Goal: Book appointment/travel/reservation

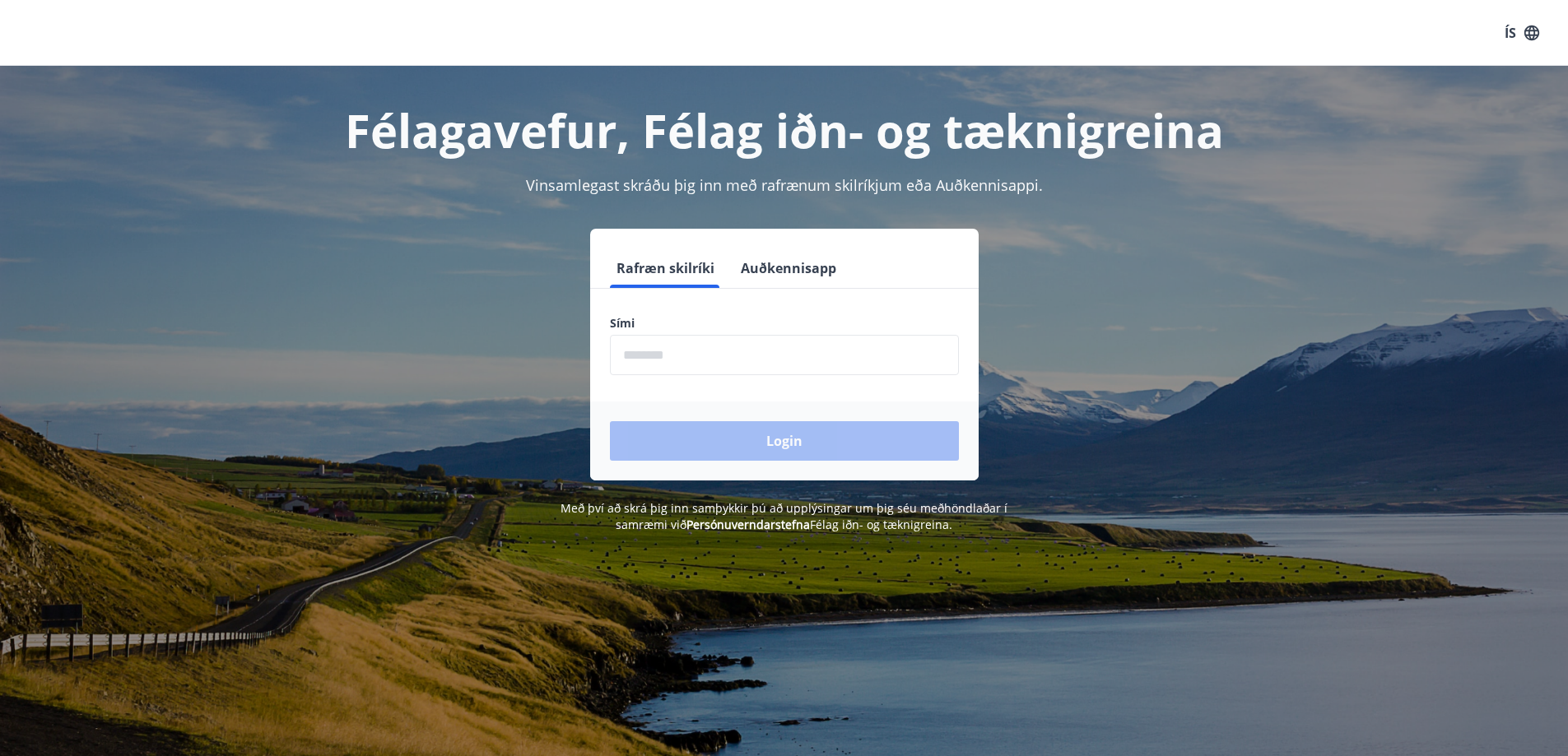
drag, startPoint x: 1375, startPoint y: 1, endPoint x: 760, endPoint y: 270, distance: 671.3
click at [760, 266] on button "Auðkennisapp" at bounding box center [788, 269] width 109 height 40
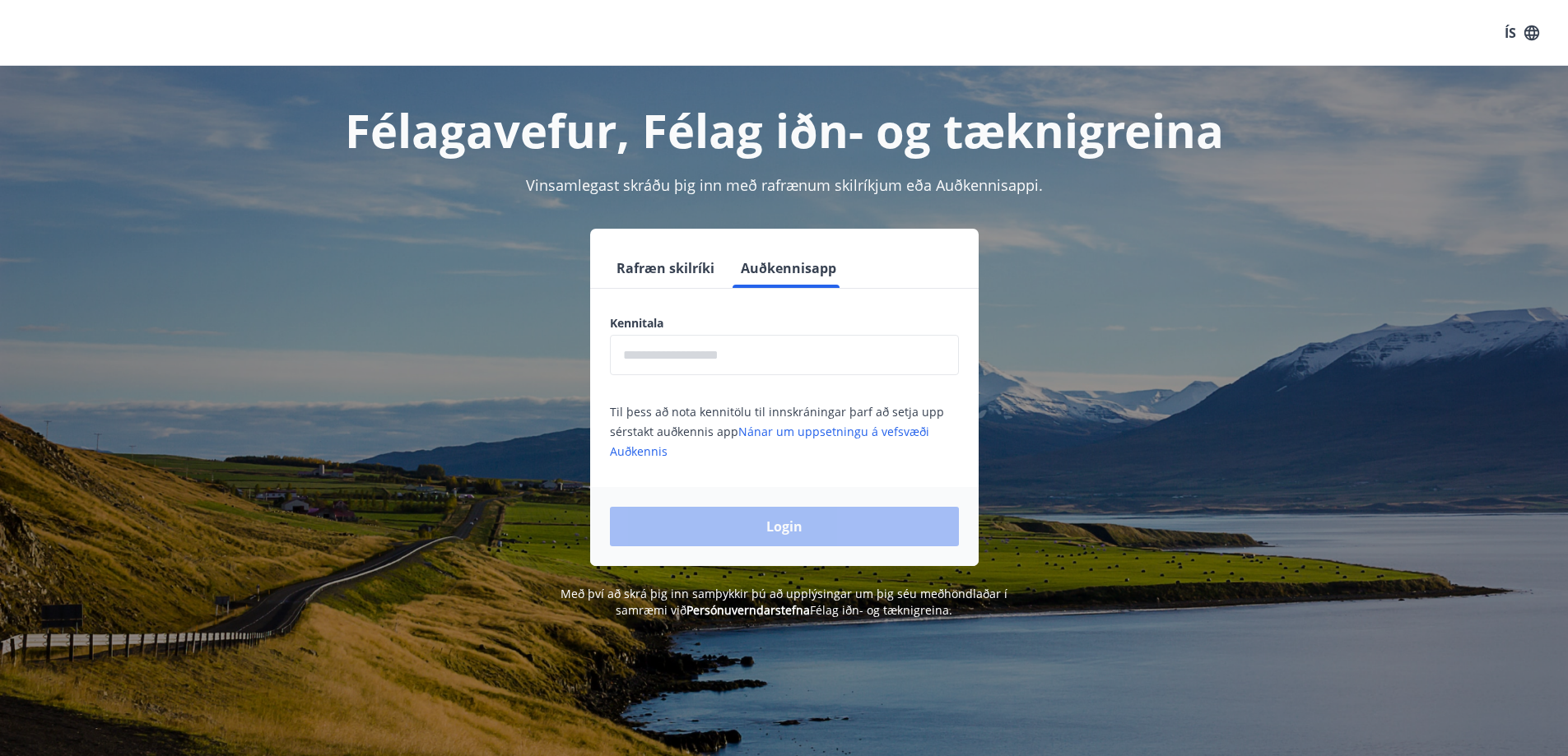
click at [750, 354] on input "text" at bounding box center [784, 355] width 349 height 41
type input "**********"
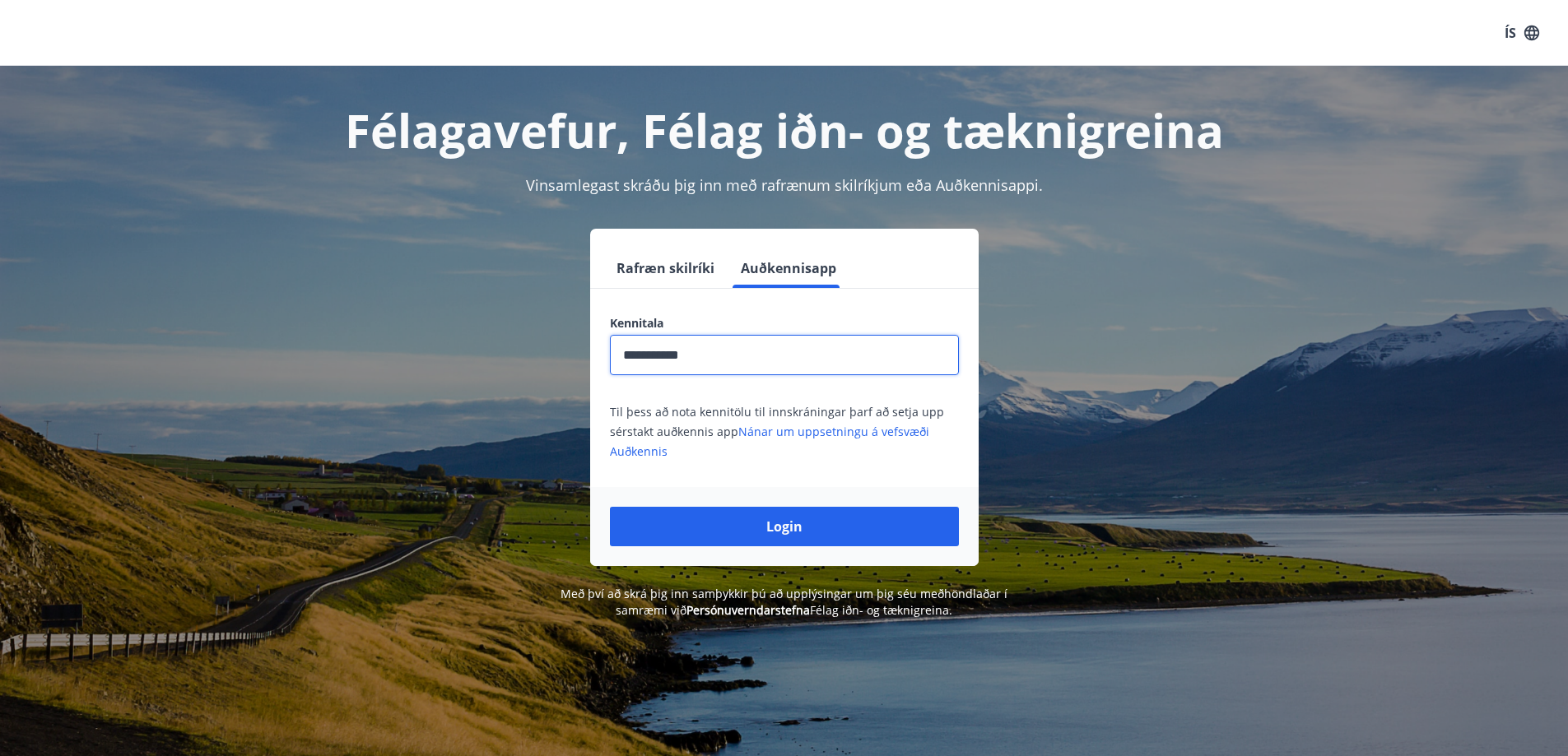
click at [751, 523] on button "Login" at bounding box center [784, 527] width 349 height 40
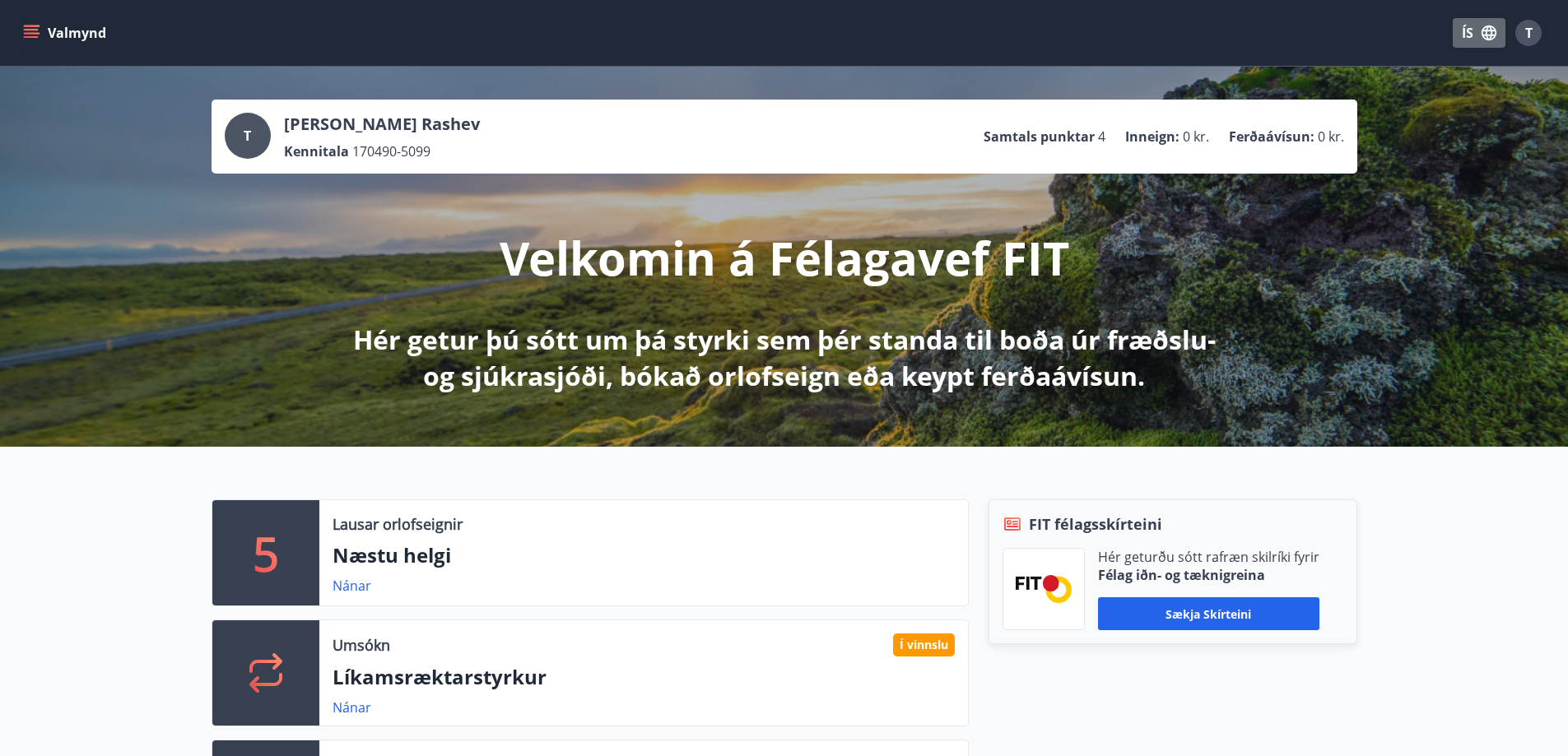
click at [1470, 33] on button "ÍS" at bounding box center [1478, 33] width 52 height 30
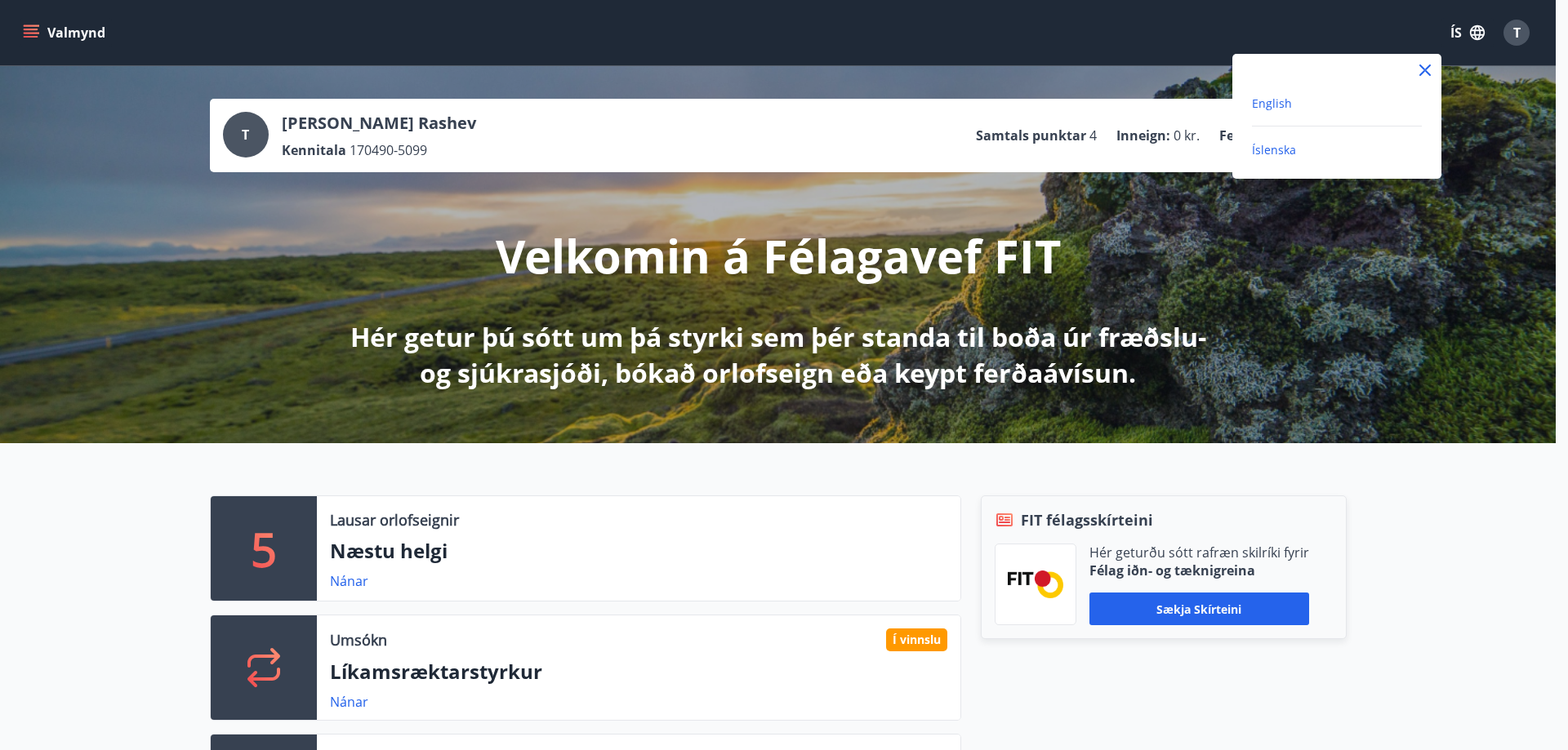
click at [1275, 100] on span "English" at bounding box center [1272, 103] width 40 height 16
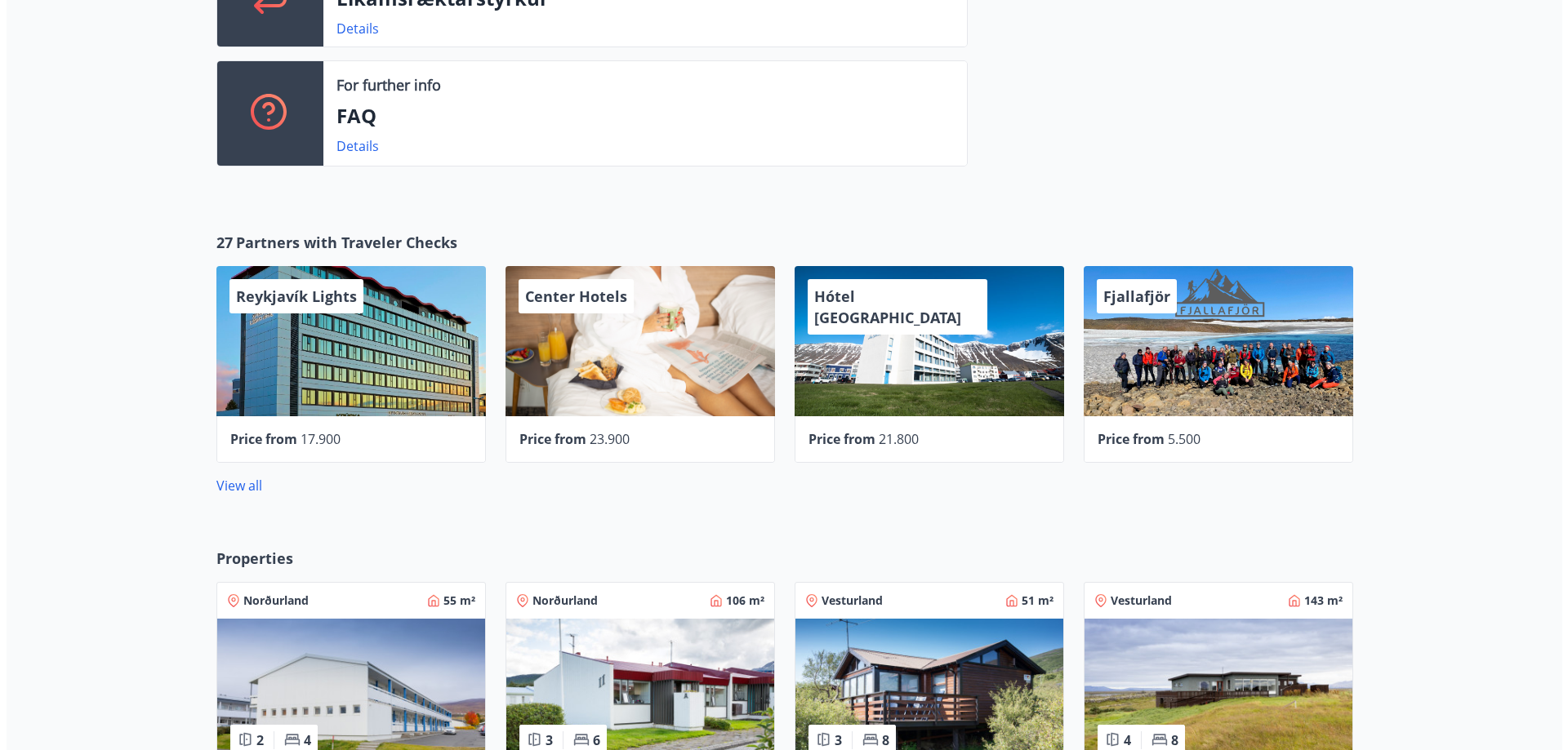
scroll to position [735, 0]
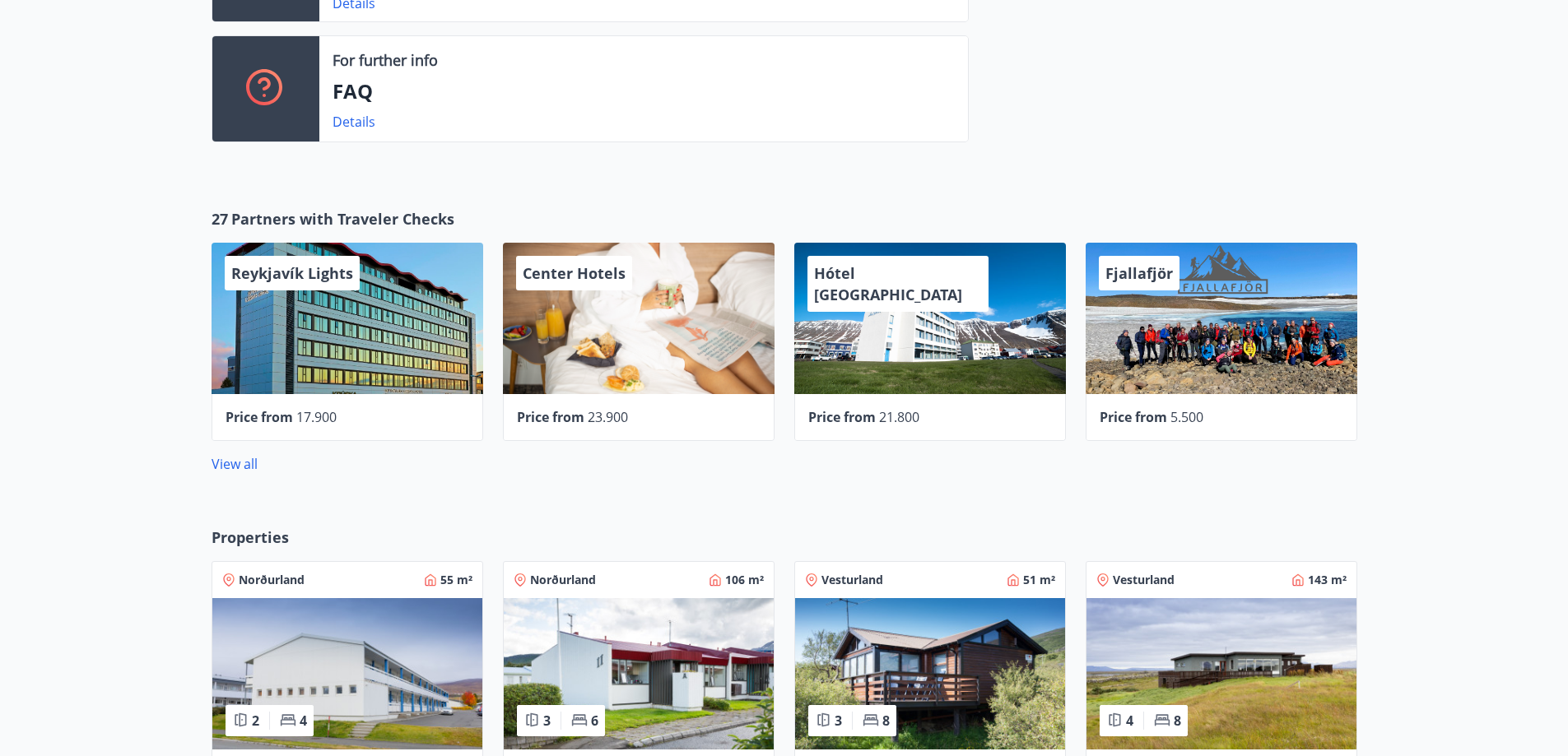
click at [538, 415] on span "Price from" at bounding box center [551, 417] width 67 height 18
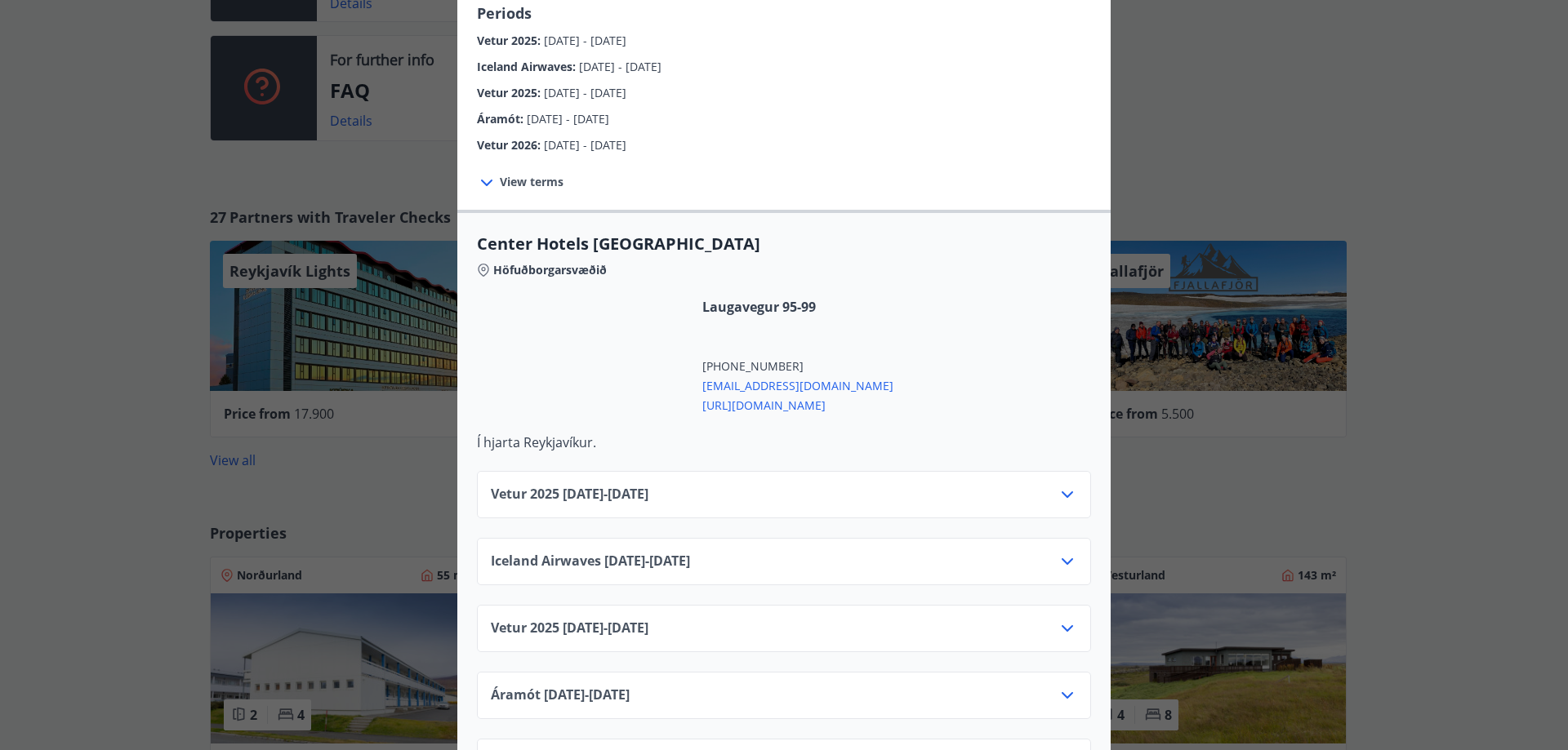
scroll to position [408, 0]
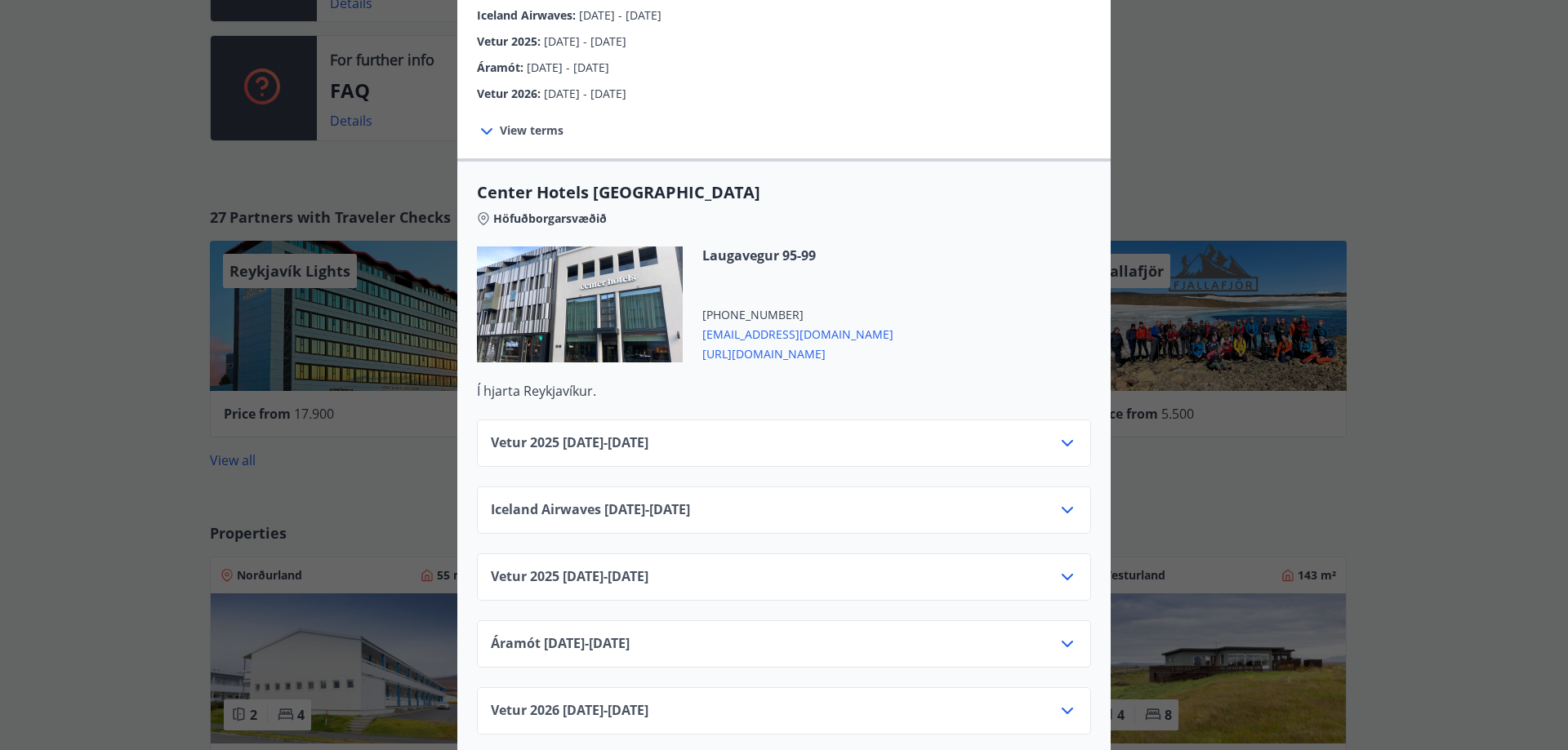
click at [900, 439] on div "Vetur [PHONE_NUMBER][DATE] - [DATE]" at bounding box center [784, 449] width 586 height 32
click at [1059, 433] on icon at bounding box center [1068, 443] width 20 height 20
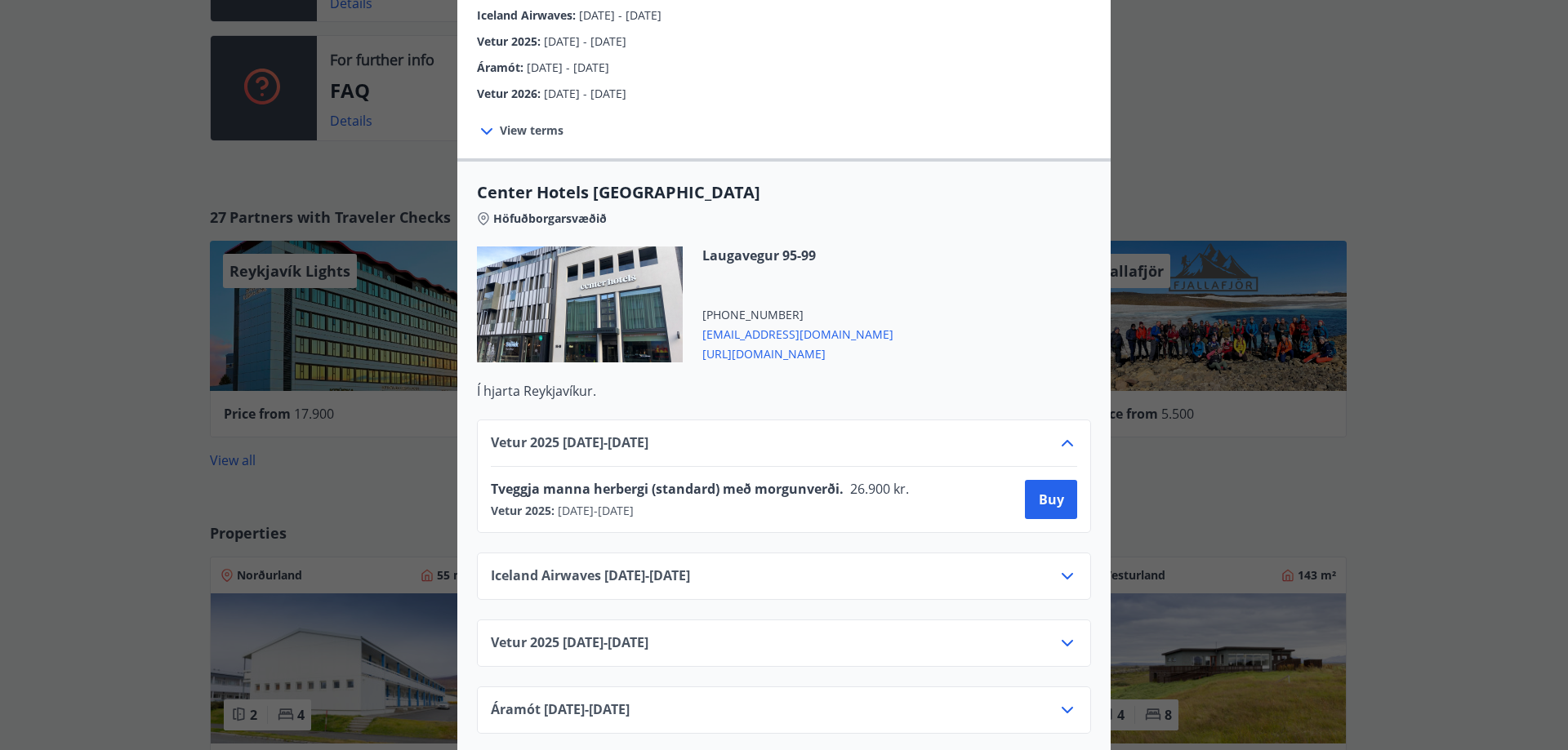
click at [1059, 433] on icon at bounding box center [1068, 443] width 20 height 20
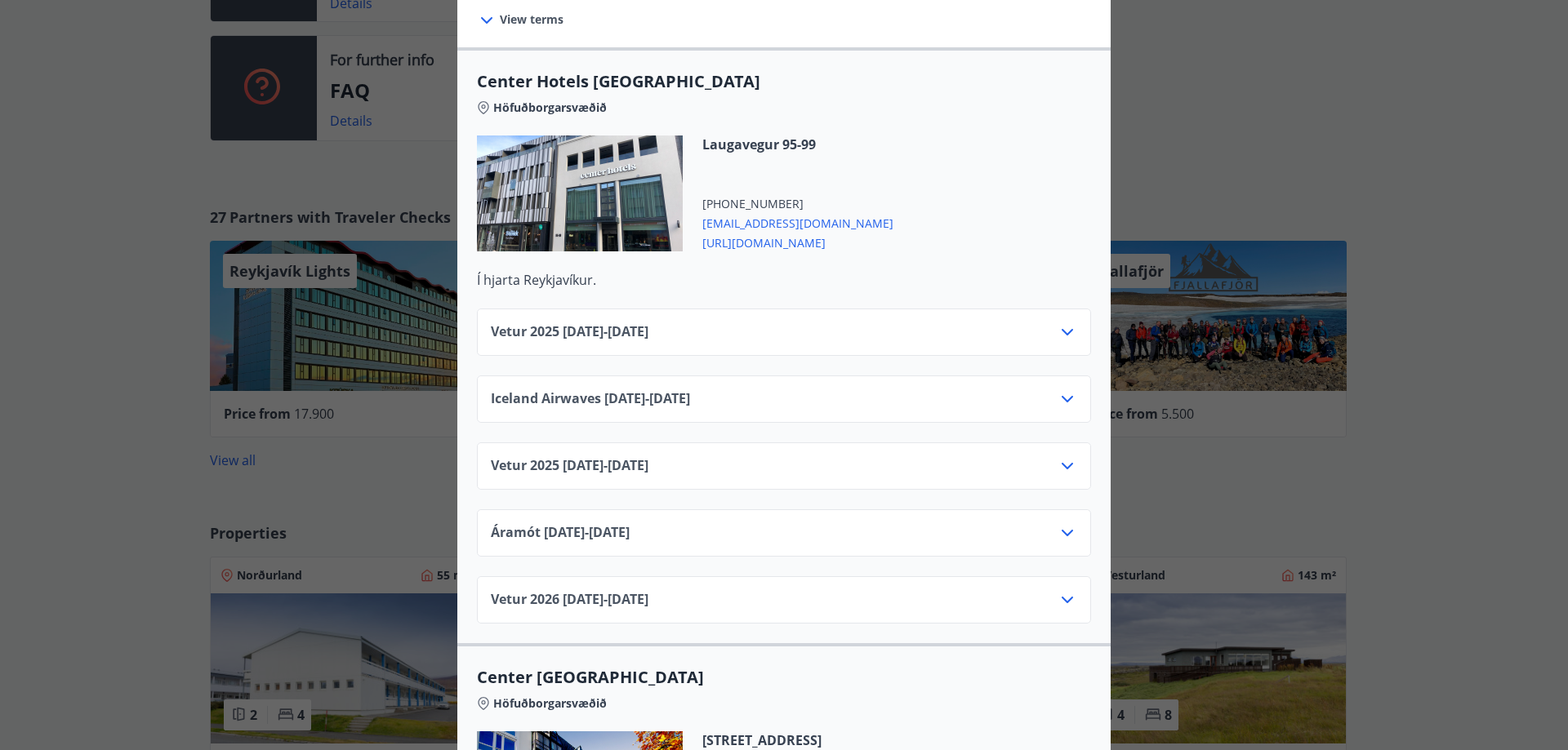
scroll to position [490, 0]
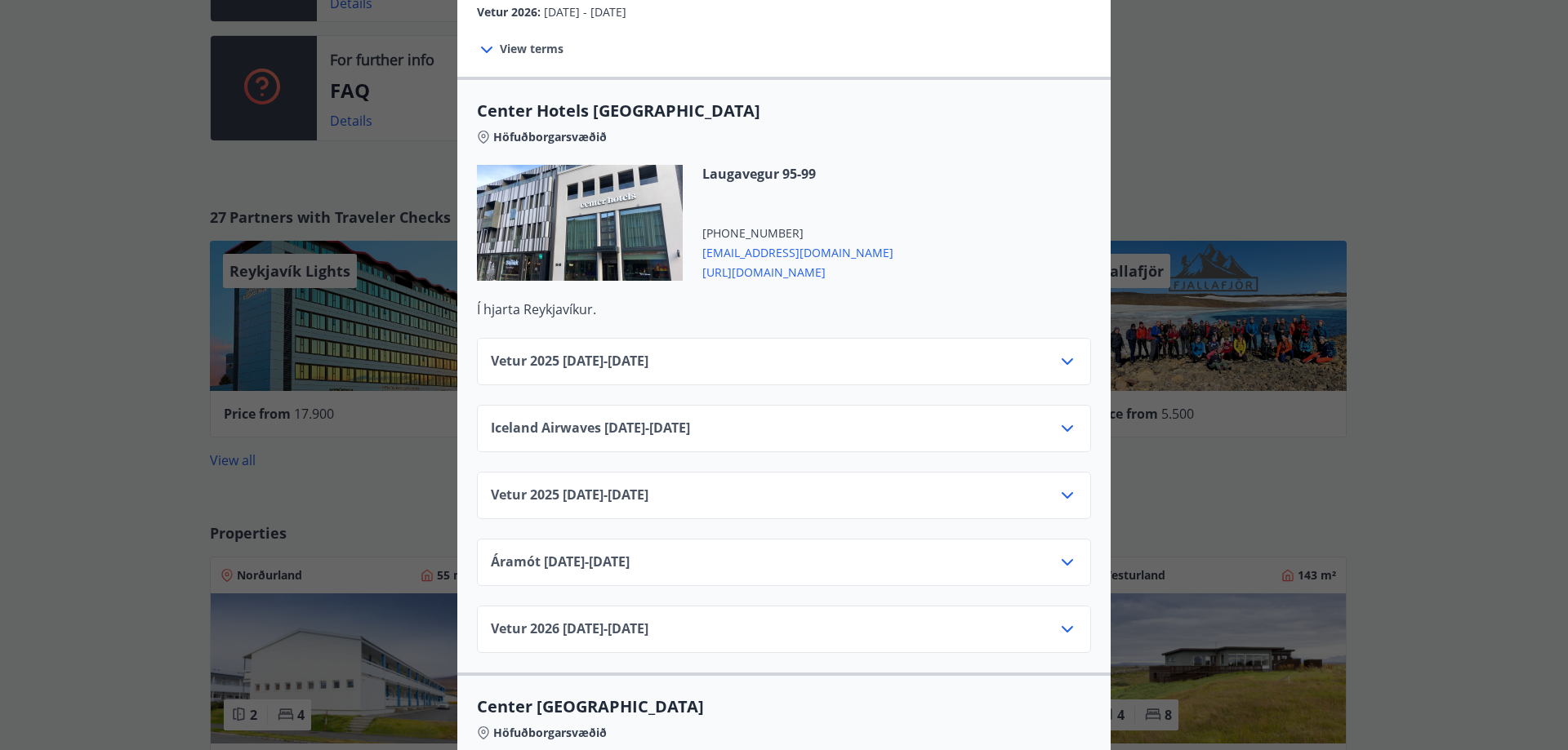
click at [1067, 352] on icon at bounding box center [1068, 362] width 20 height 20
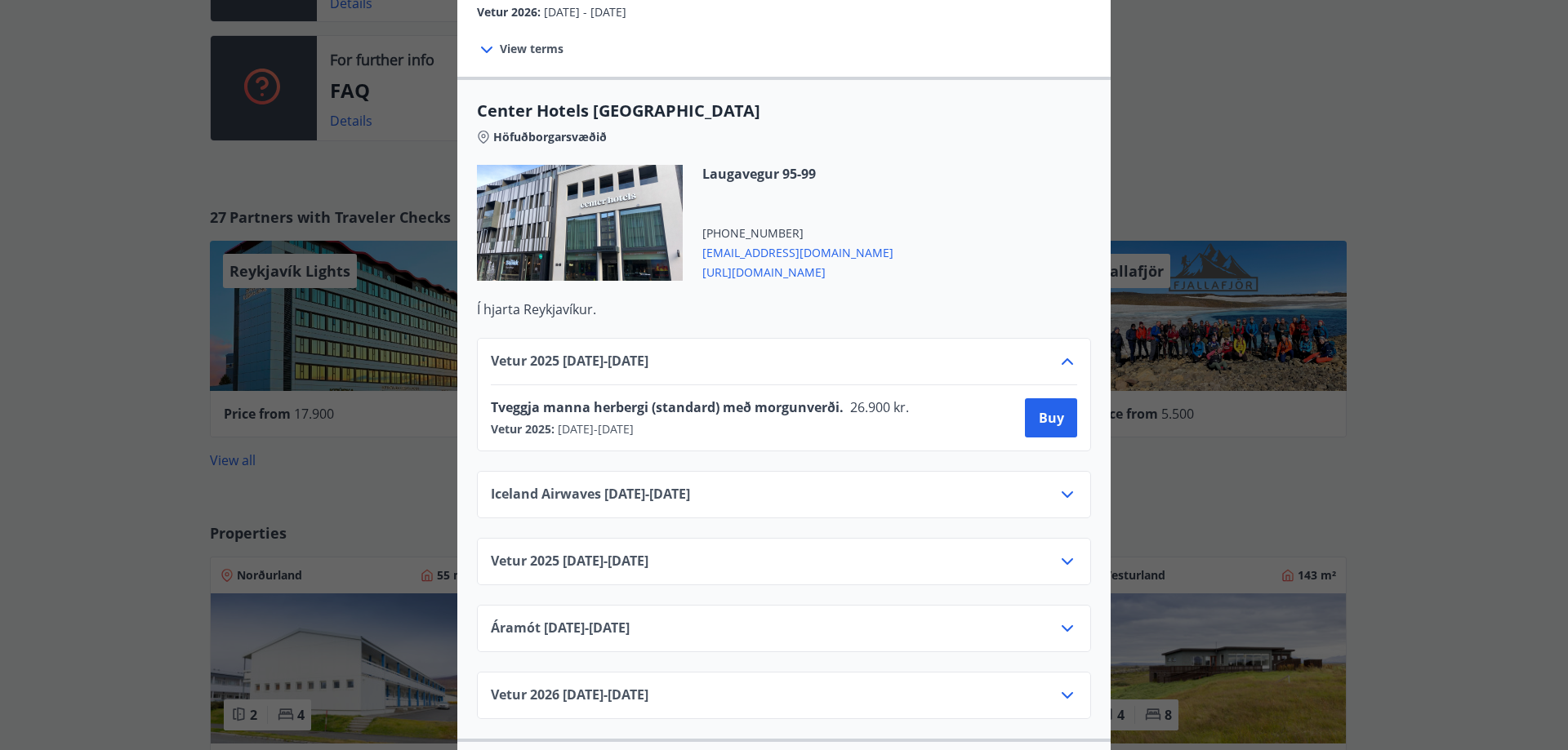
click at [1058, 485] on icon at bounding box center [1068, 494] width 20 height 20
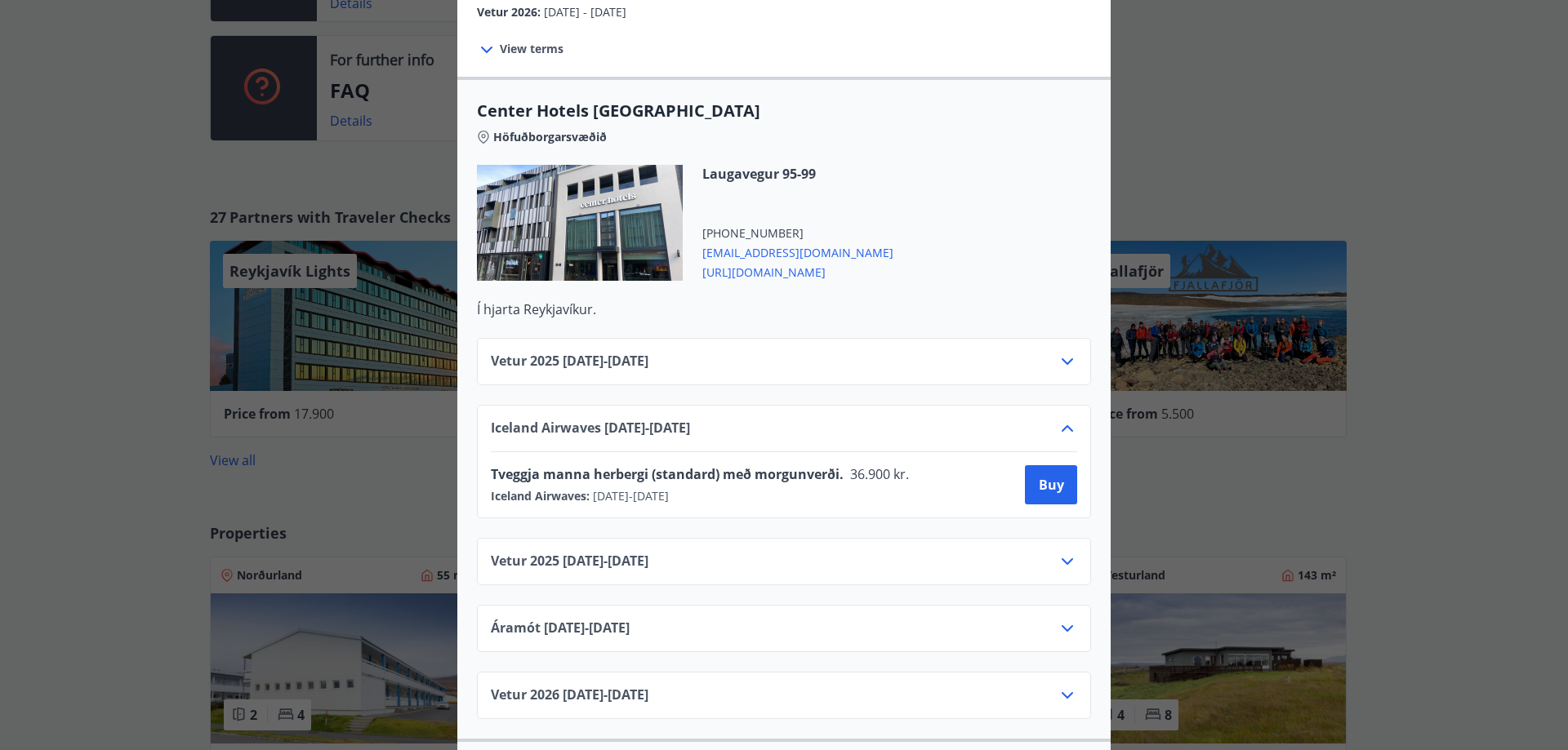
click at [1062, 419] on icon at bounding box center [1068, 429] width 20 height 20
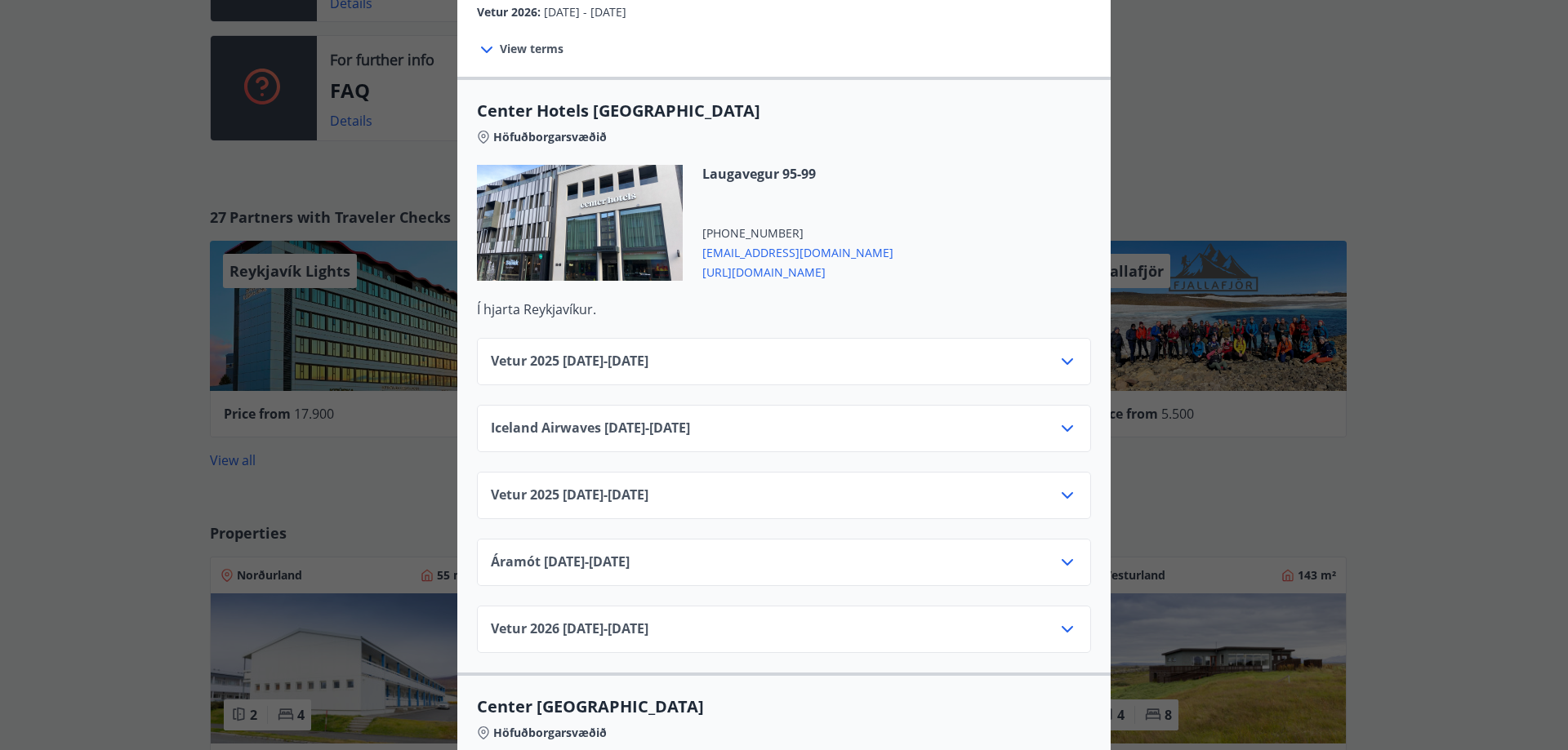
click at [1065, 486] on icon at bounding box center [1068, 495] width 20 height 20
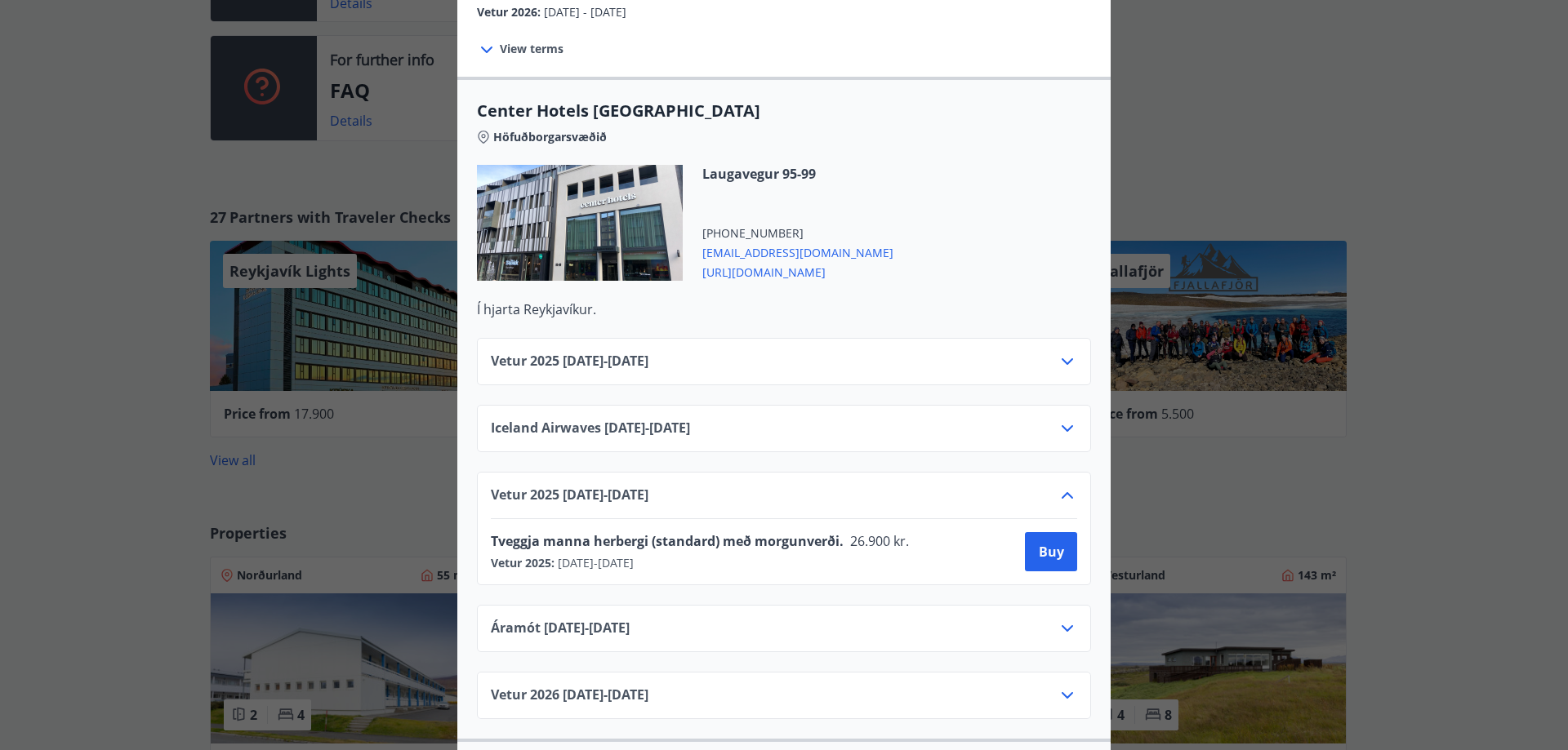
click at [1065, 486] on icon at bounding box center [1068, 495] width 20 height 20
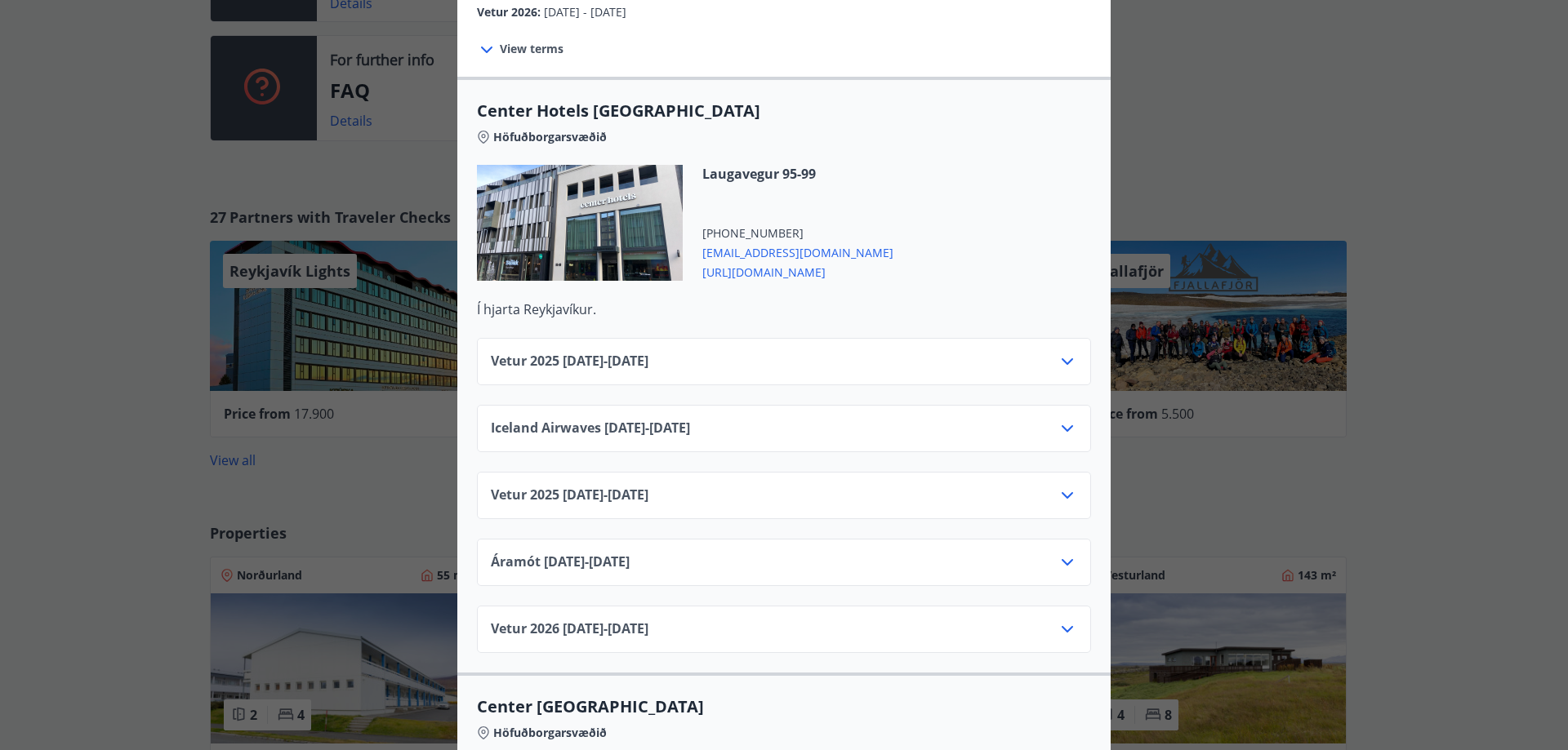
click at [1058, 486] on icon at bounding box center [1068, 495] width 20 height 20
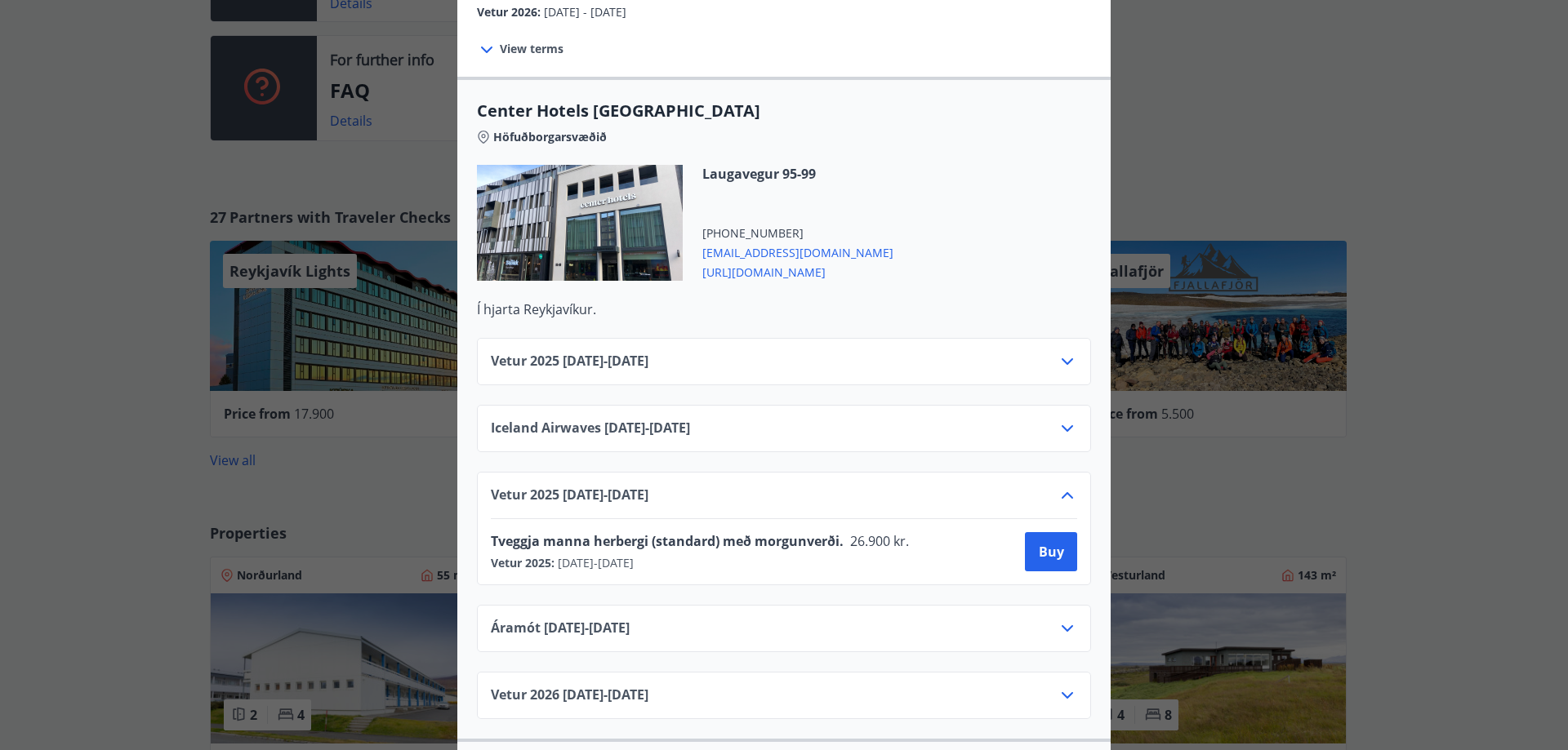
click at [1058, 486] on icon at bounding box center [1068, 495] width 20 height 20
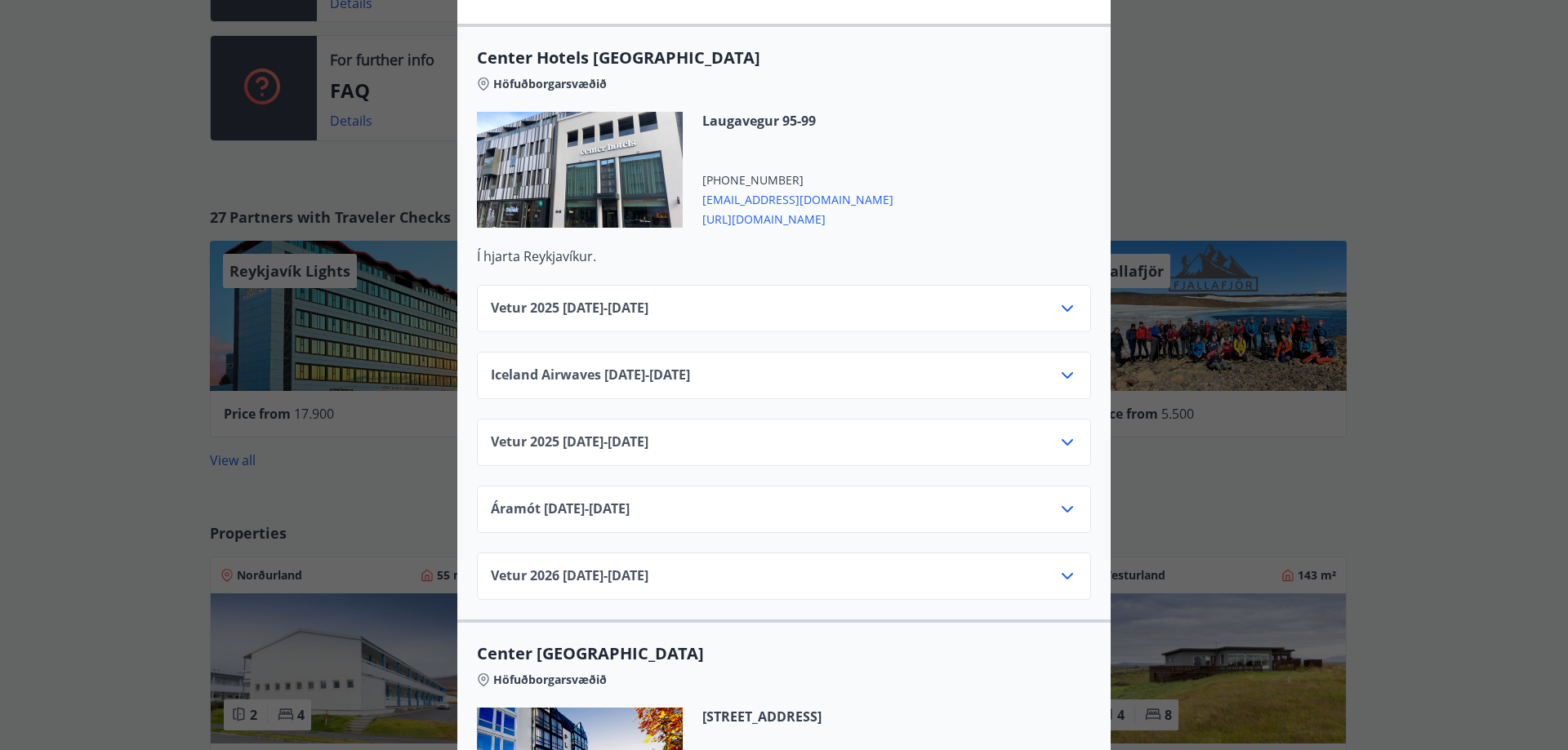
scroll to position [572, 0]
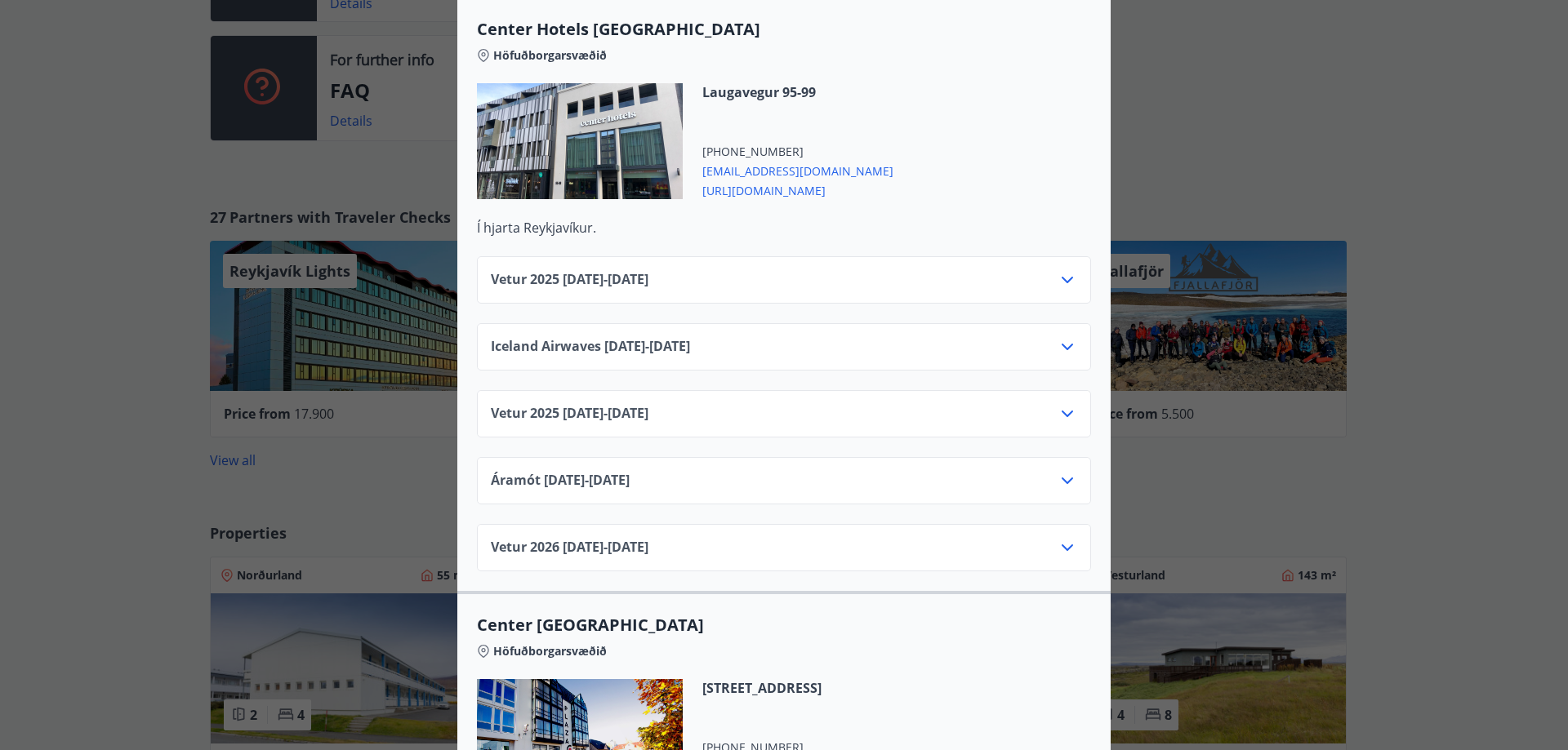
click at [1045, 471] on div "Áramót [DATE] - [DATE]" at bounding box center [784, 487] width 586 height 32
click at [1058, 471] on icon at bounding box center [1068, 481] width 20 height 20
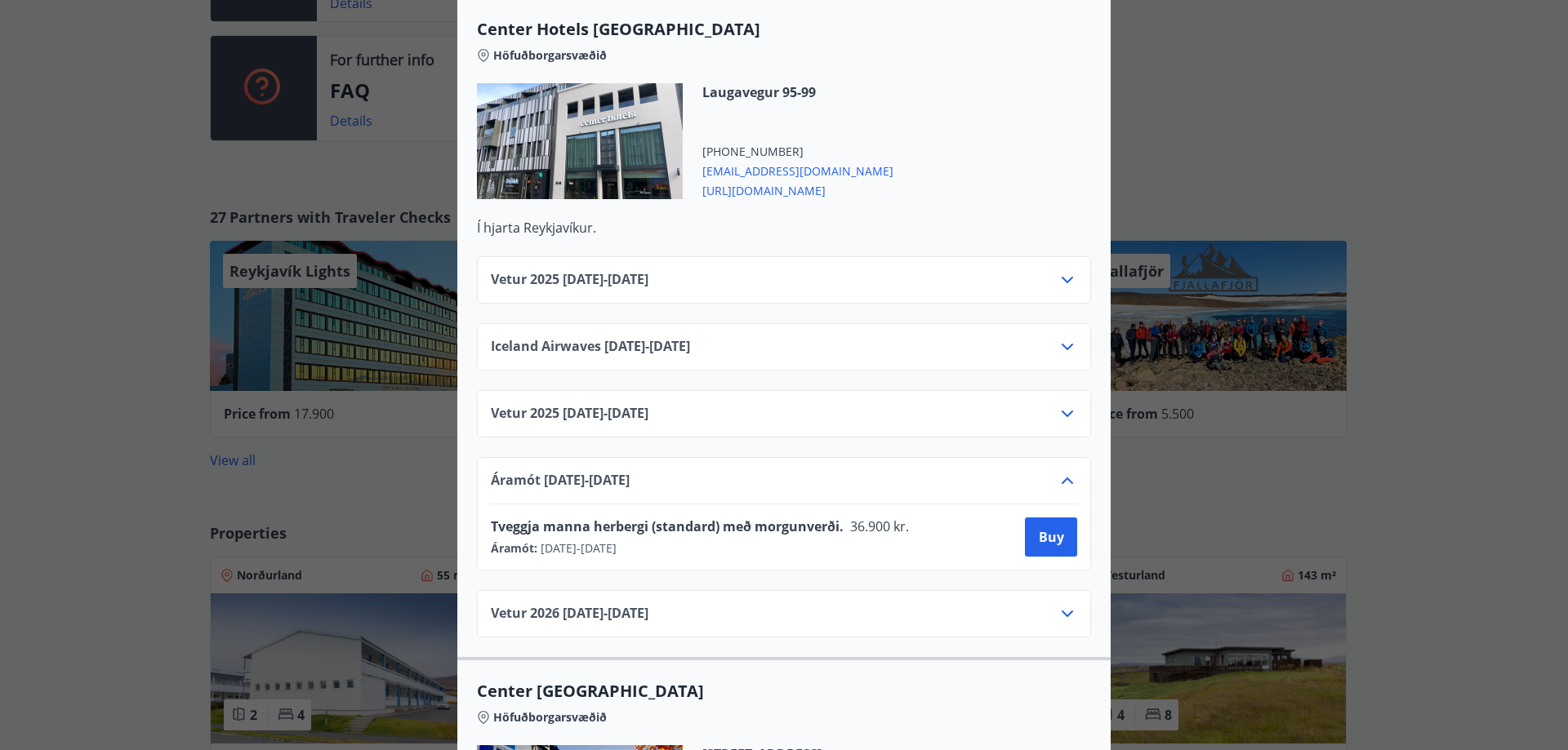
click at [1058, 471] on icon at bounding box center [1068, 481] width 20 height 20
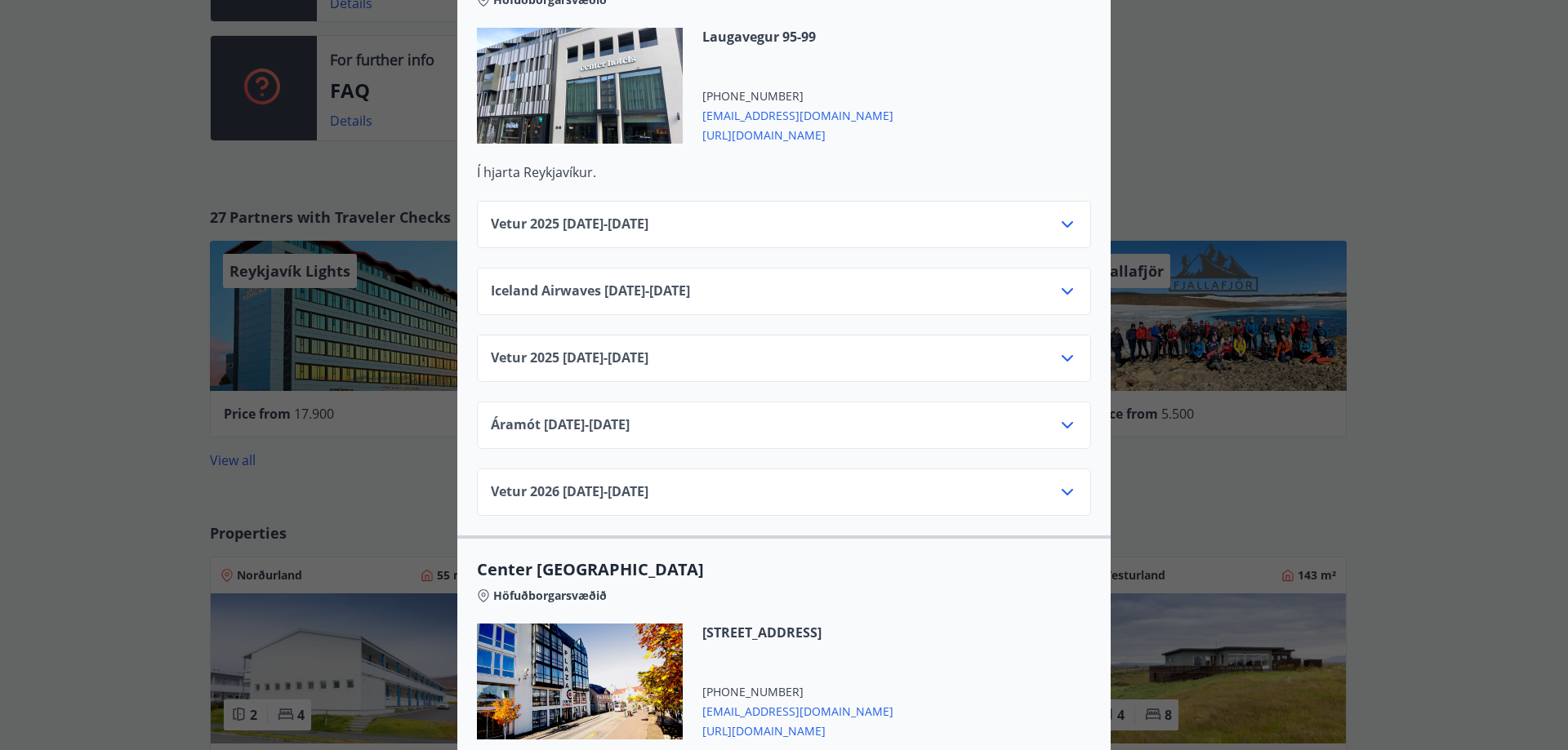
scroll to position [654, 0]
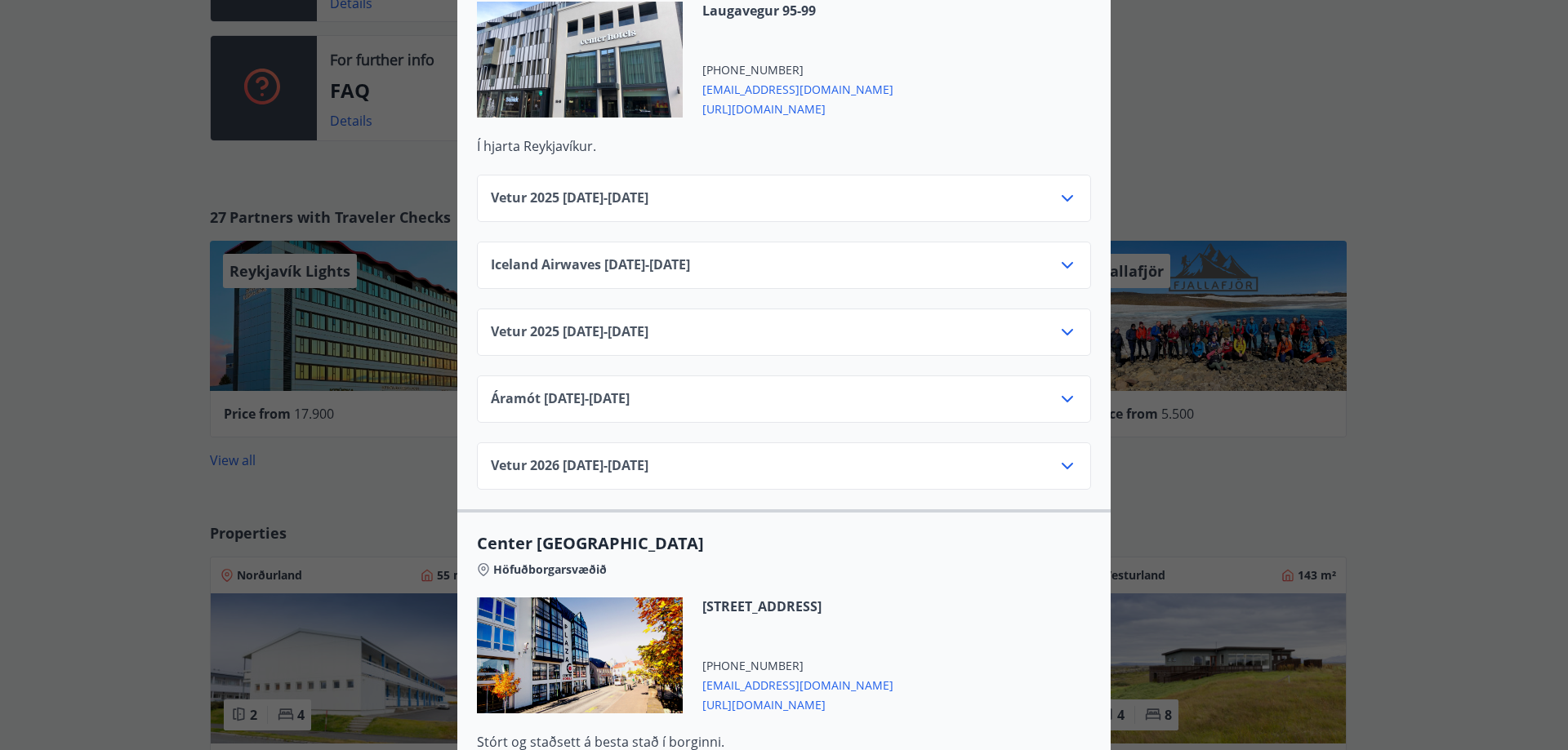
click at [1058, 456] on icon at bounding box center [1068, 466] width 20 height 20
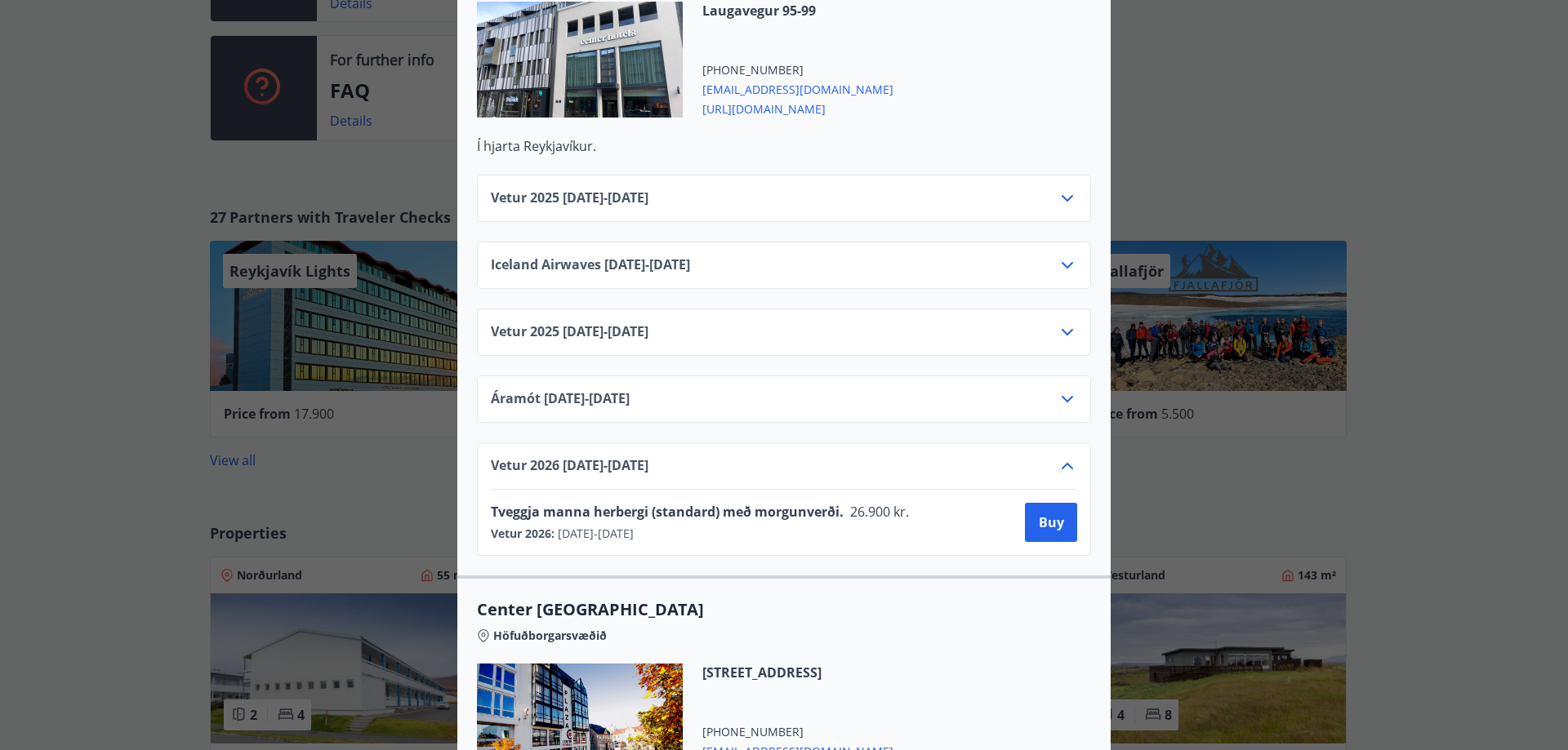
click at [1074, 442] on div "Vetur [PHONE_NUMBER][DATE] - [DATE] Tveggja manna herbergi (standard) með morgu…" at bounding box center [784, 498] width 614 height 113
click at [1069, 456] on icon at bounding box center [1068, 466] width 20 height 20
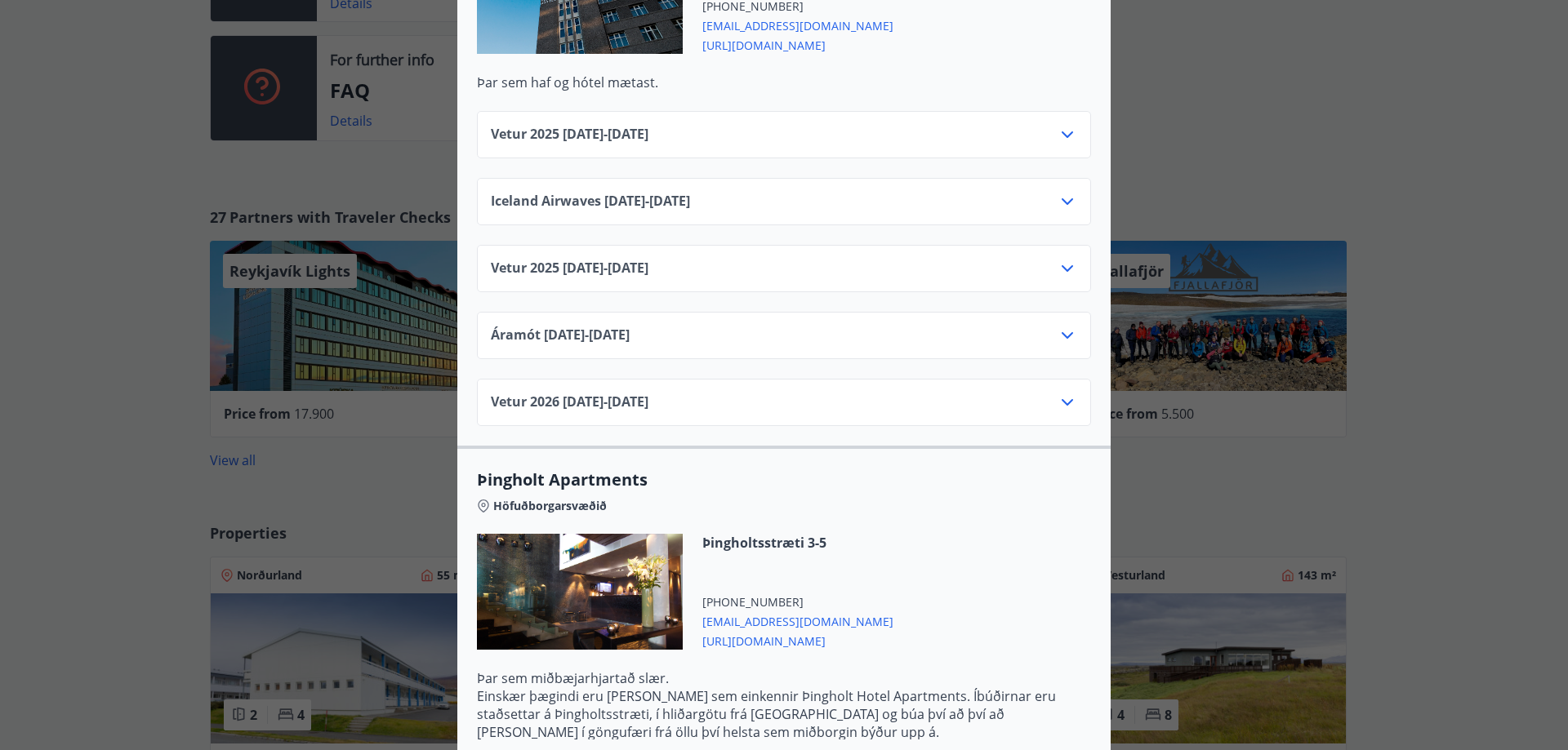
scroll to position [2531, 0]
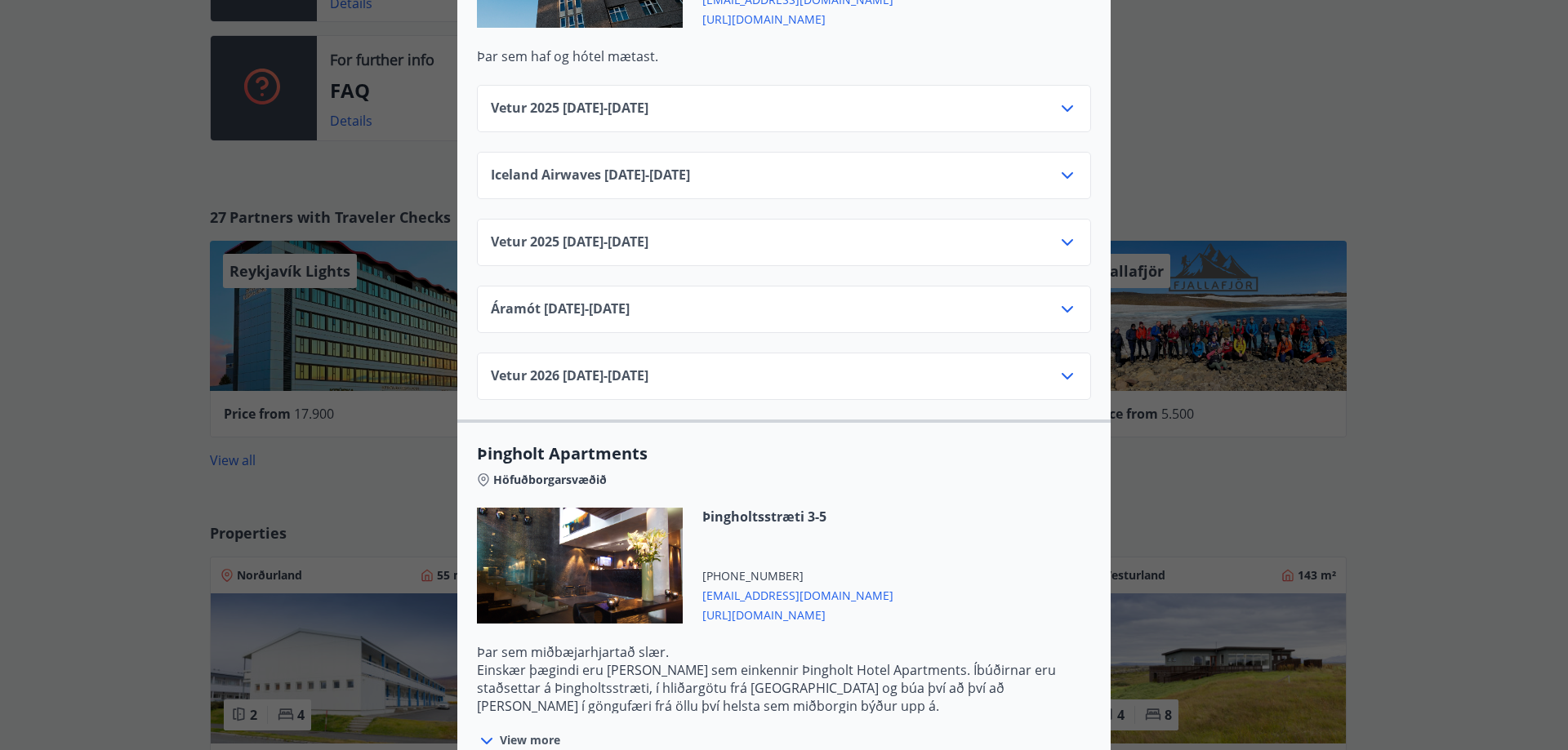
click at [380, 480] on div "Center Hotels Verð er með morgunverði inniföldum og miðast við Standard Double/…" at bounding box center [784, 375] width 1568 height 750
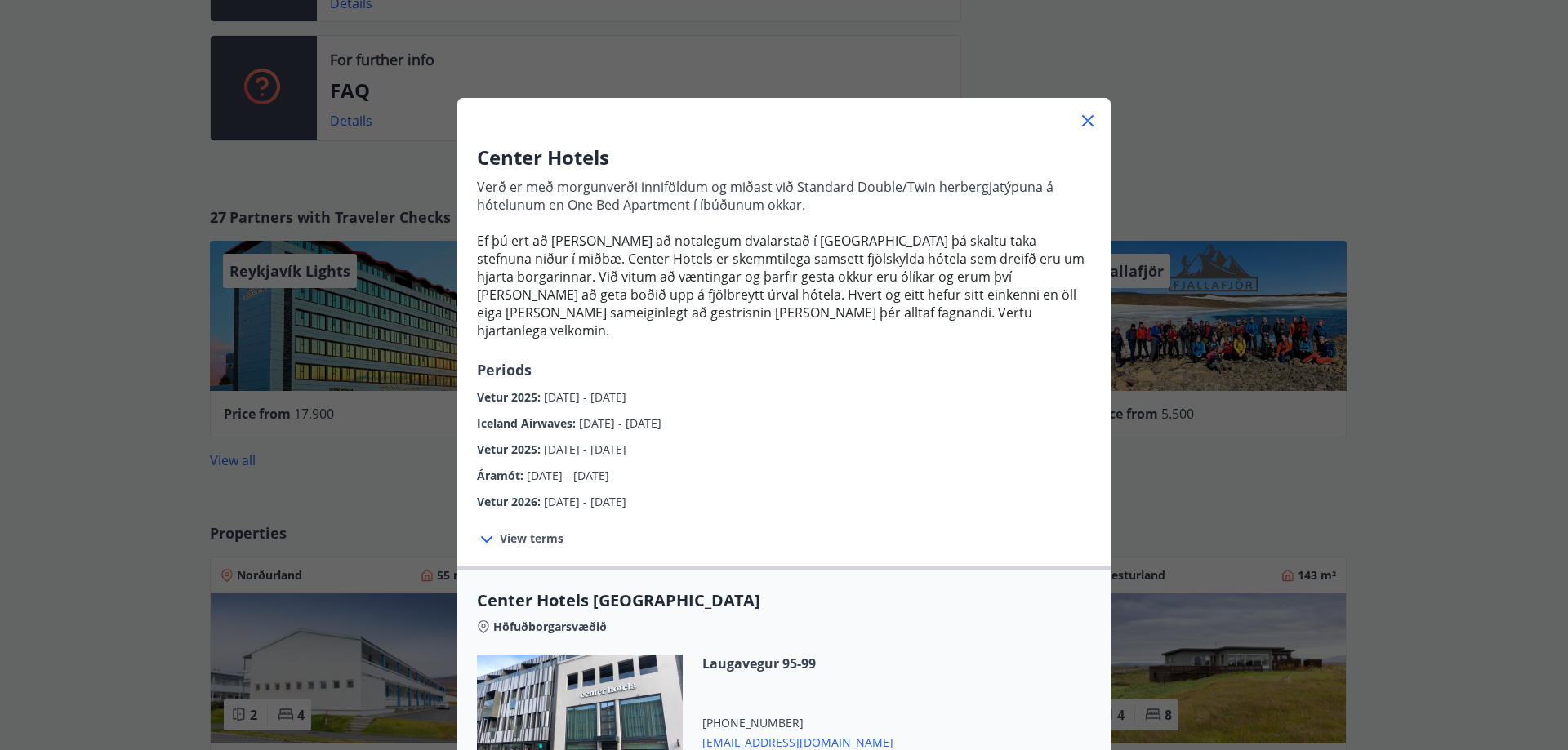
click at [1078, 117] on icon at bounding box center [1088, 121] width 20 height 20
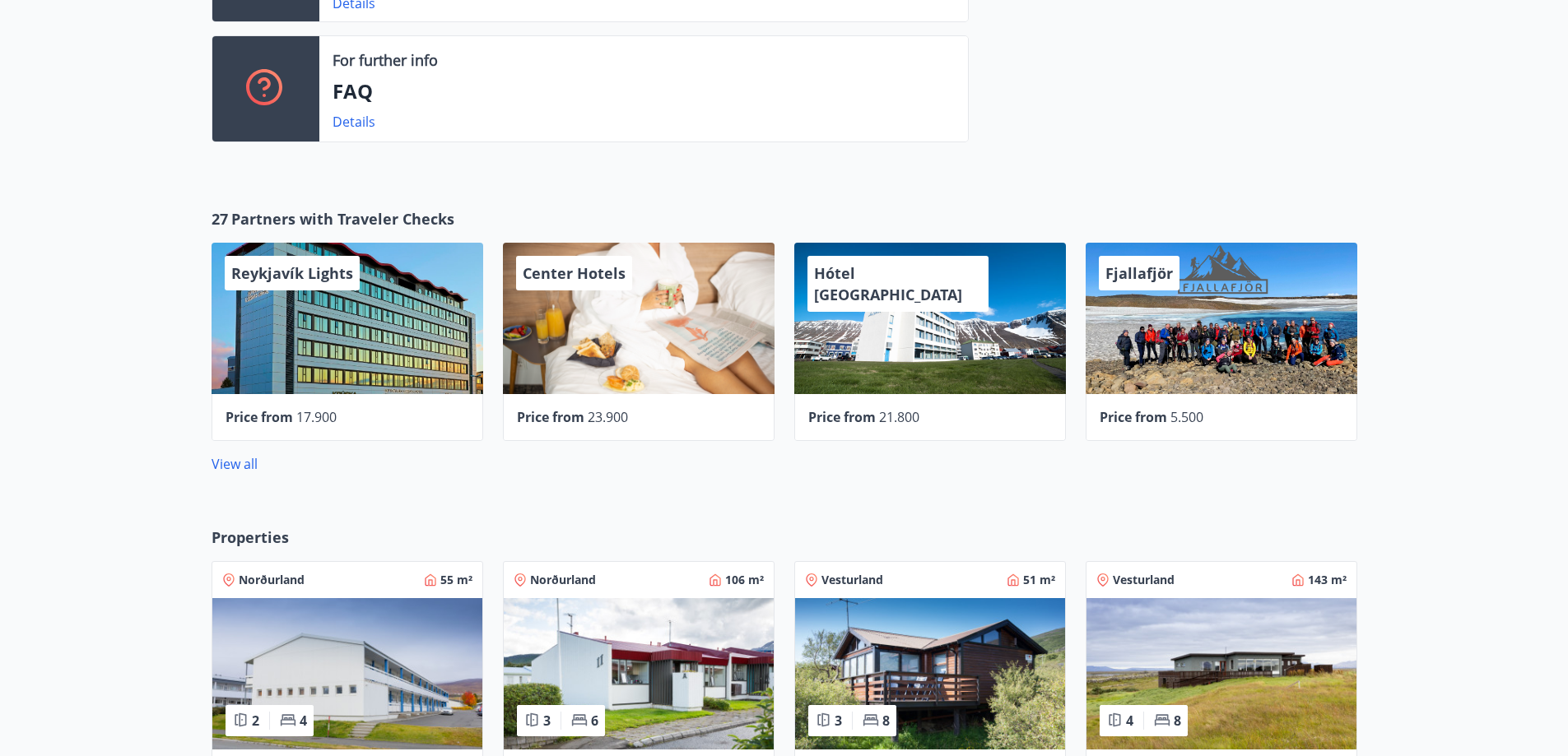
click at [340, 424] on div "Price from 17.900" at bounding box center [348, 417] width 244 height 20
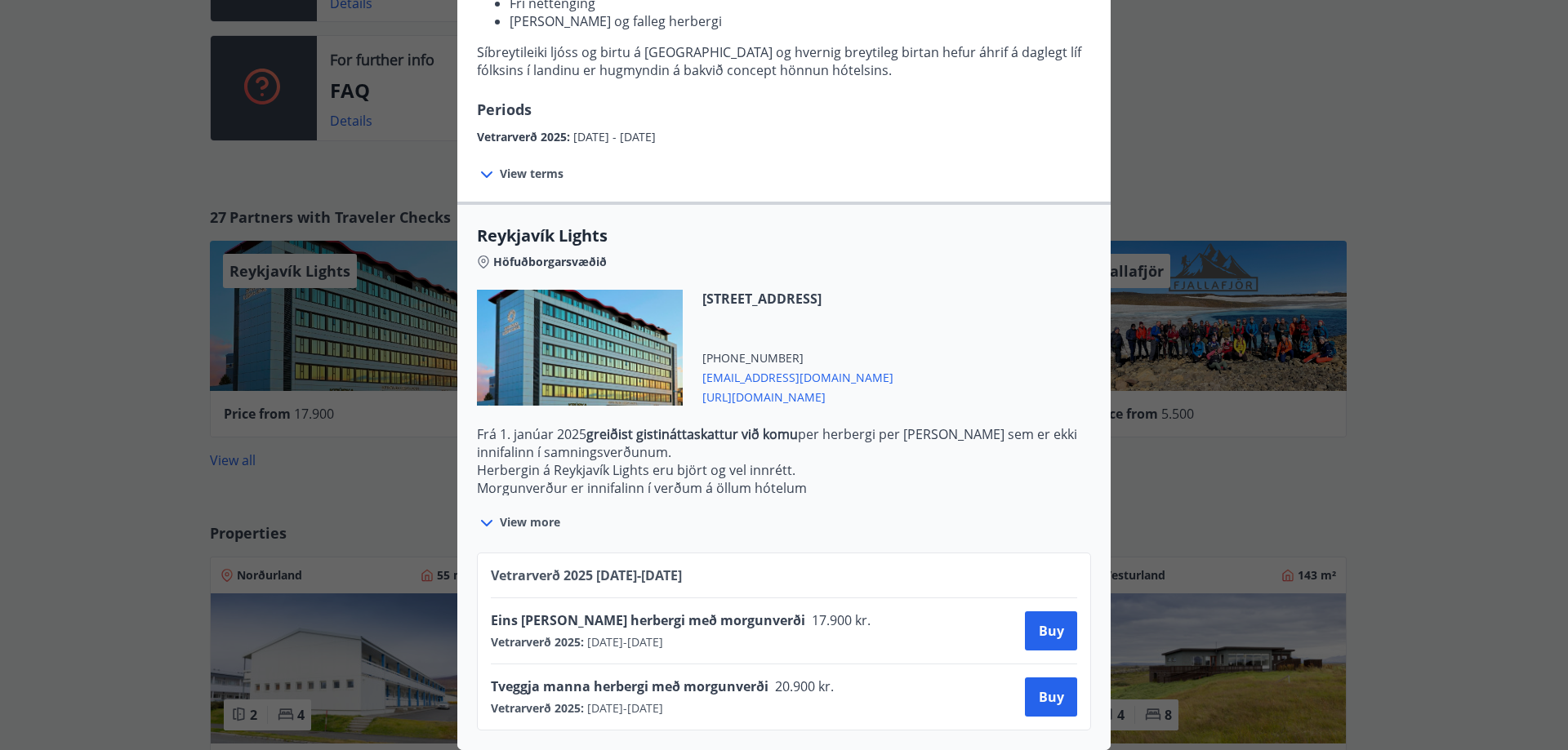
scroll to position [317, 0]
click at [308, 504] on div "Reykjavík Lights Fyrir bókarnir og frekari upplýsingar vinsamlega senduð póst á…" at bounding box center [784, 375] width 1568 height 750
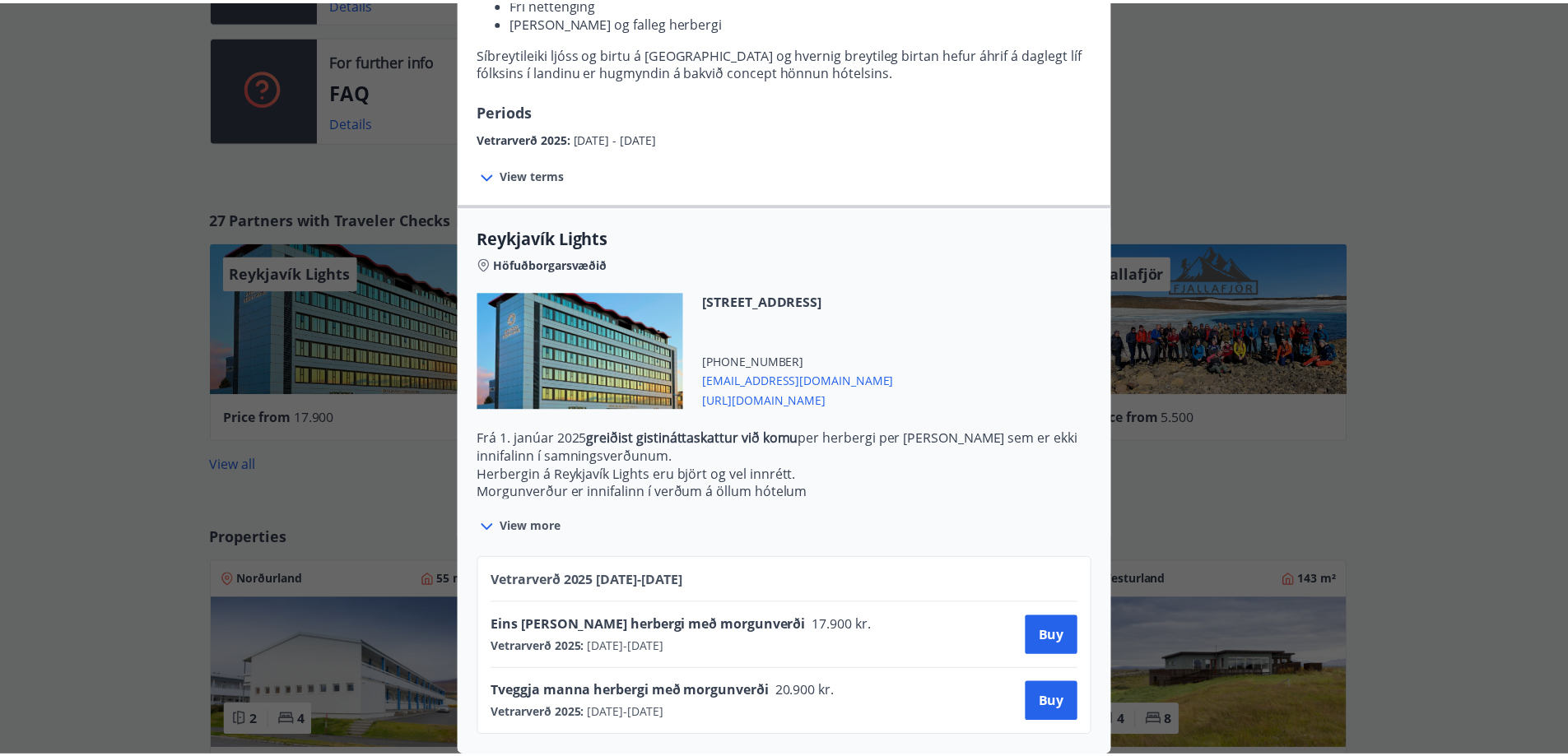
scroll to position [0, 0]
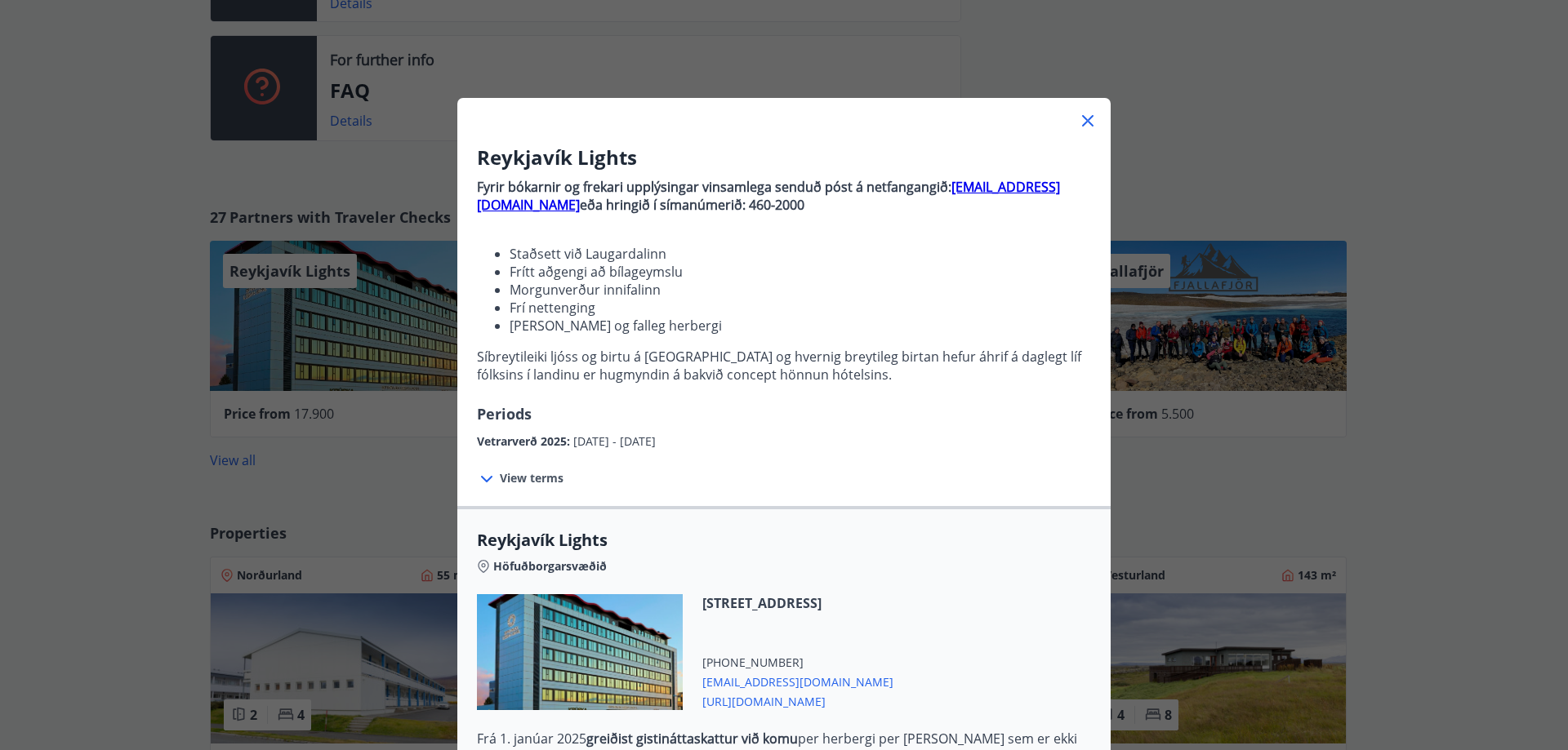
click at [326, 497] on div "Reykjavík Lights Fyrir bókarnir og frekari upplýsingar vinsamlega senduð póst á…" at bounding box center [784, 375] width 1568 height 750
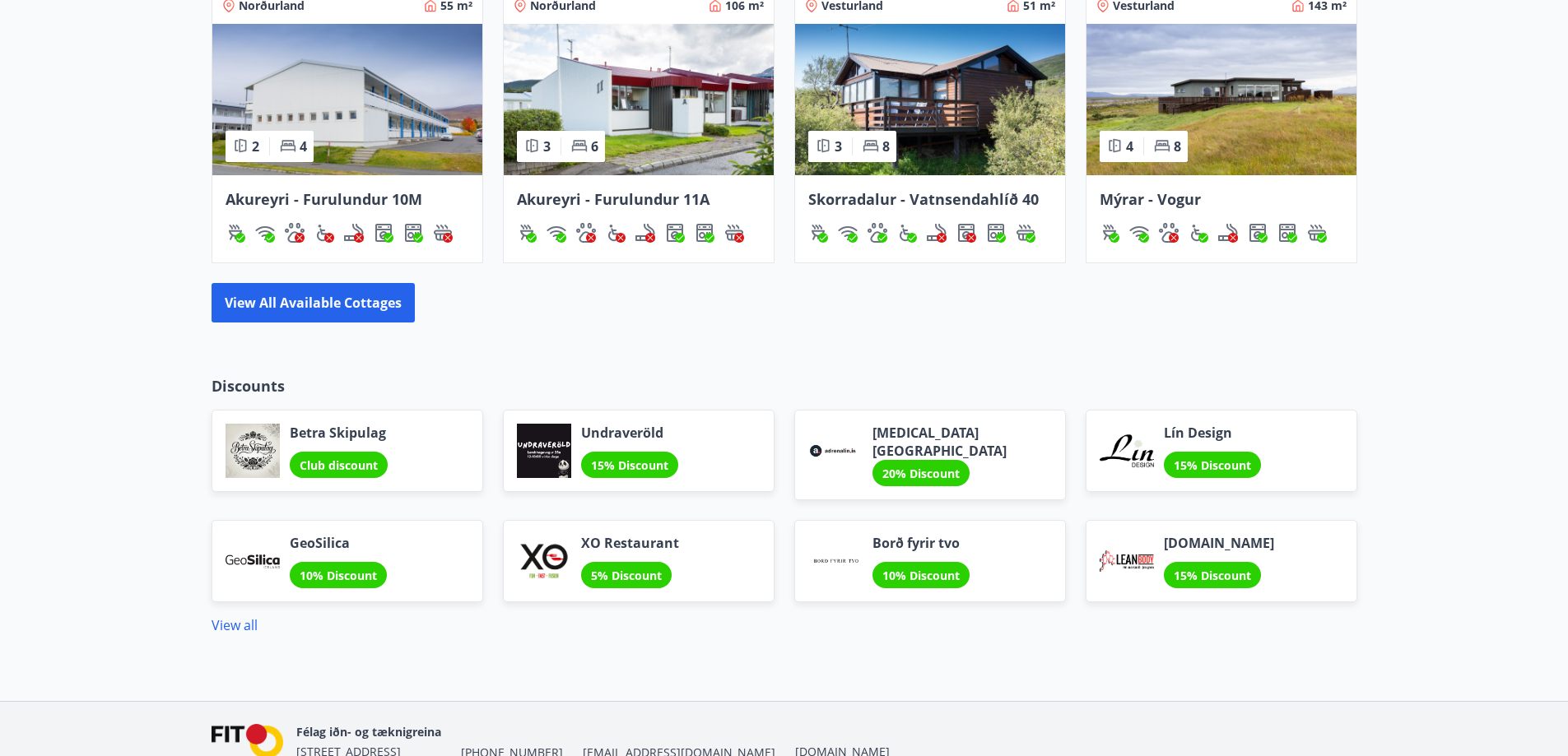
scroll to position [1390, 0]
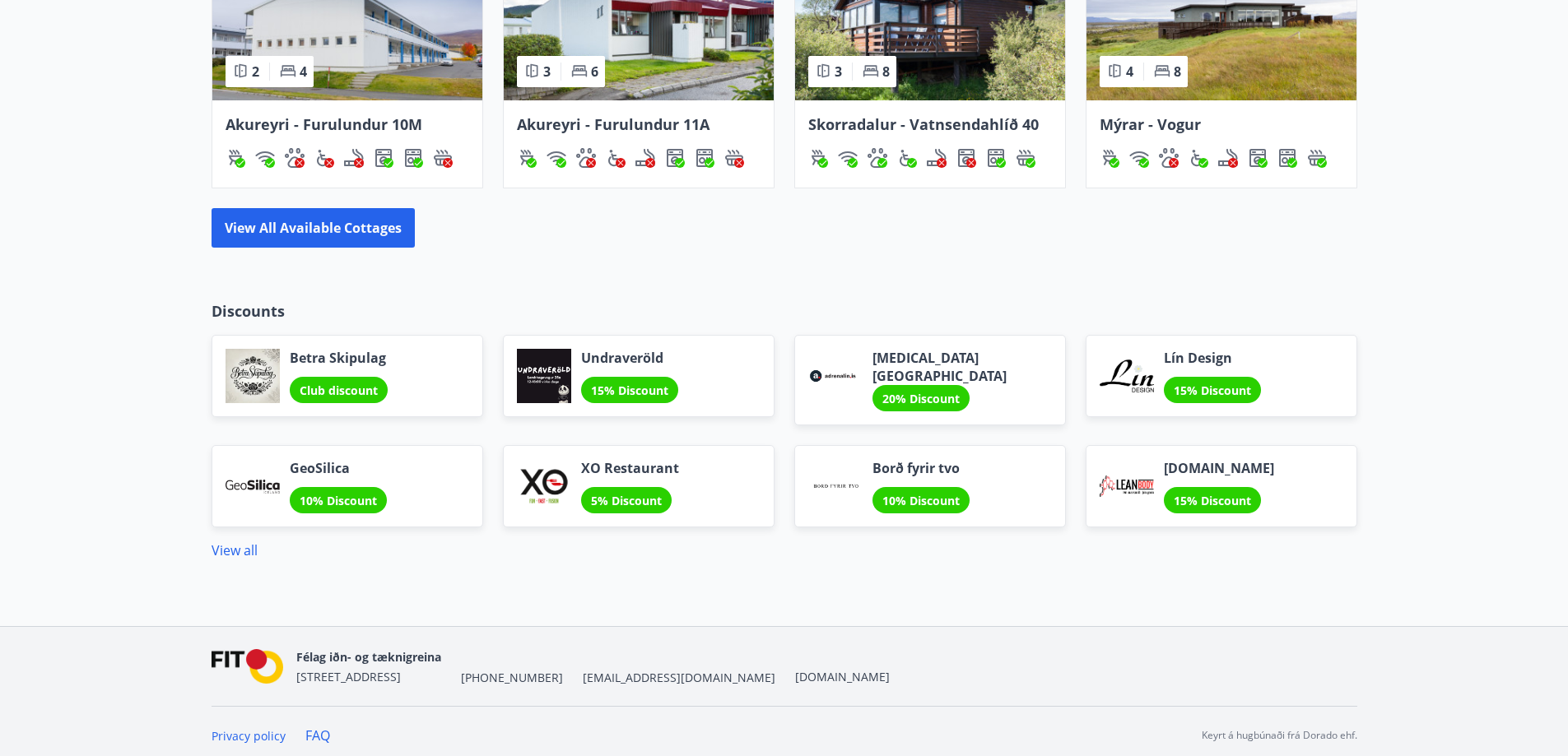
click at [1024, 377] on div "[MEDICAL_DATA] adventure Park 20% Discount" at bounding box center [962, 379] width 179 height 62
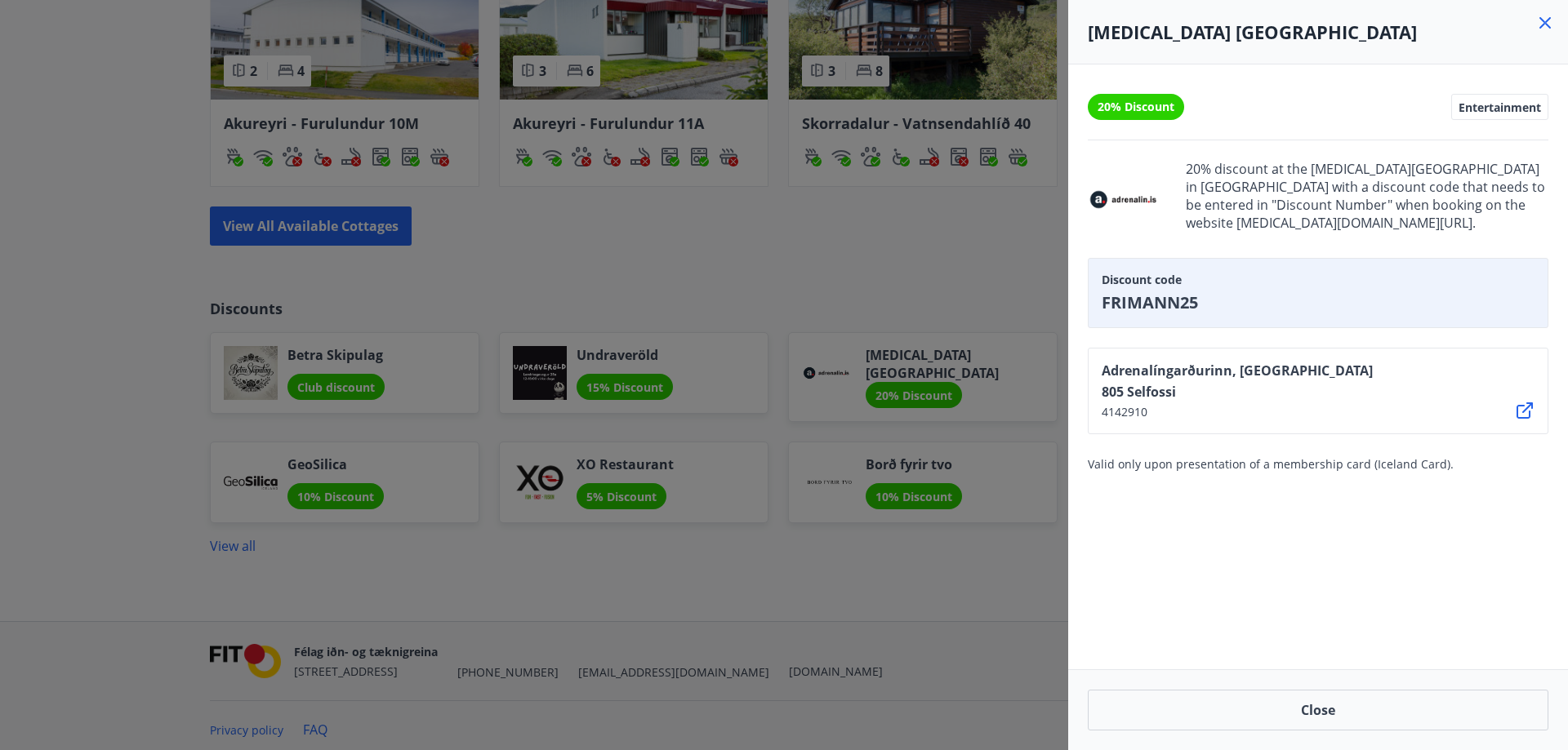
click at [31, 222] on div at bounding box center [784, 375] width 1568 height 750
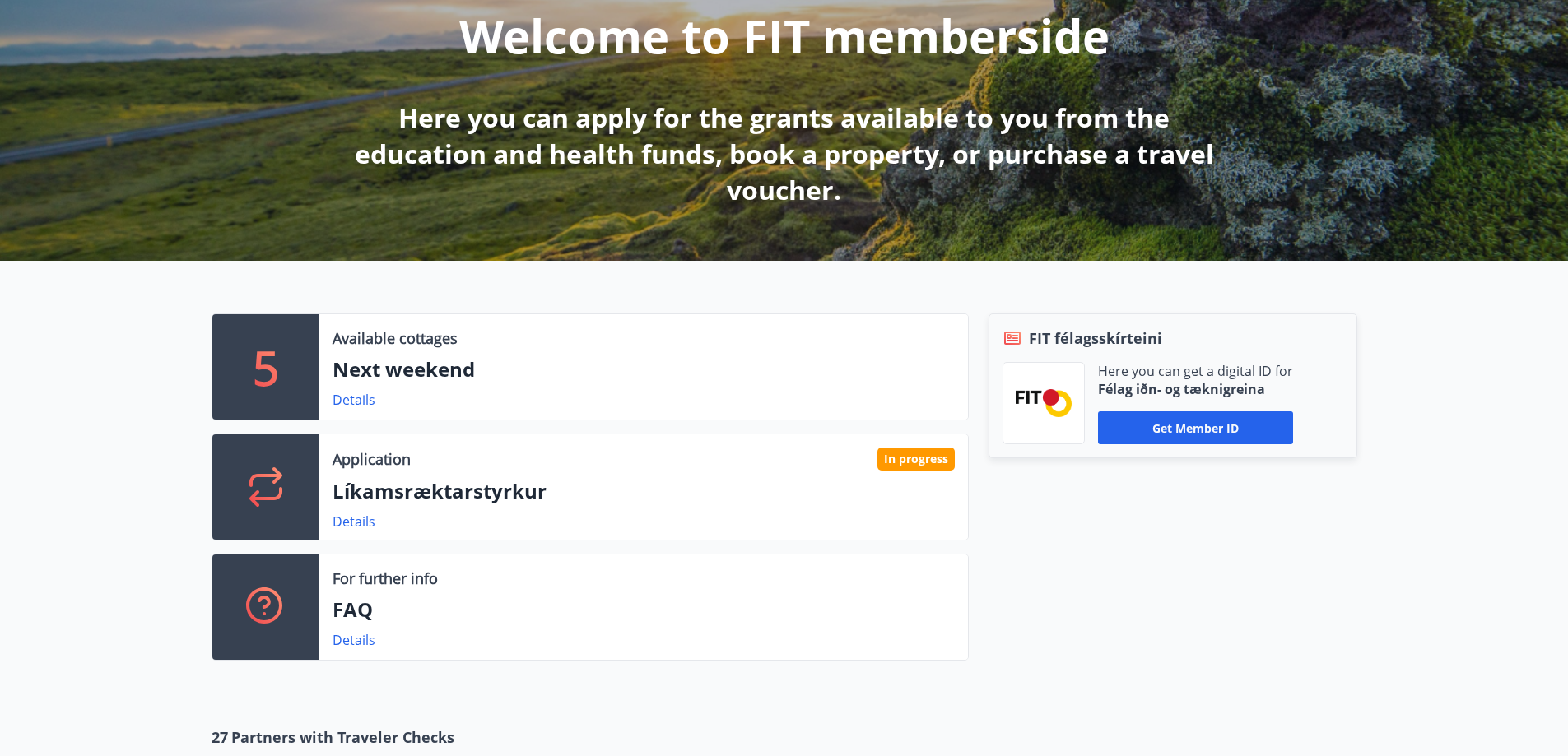
scroll to position [238, 0]
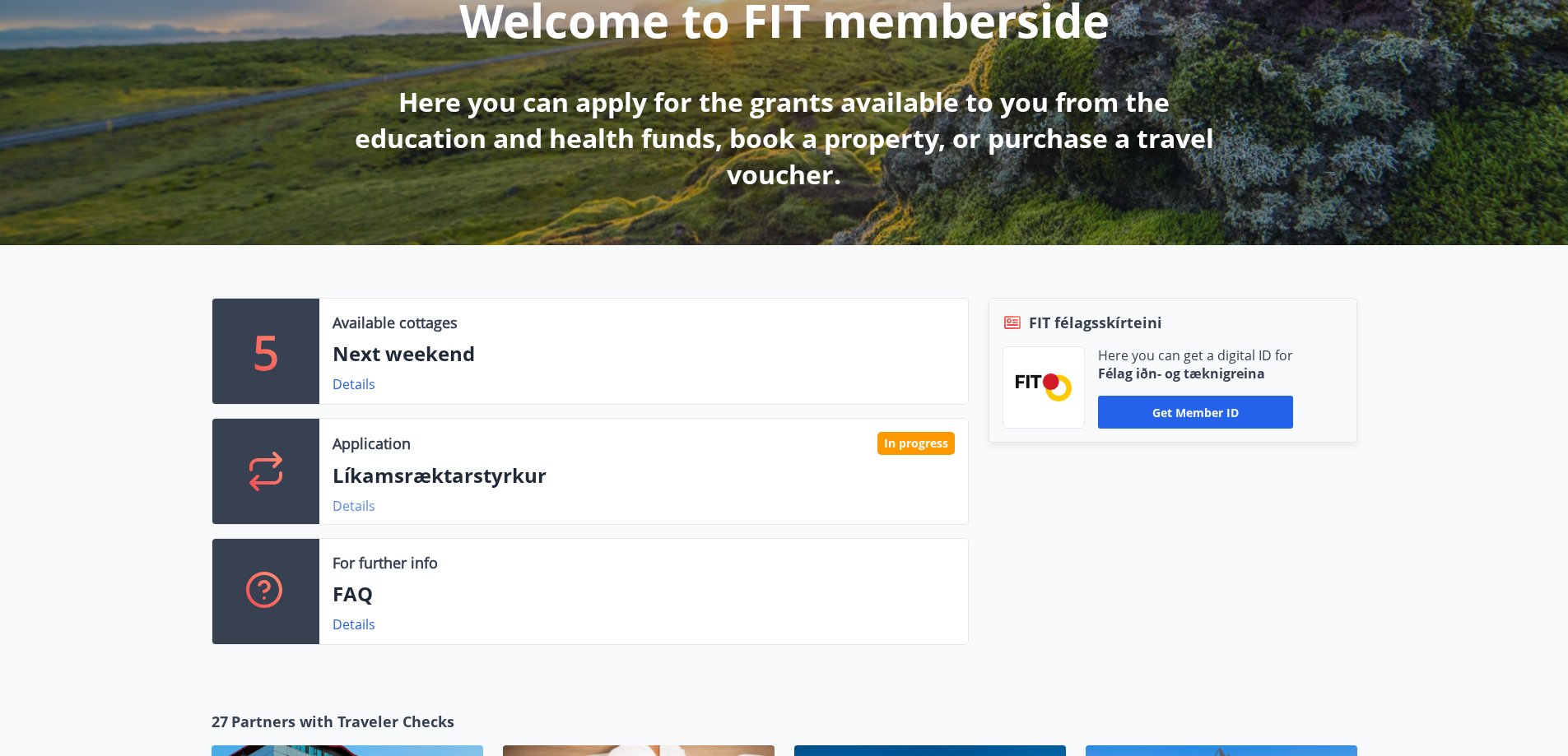
click at [367, 501] on link "Details" at bounding box center [354, 506] width 43 height 18
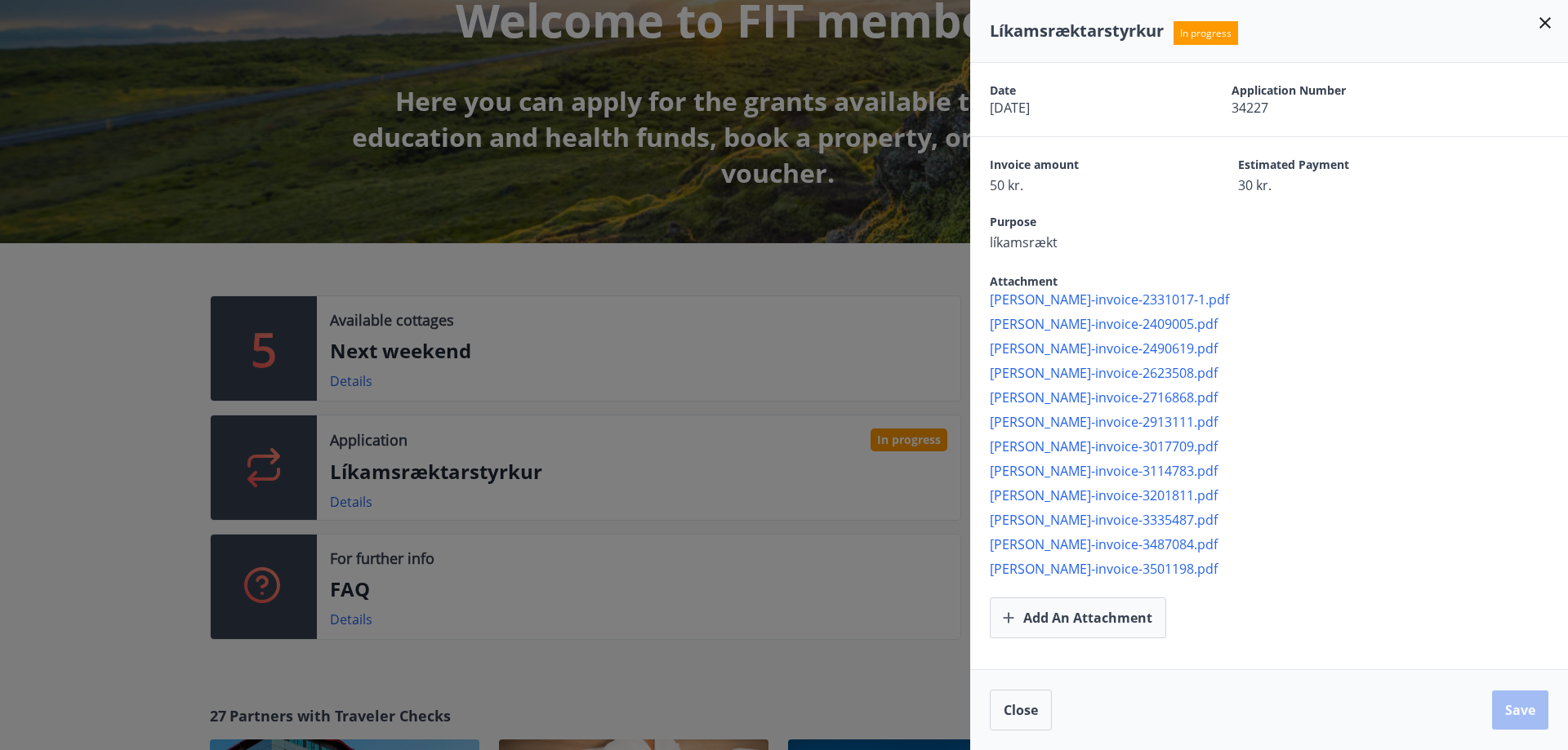
click at [459, 224] on div at bounding box center [784, 375] width 1568 height 750
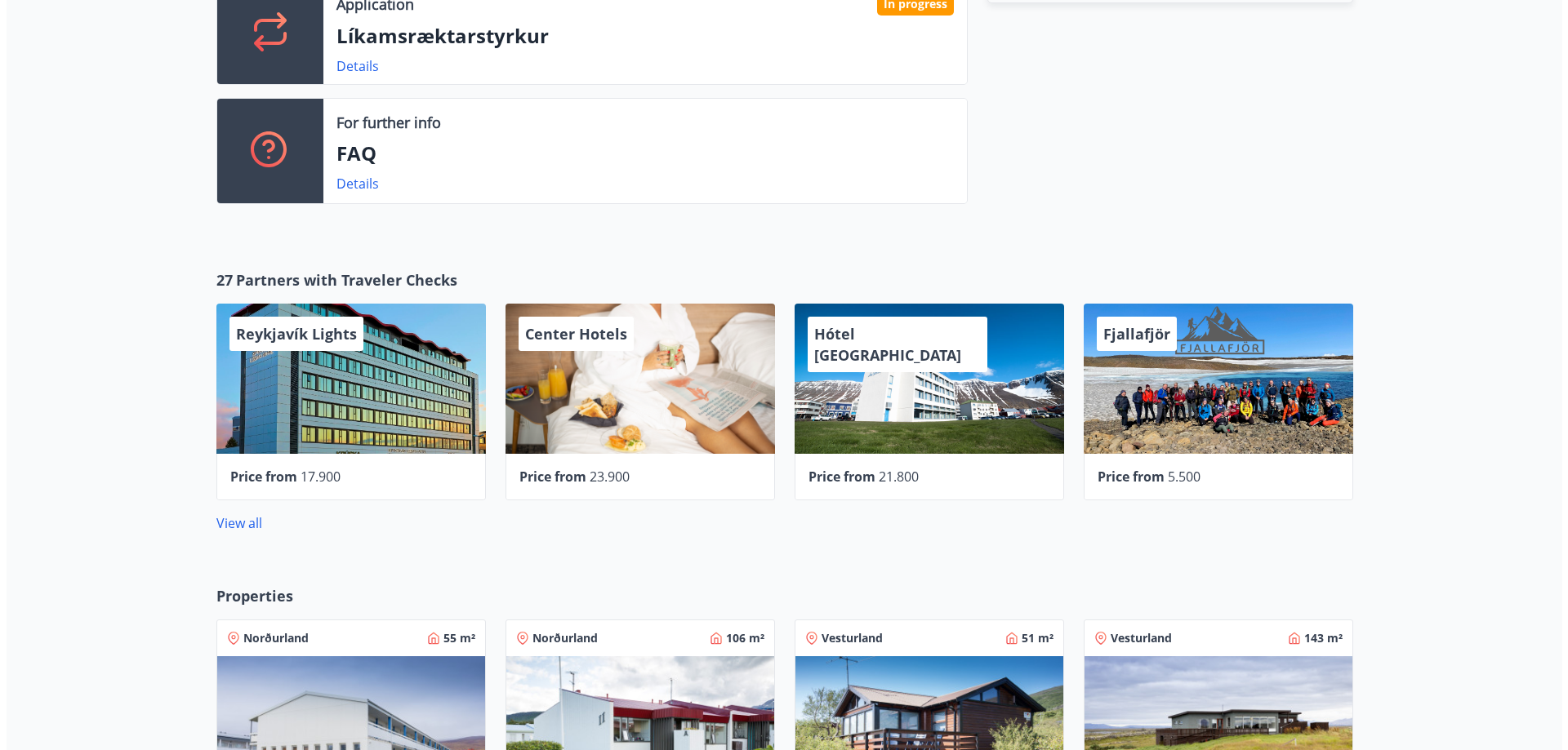
scroll to position [817, 0]
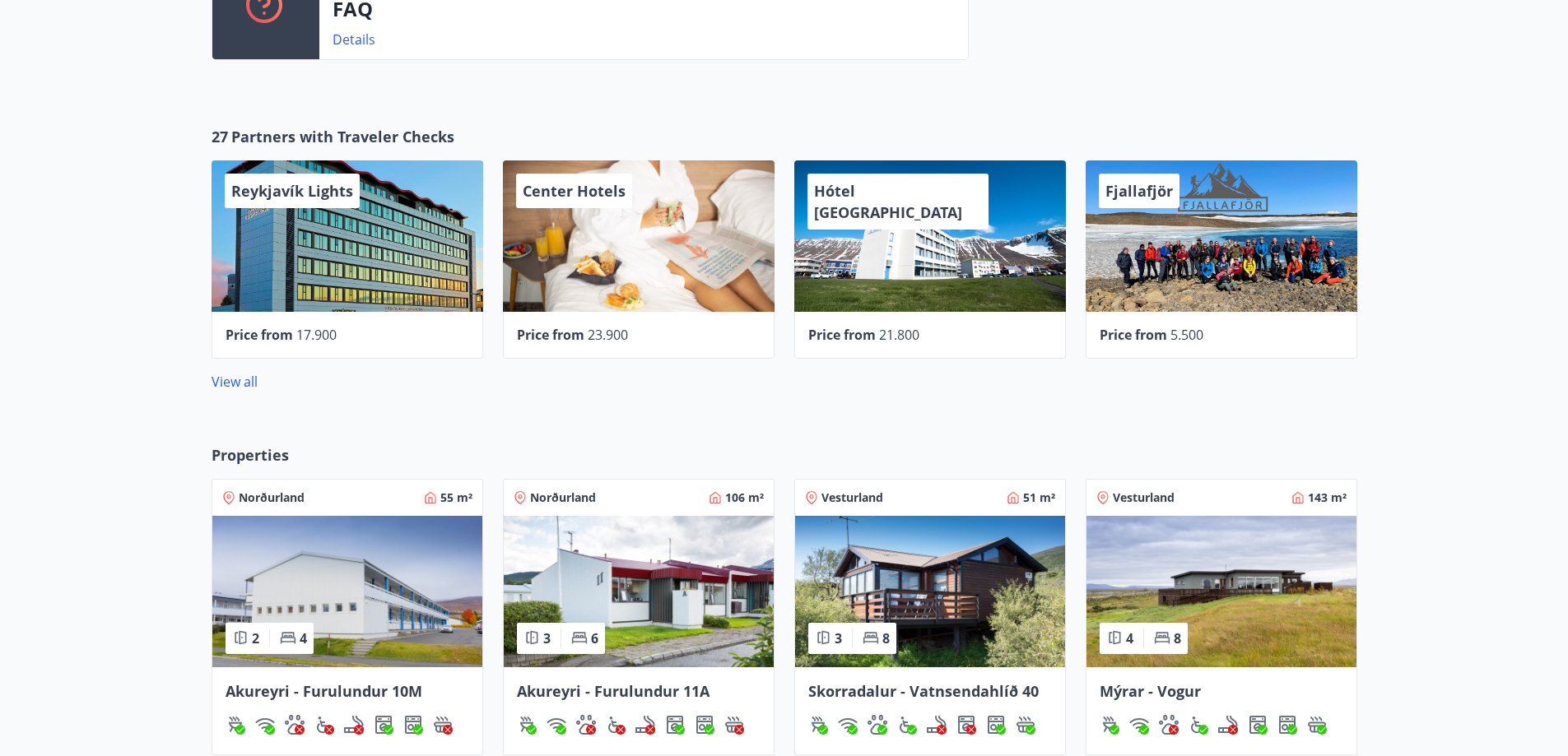
click at [557, 331] on span "Price from" at bounding box center [551, 335] width 67 height 18
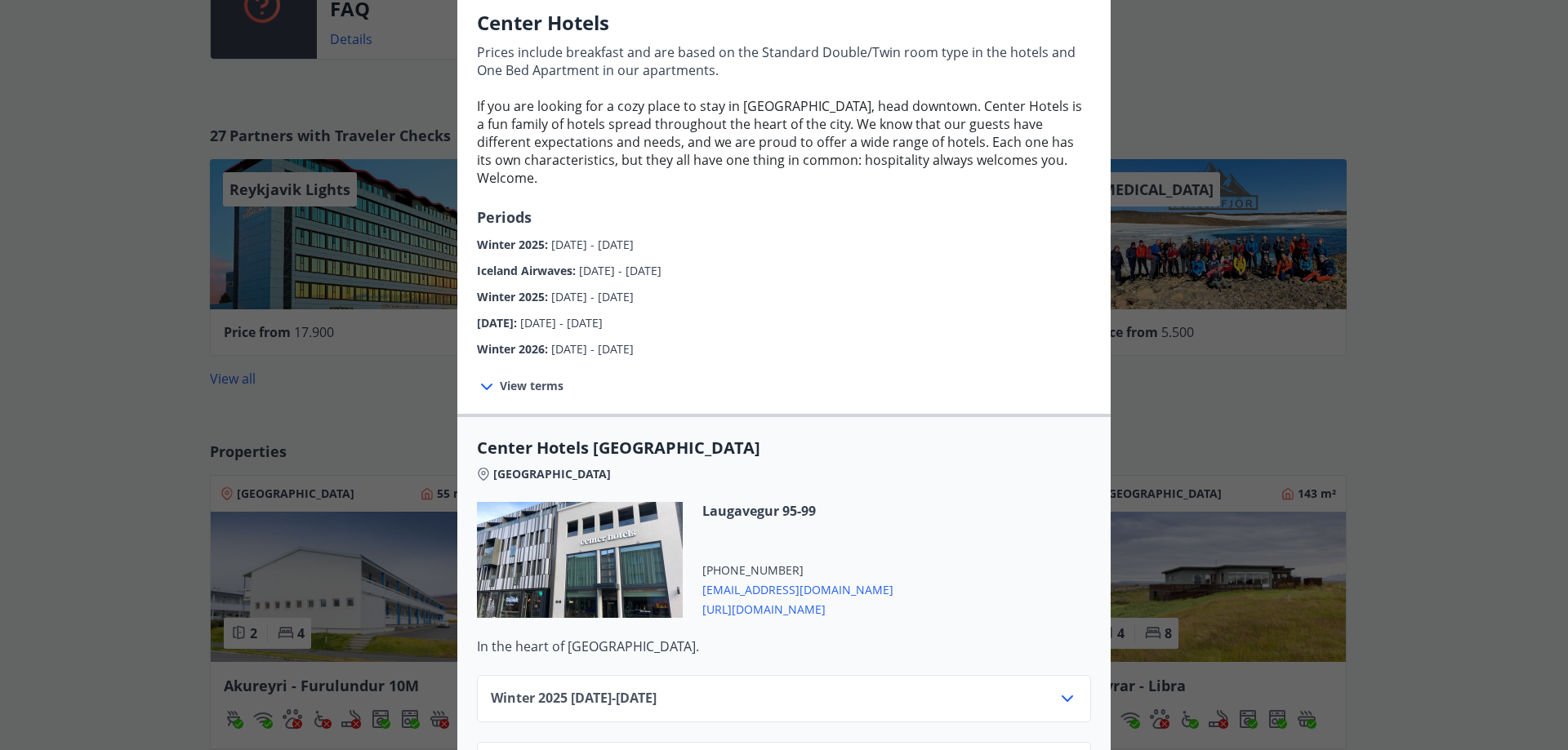
scroll to position [163, 0]
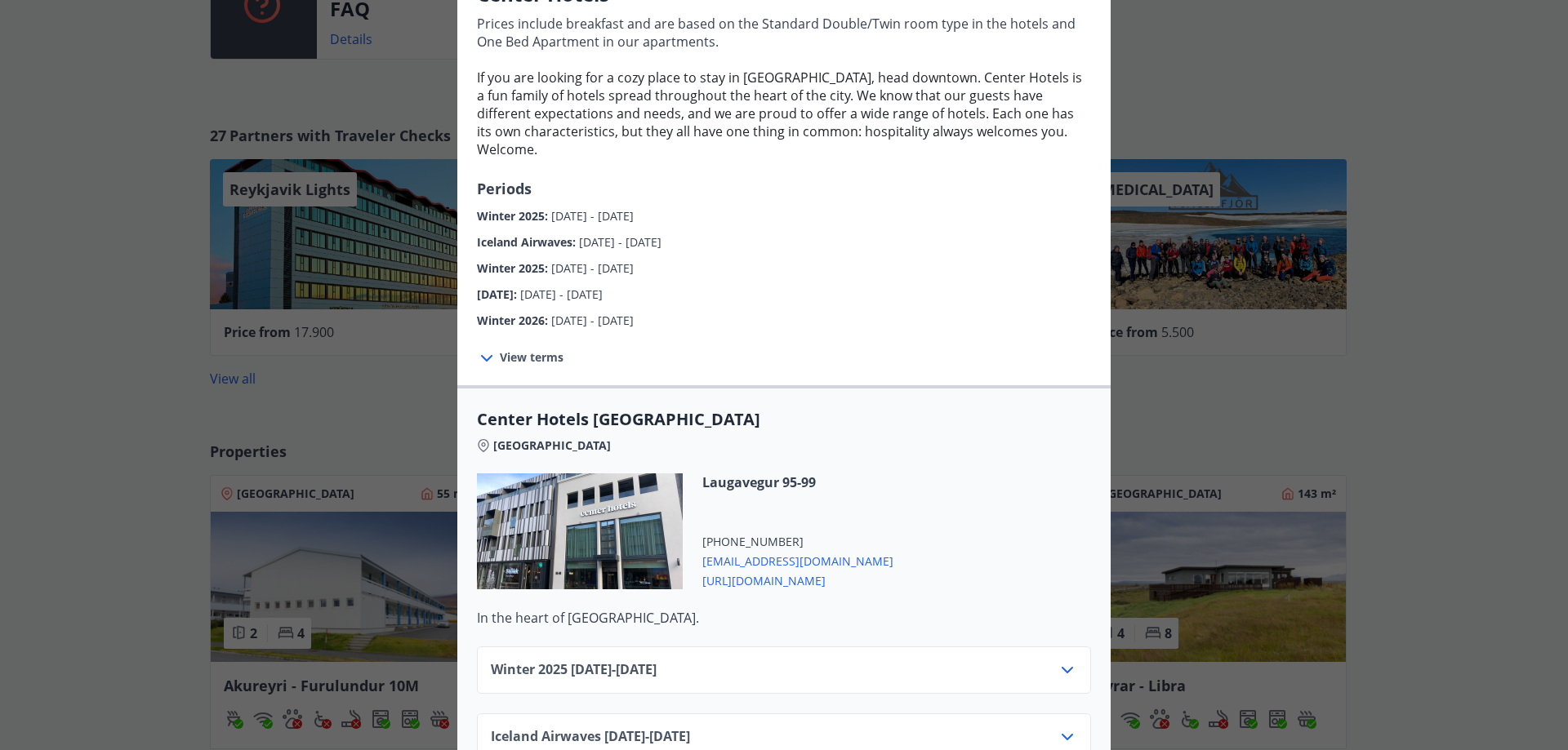
click at [523, 208] on font "Winter 2025" at bounding box center [510, 216] width 68 height 16
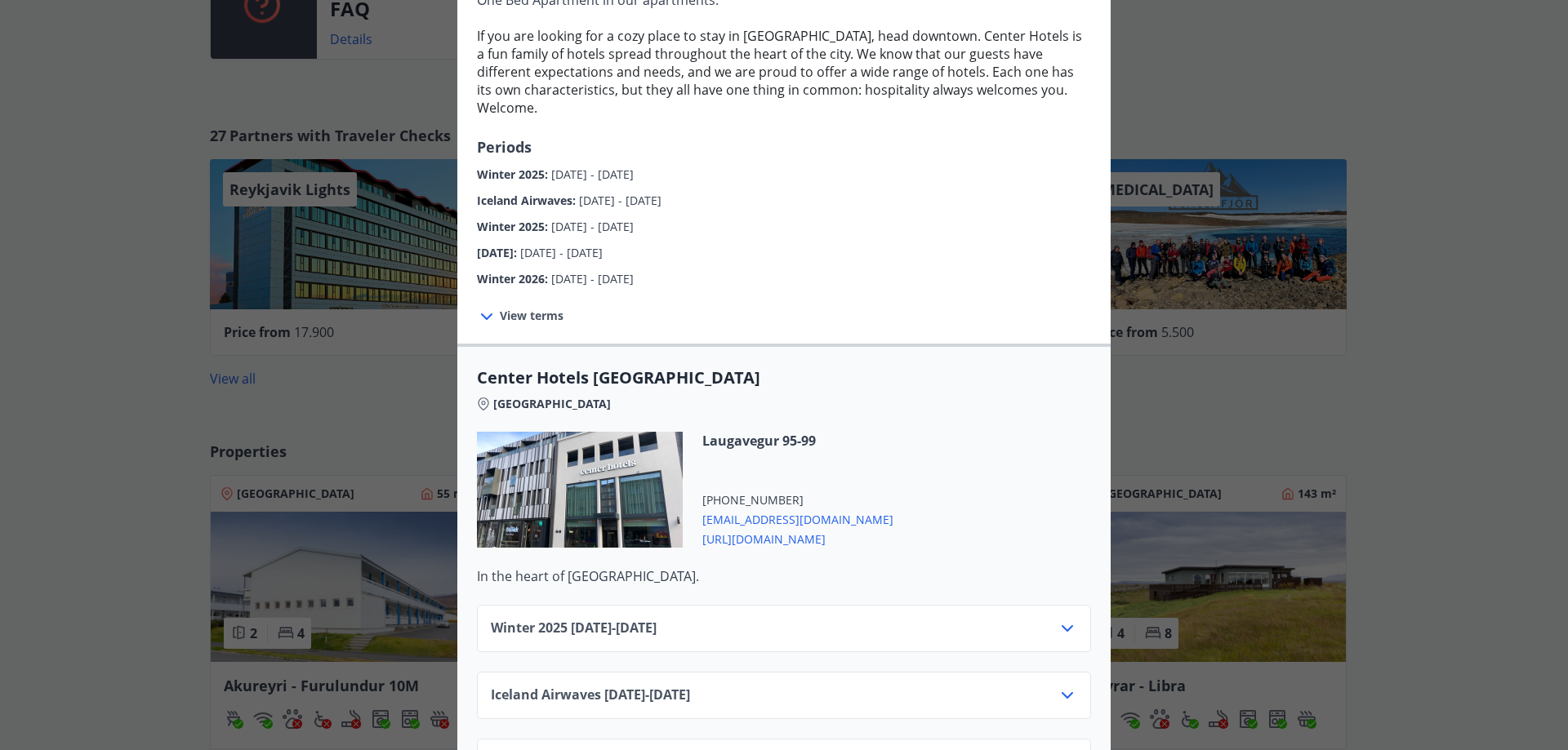
scroll to position [245, 0]
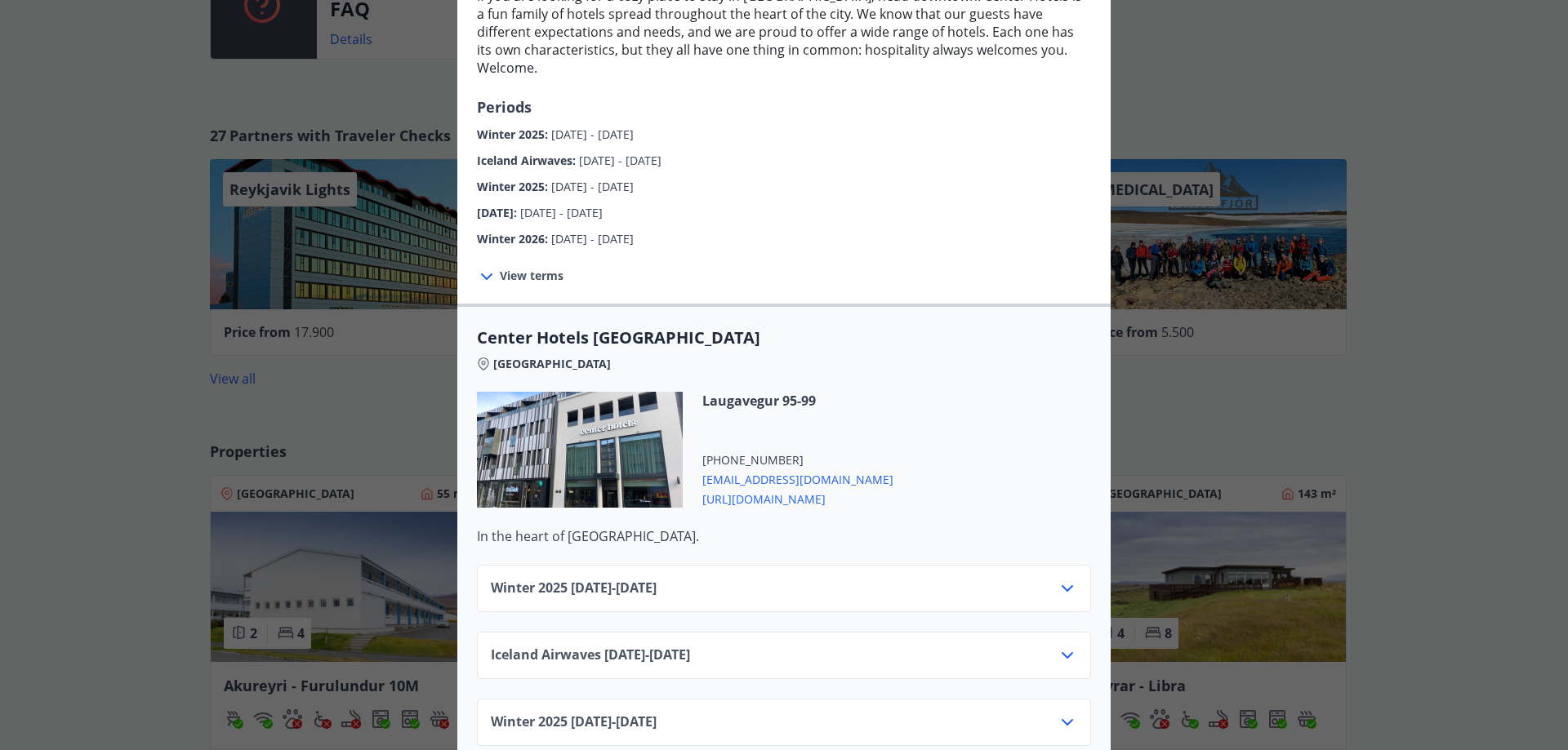
click at [956, 579] on div "Winter [PHONE_NUMBER][DATE] - [DATE]" at bounding box center [784, 595] width 586 height 32
click at [1066, 579] on icon at bounding box center [1068, 589] width 20 height 20
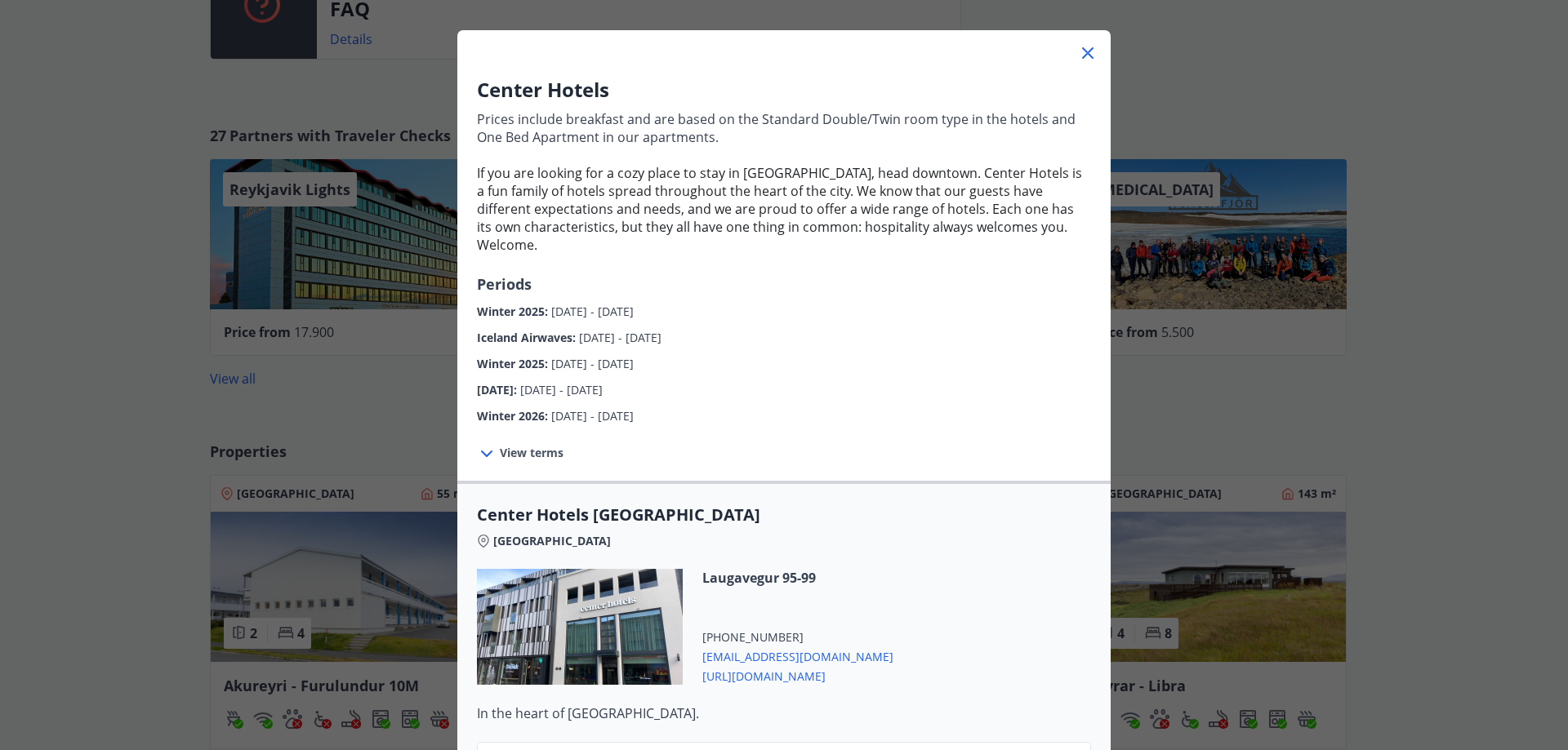
scroll to position [0, 0]
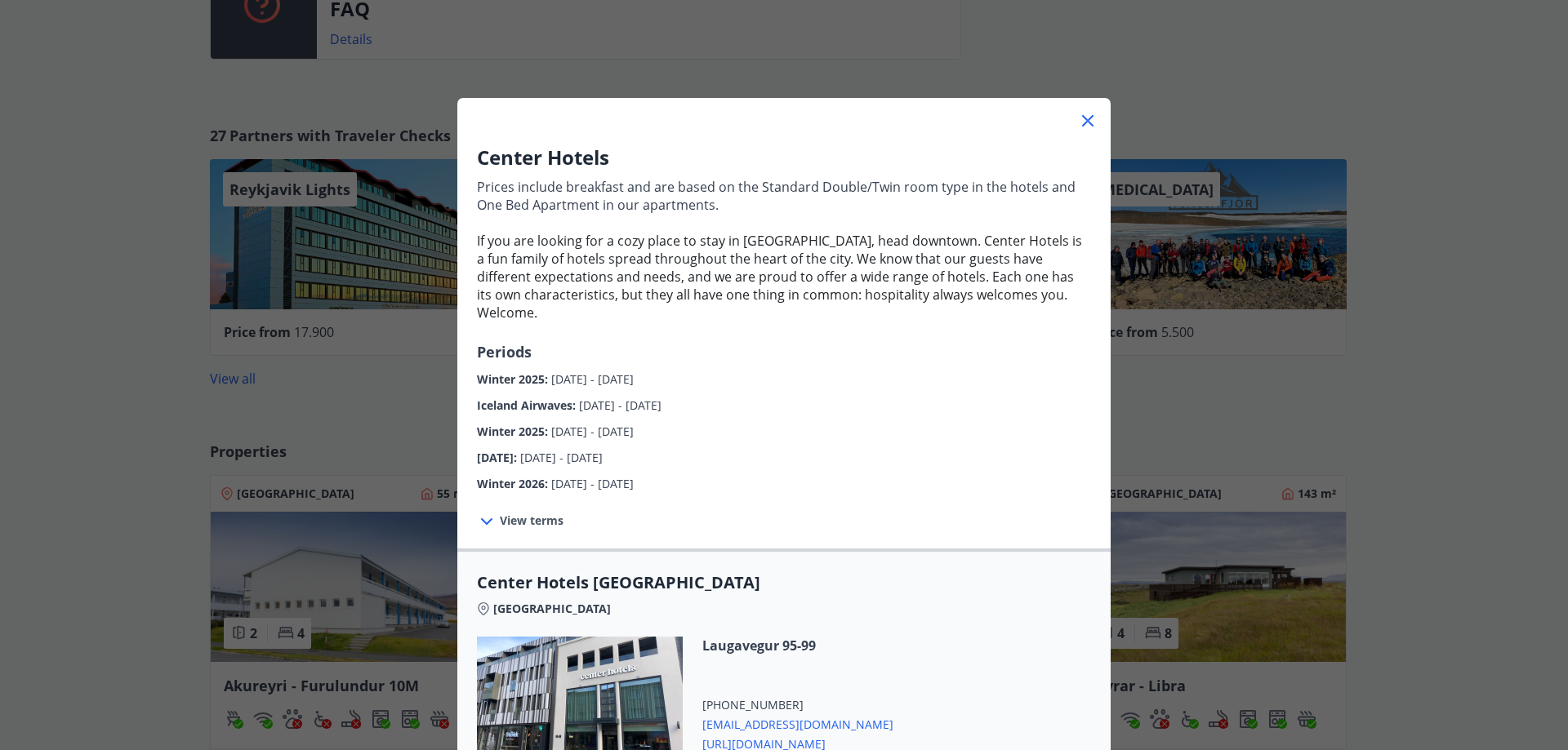
click at [1080, 114] on icon at bounding box center [1088, 121] width 20 height 20
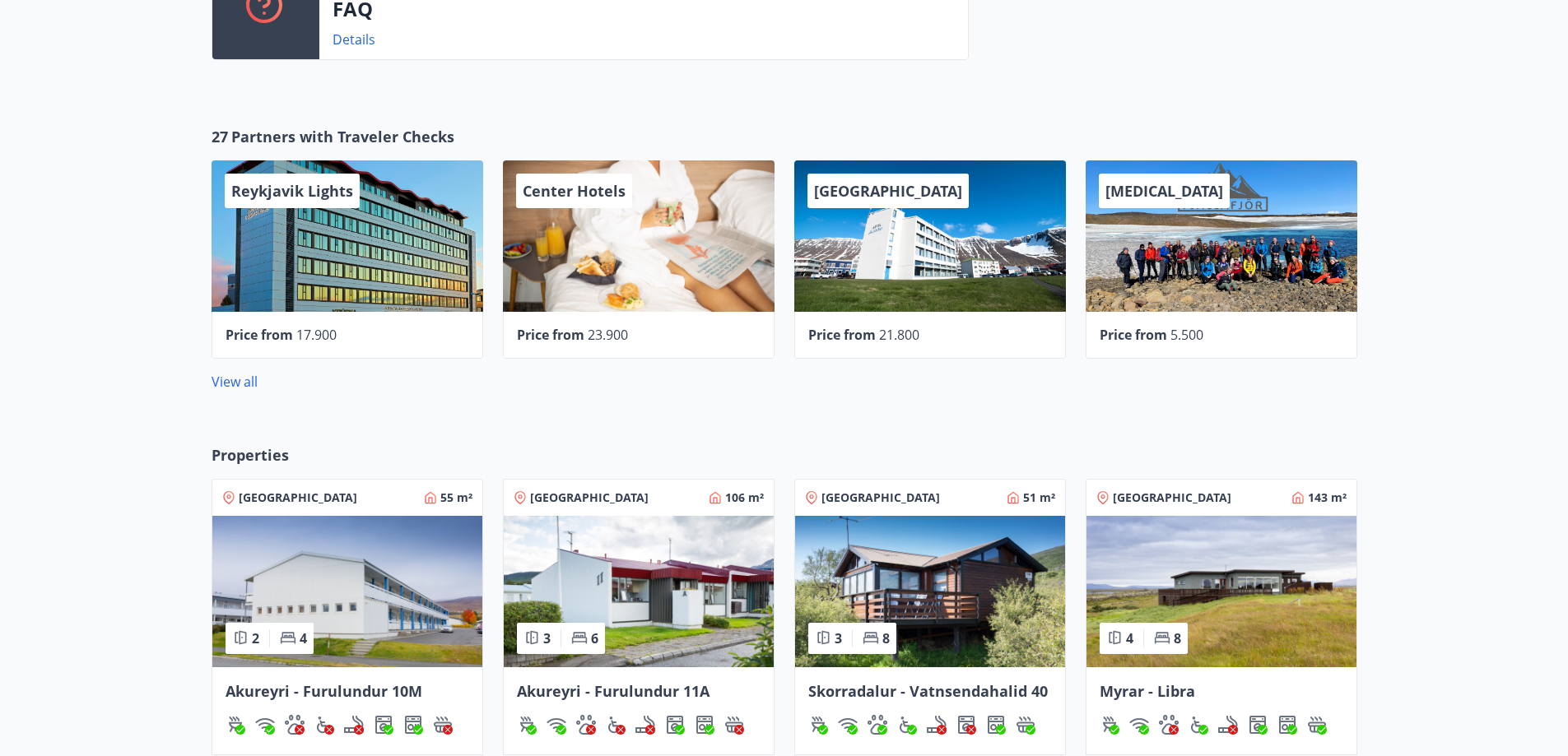
click at [414, 331] on div "Price from 17.900" at bounding box center [348, 335] width 244 height 20
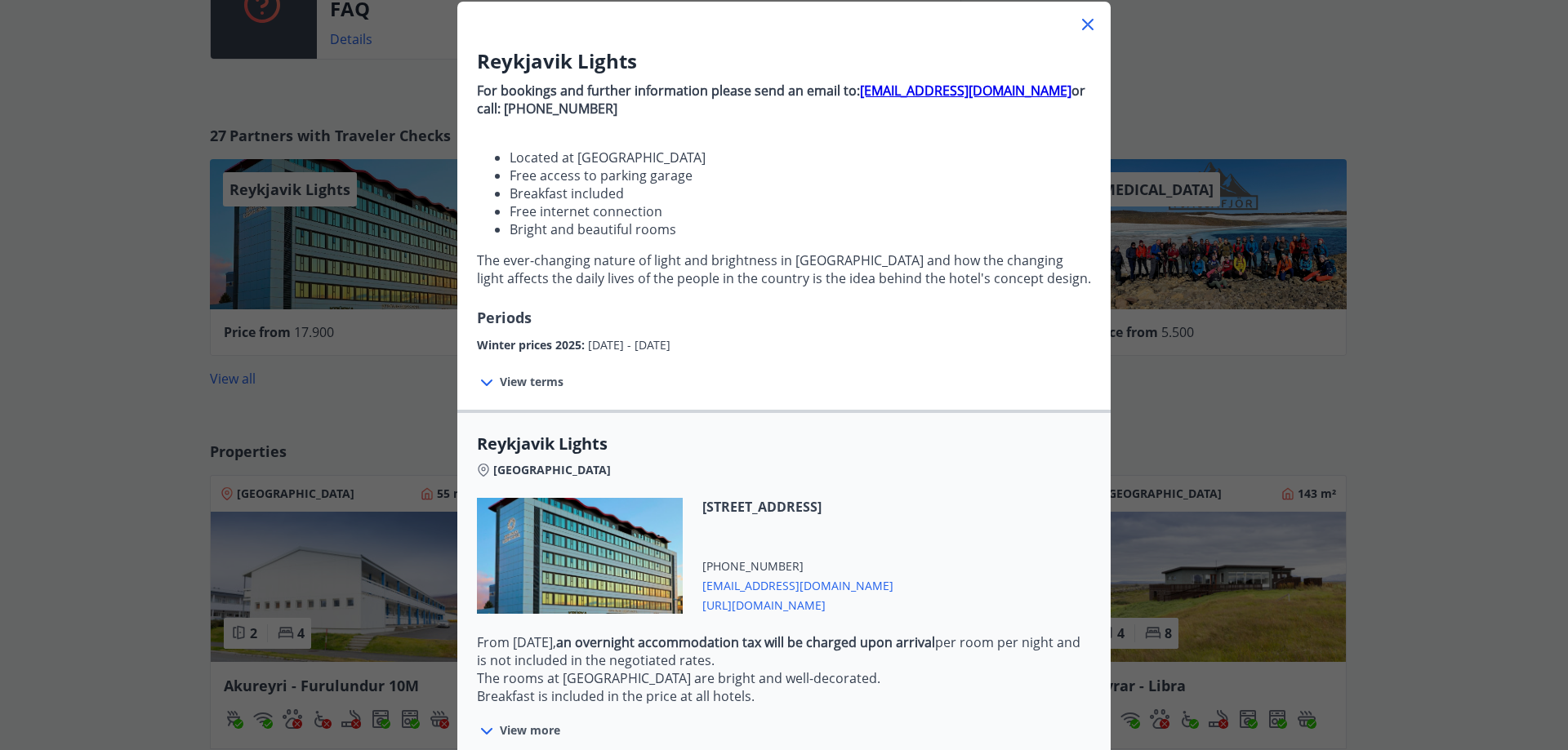
scroll to position [317, 0]
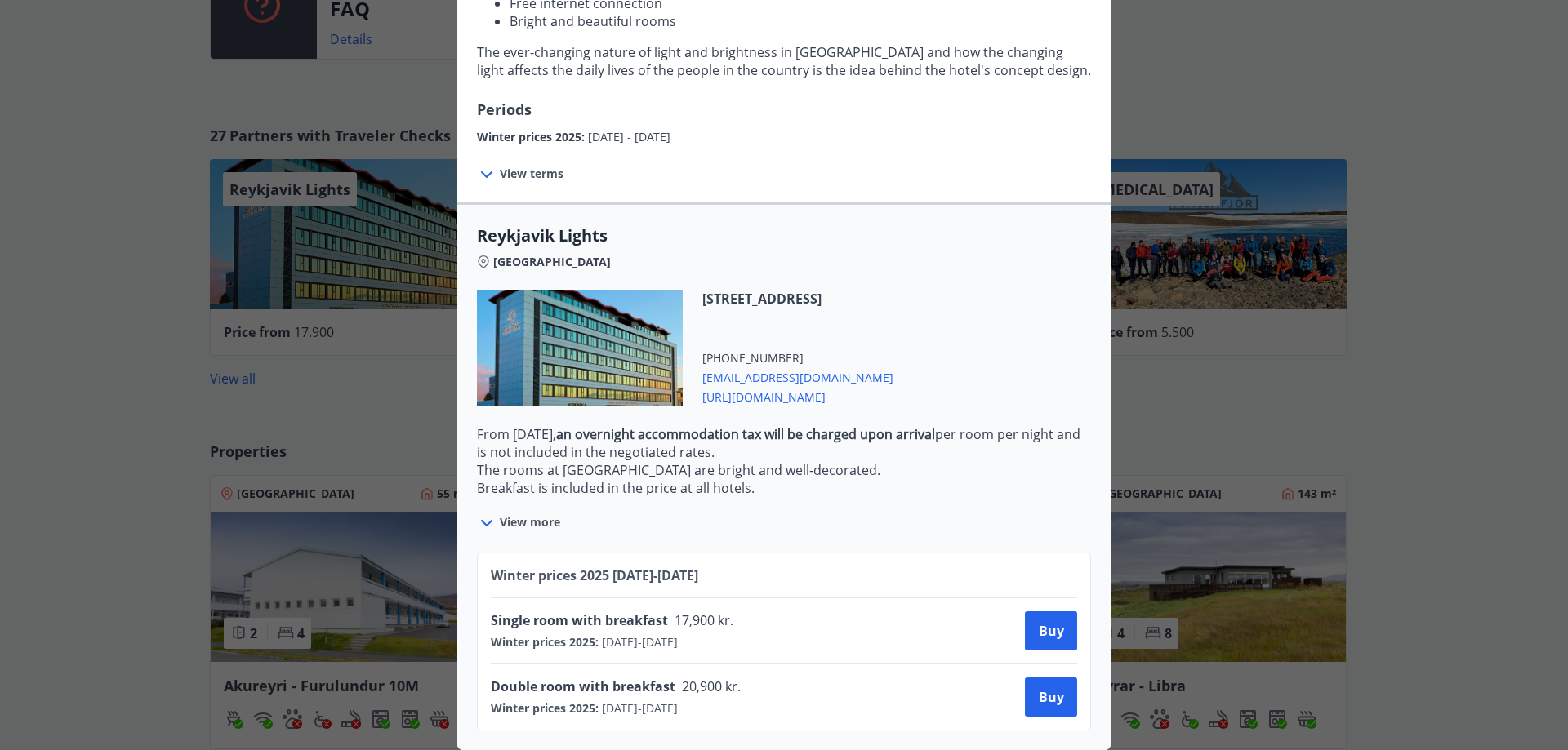
click at [535, 514] on font "View more" at bounding box center [529, 522] width 60 height 16
click at [534, 514] on font "View more" at bounding box center [529, 522] width 60 height 16
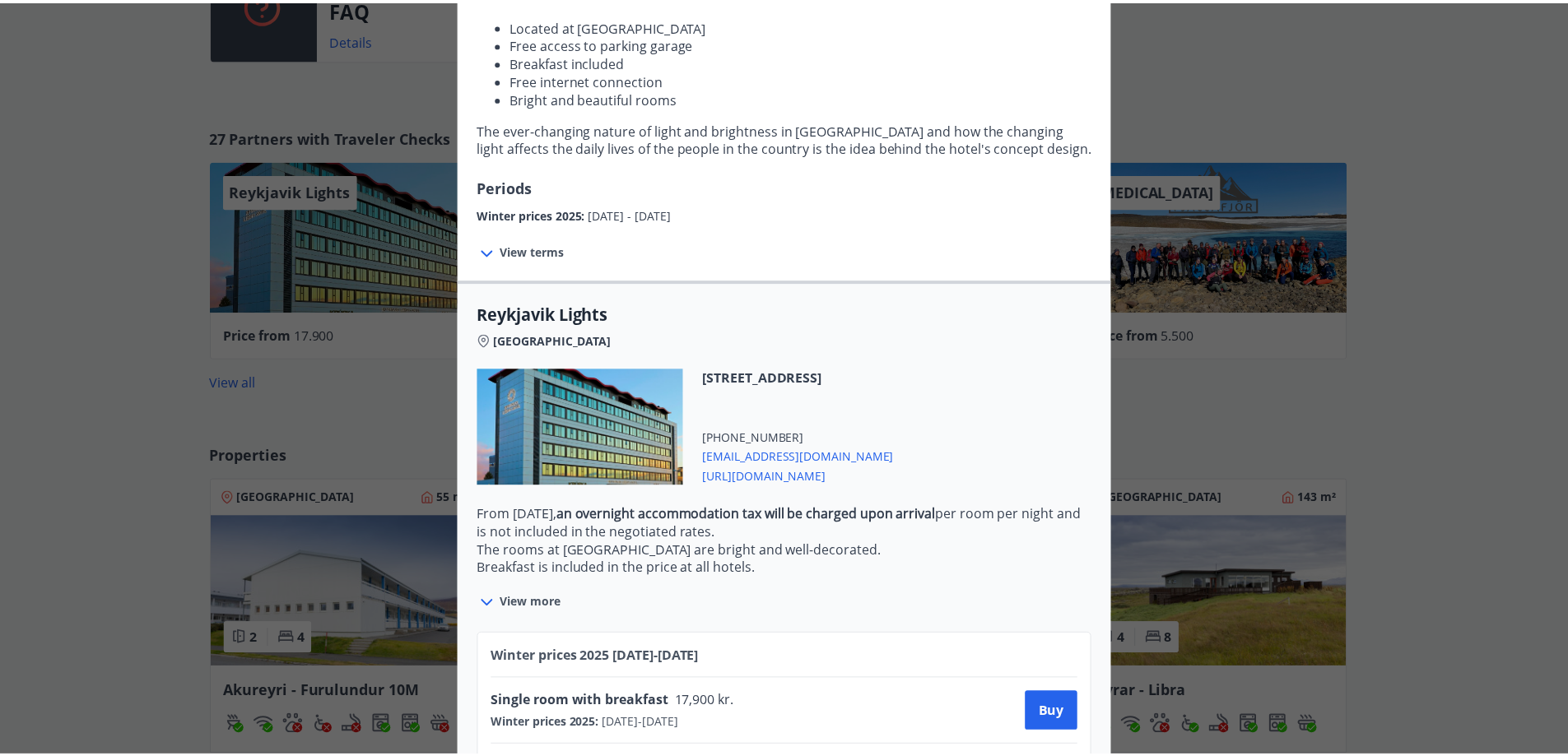
scroll to position [0, 0]
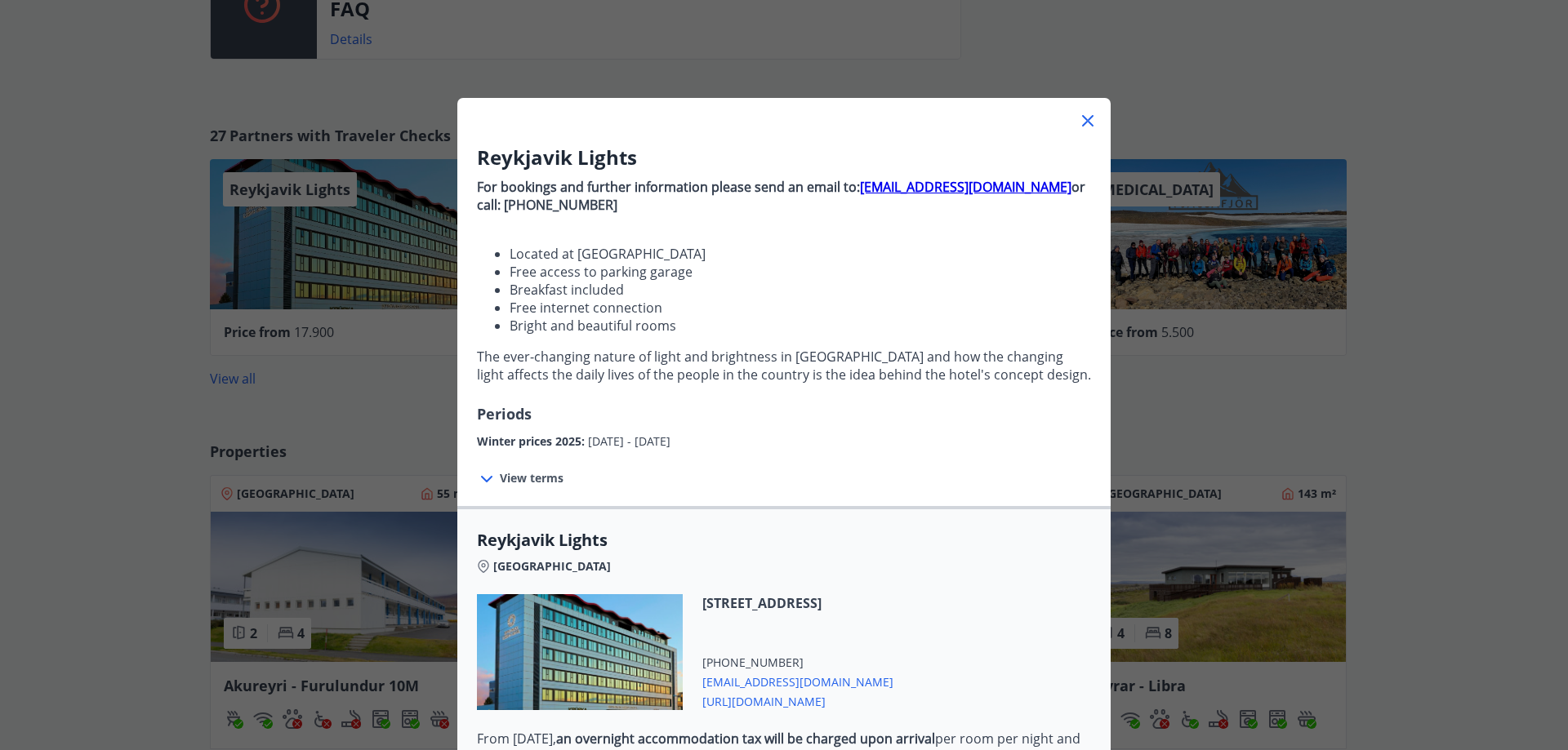
click at [1085, 123] on icon at bounding box center [1088, 121] width 20 height 20
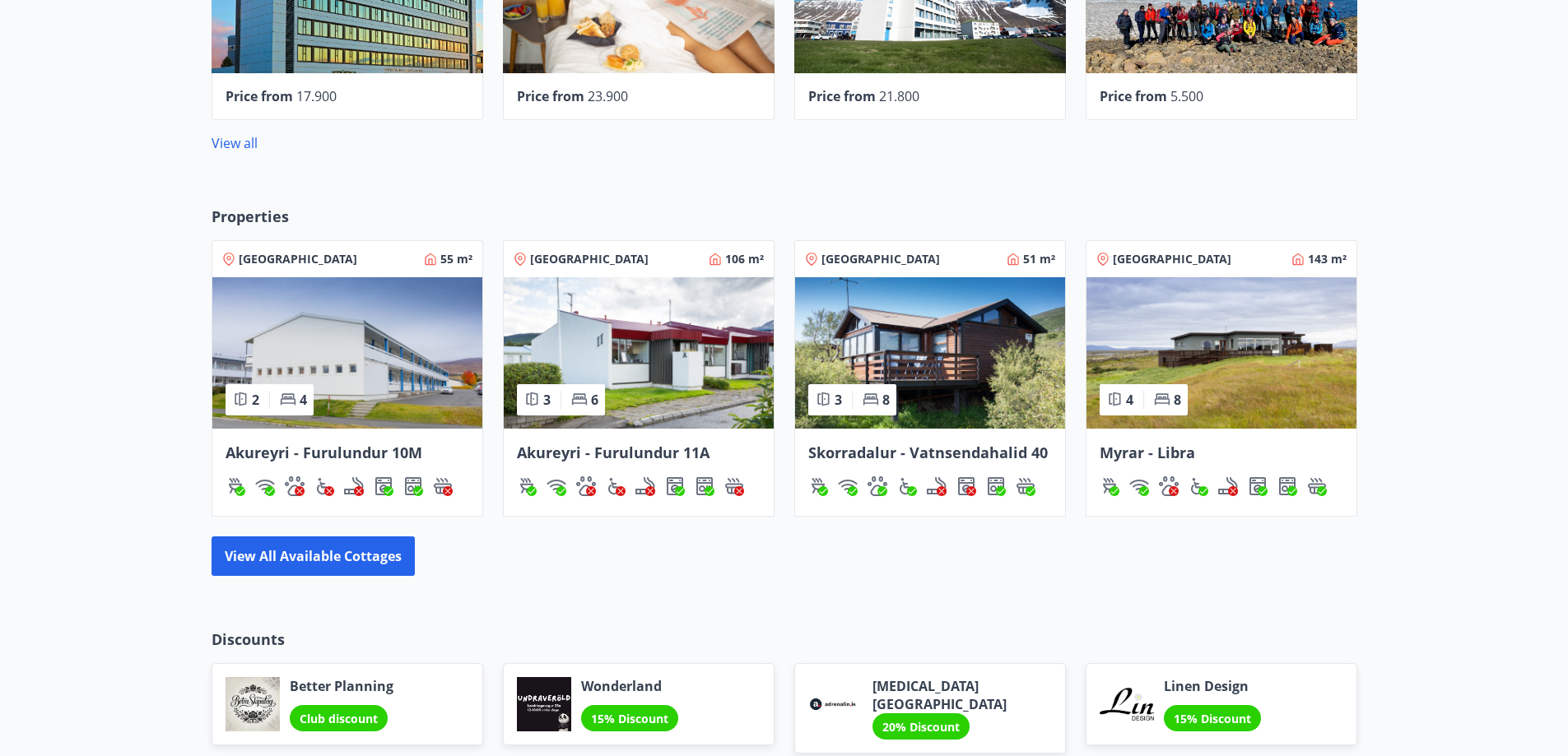
scroll to position [1070, 0]
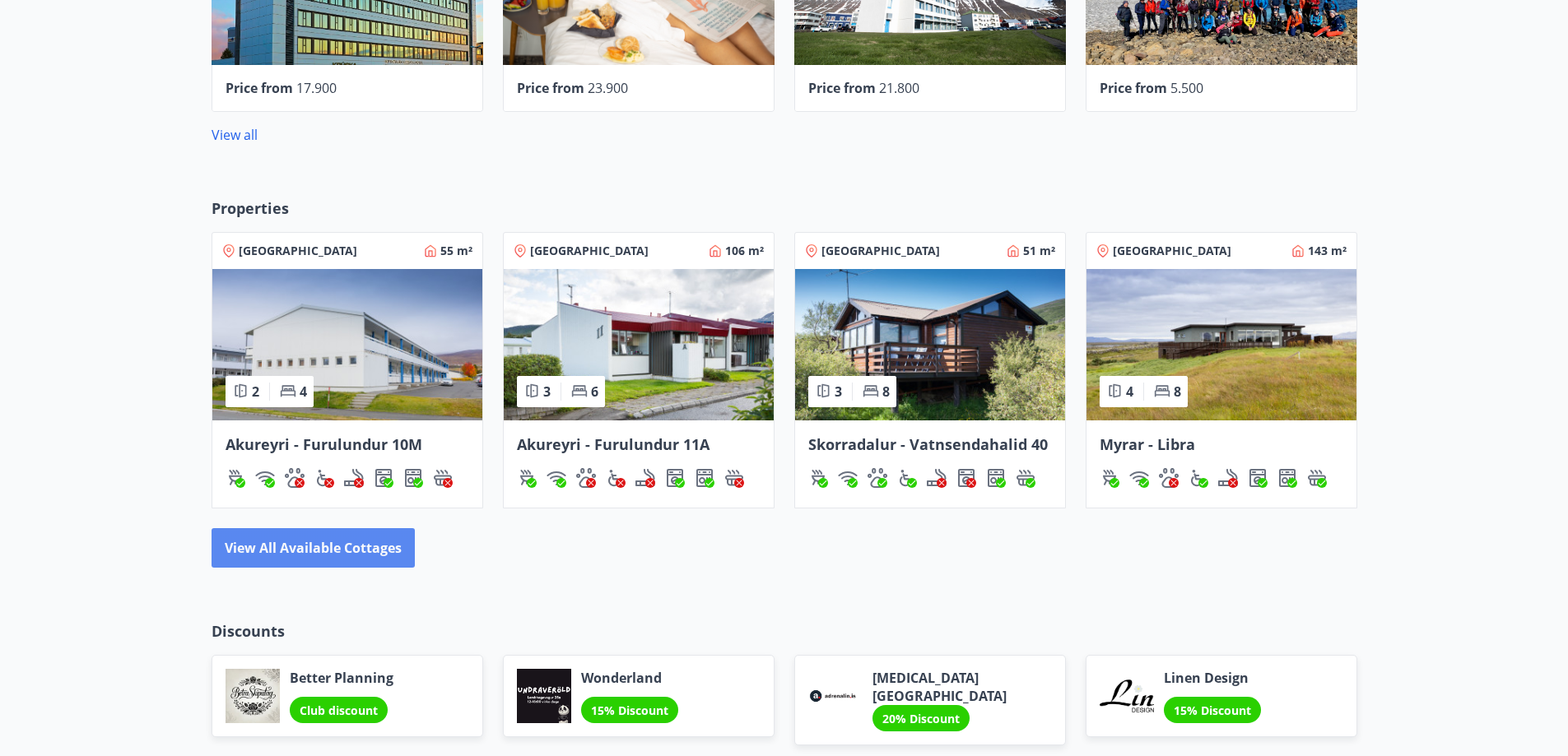
click at [345, 552] on button "View all available cottages" at bounding box center [313, 548] width 203 height 40
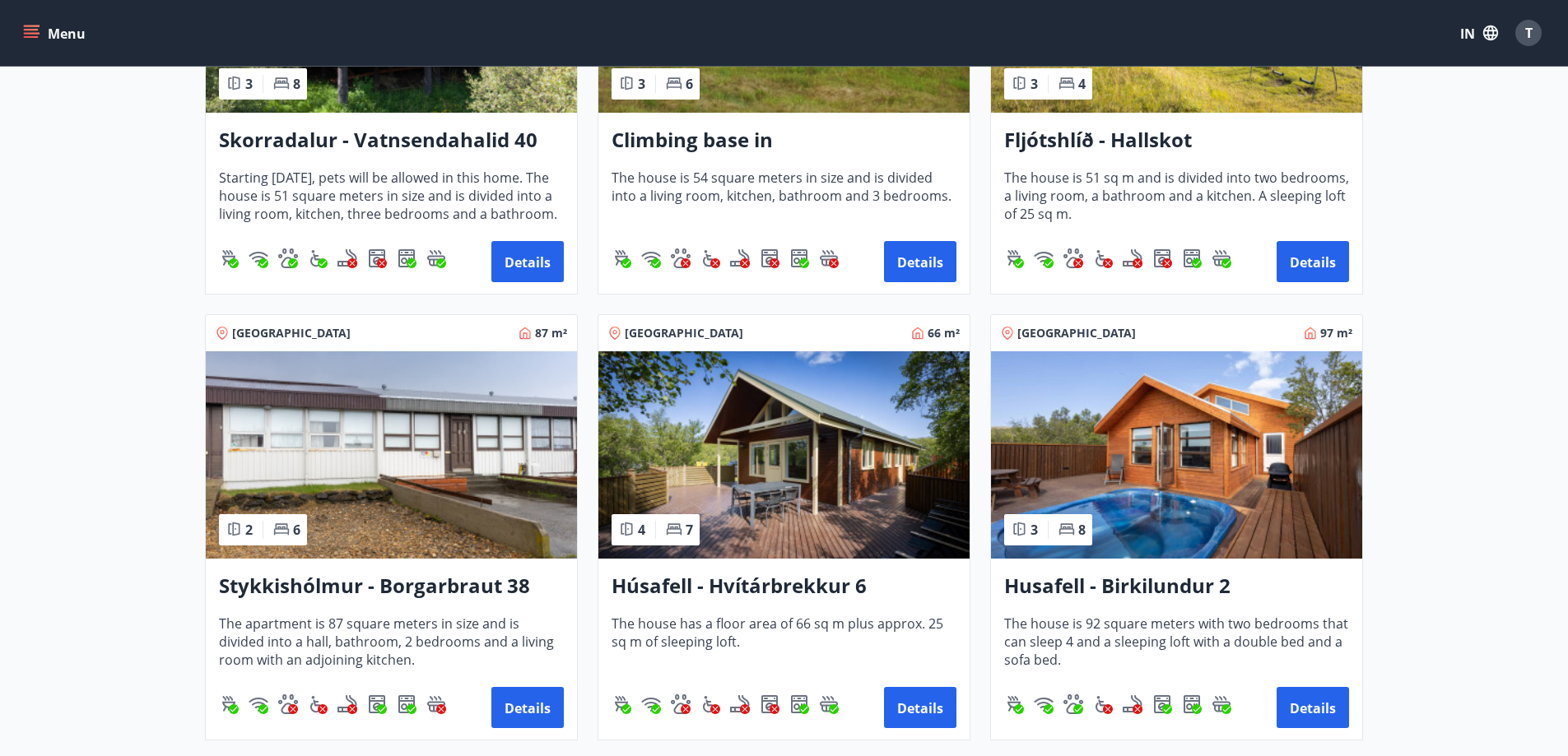
scroll to position [329, 0]
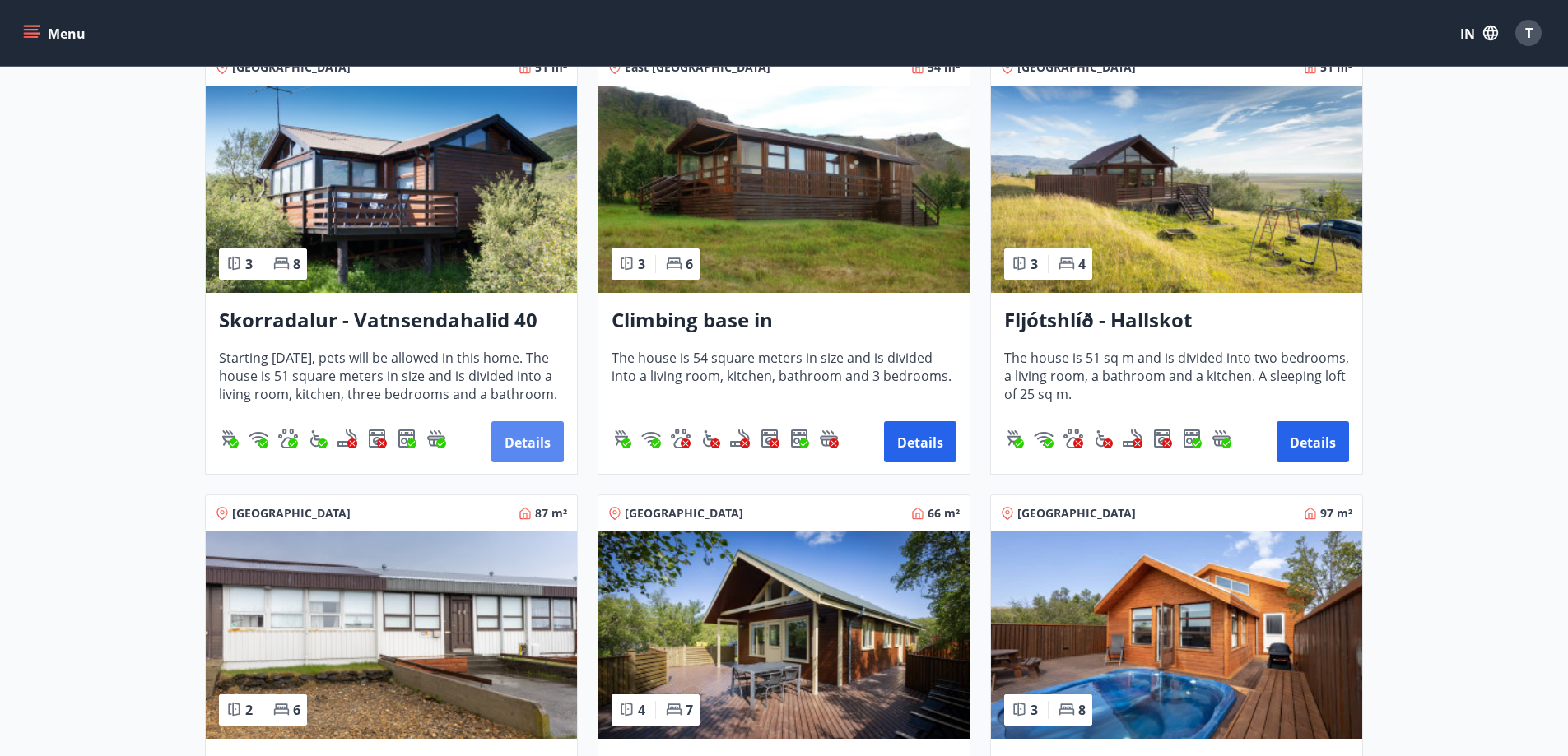
click at [523, 438] on font "Details" at bounding box center [527, 443] width 47 height 18
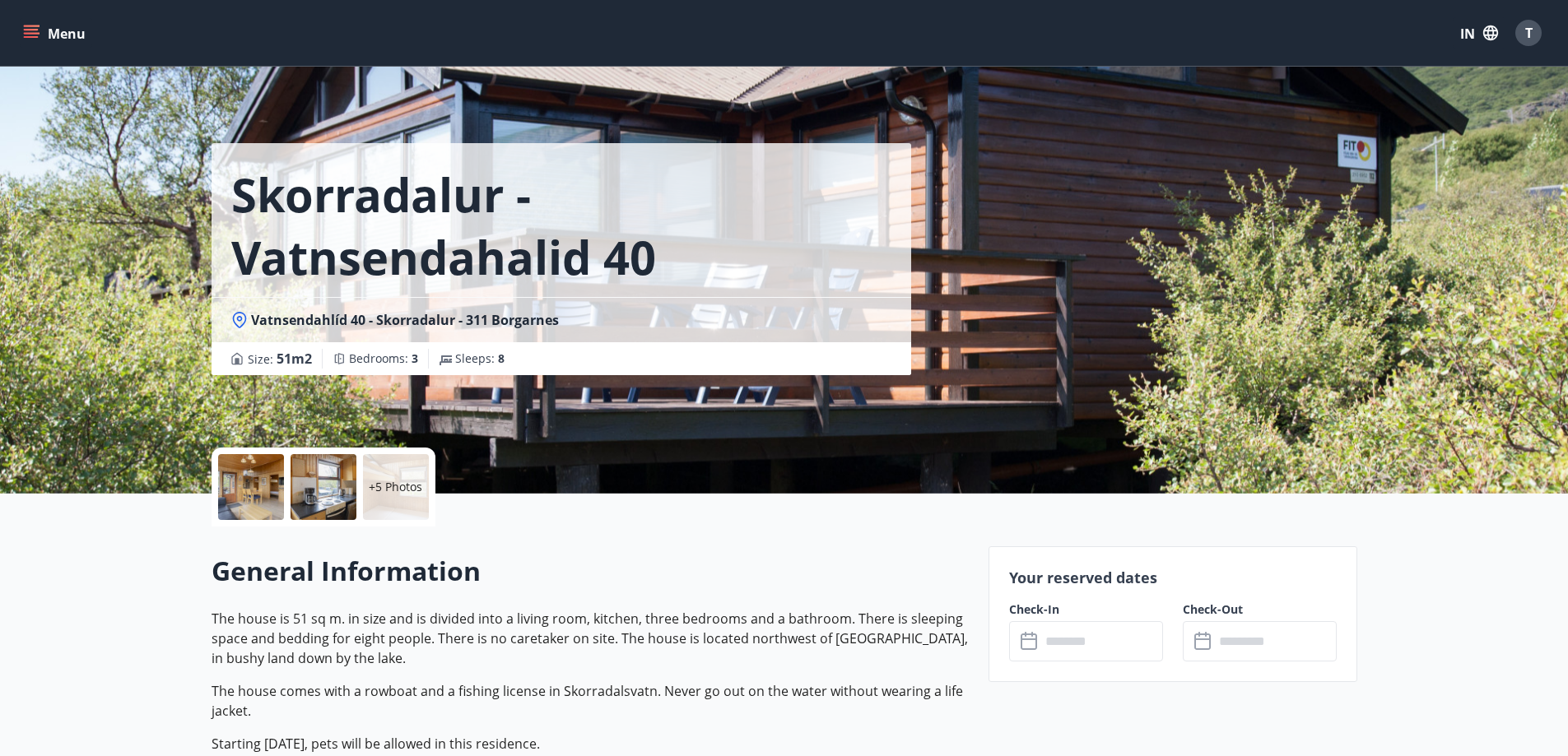
click at [318, 494] on div at bounding box center [323, 487] width 65 height 65
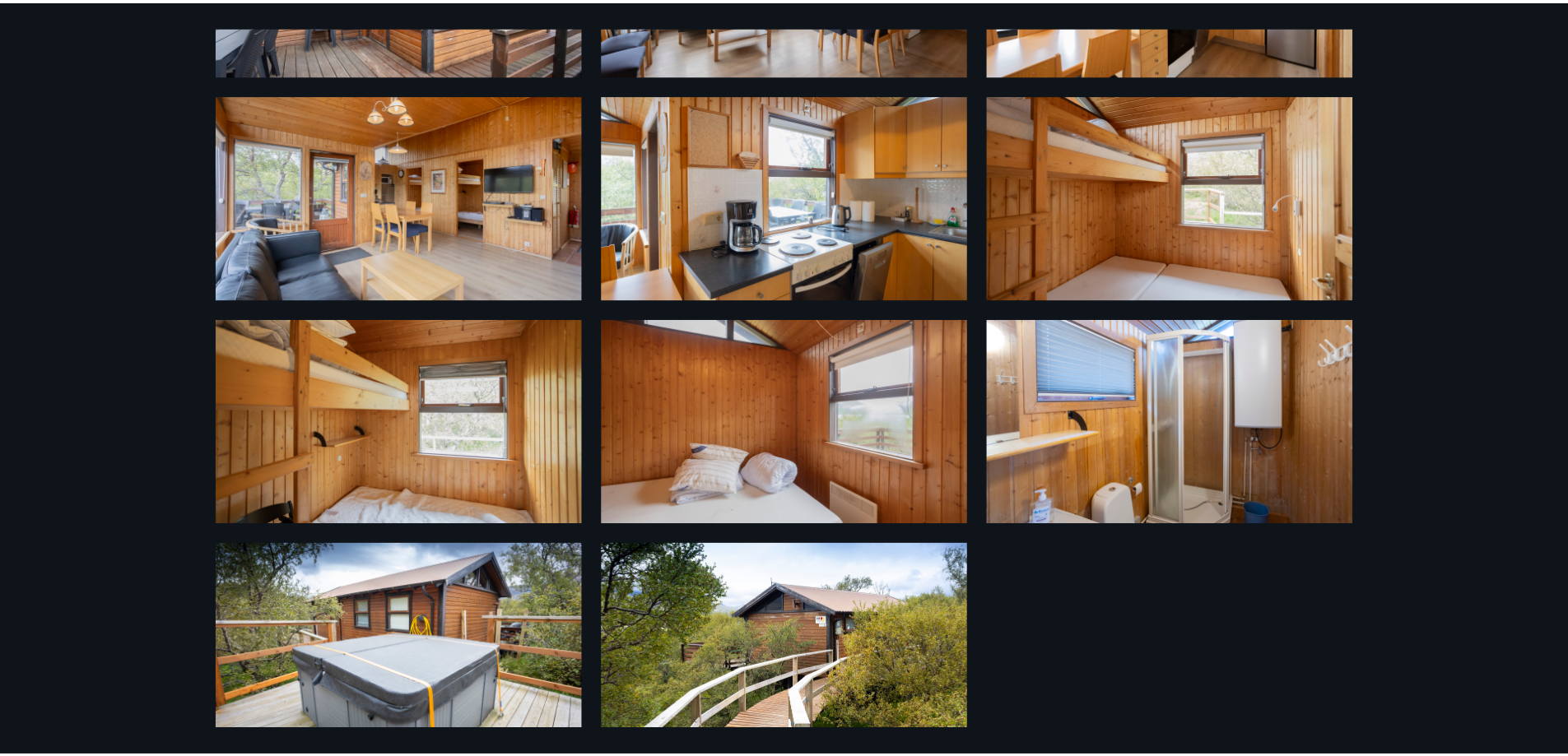
scroll to position [249, 0]
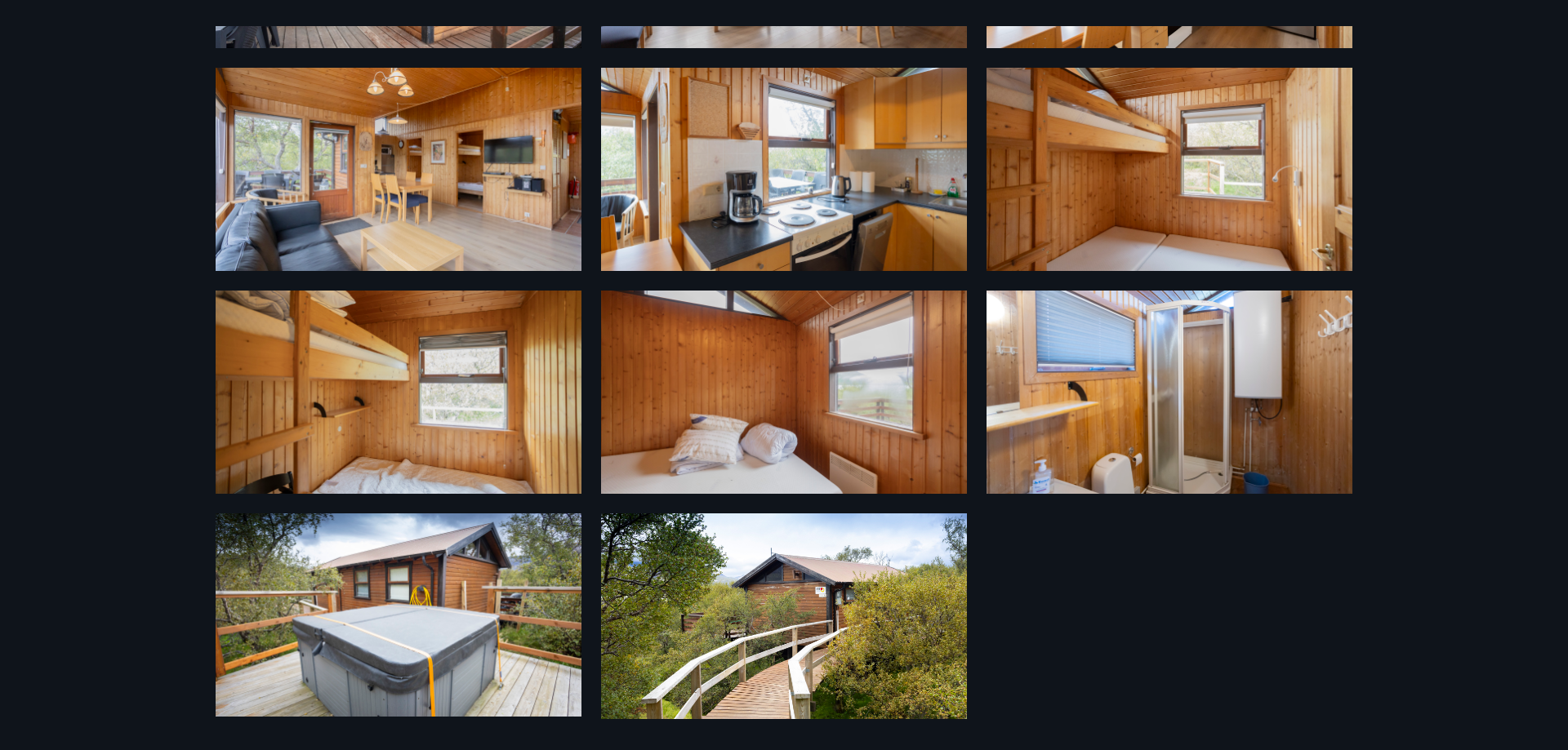
click at [1486, 343] on div "11 Photos" at bounding box center [784, 375] width 1568 height 750
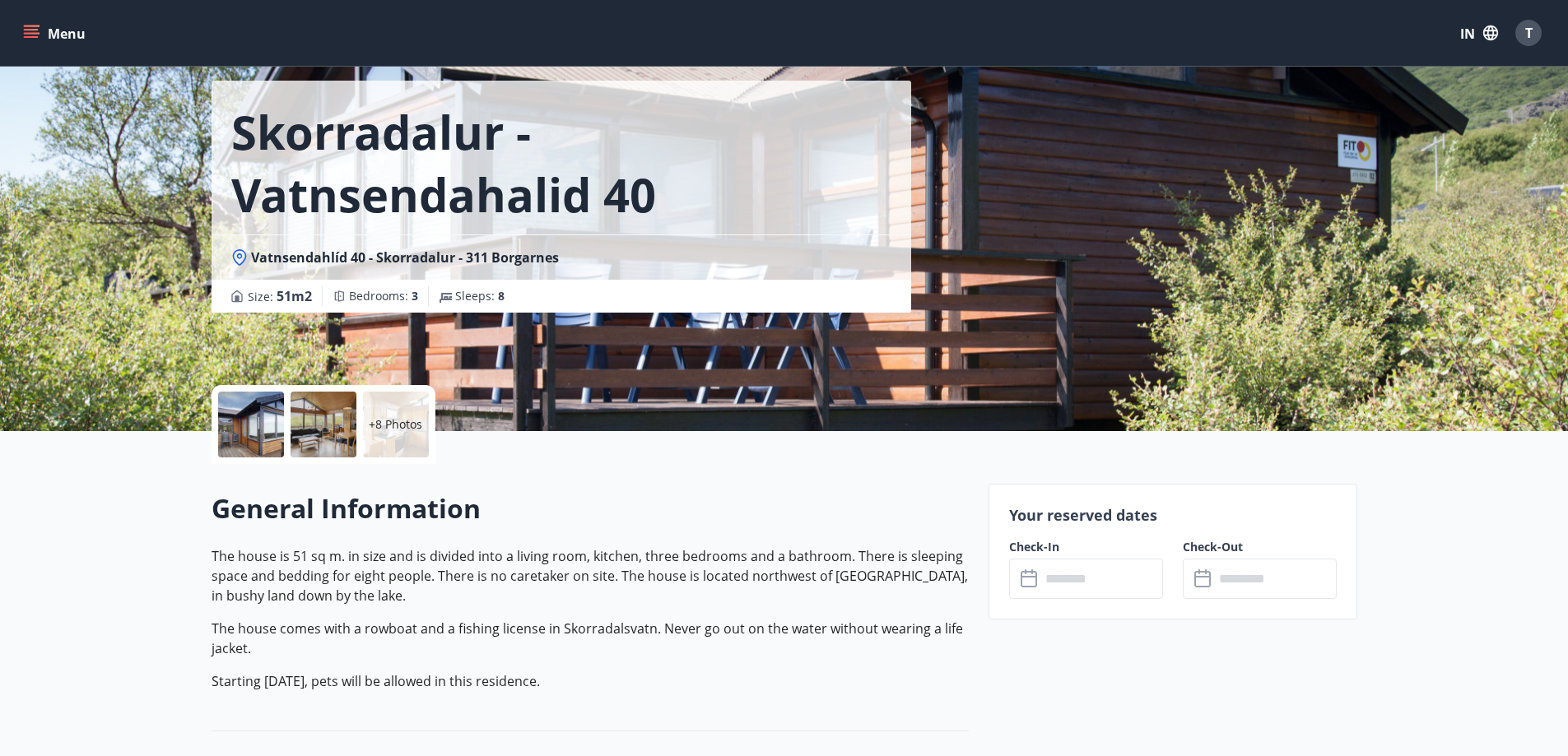
scroll to position [247, 0]
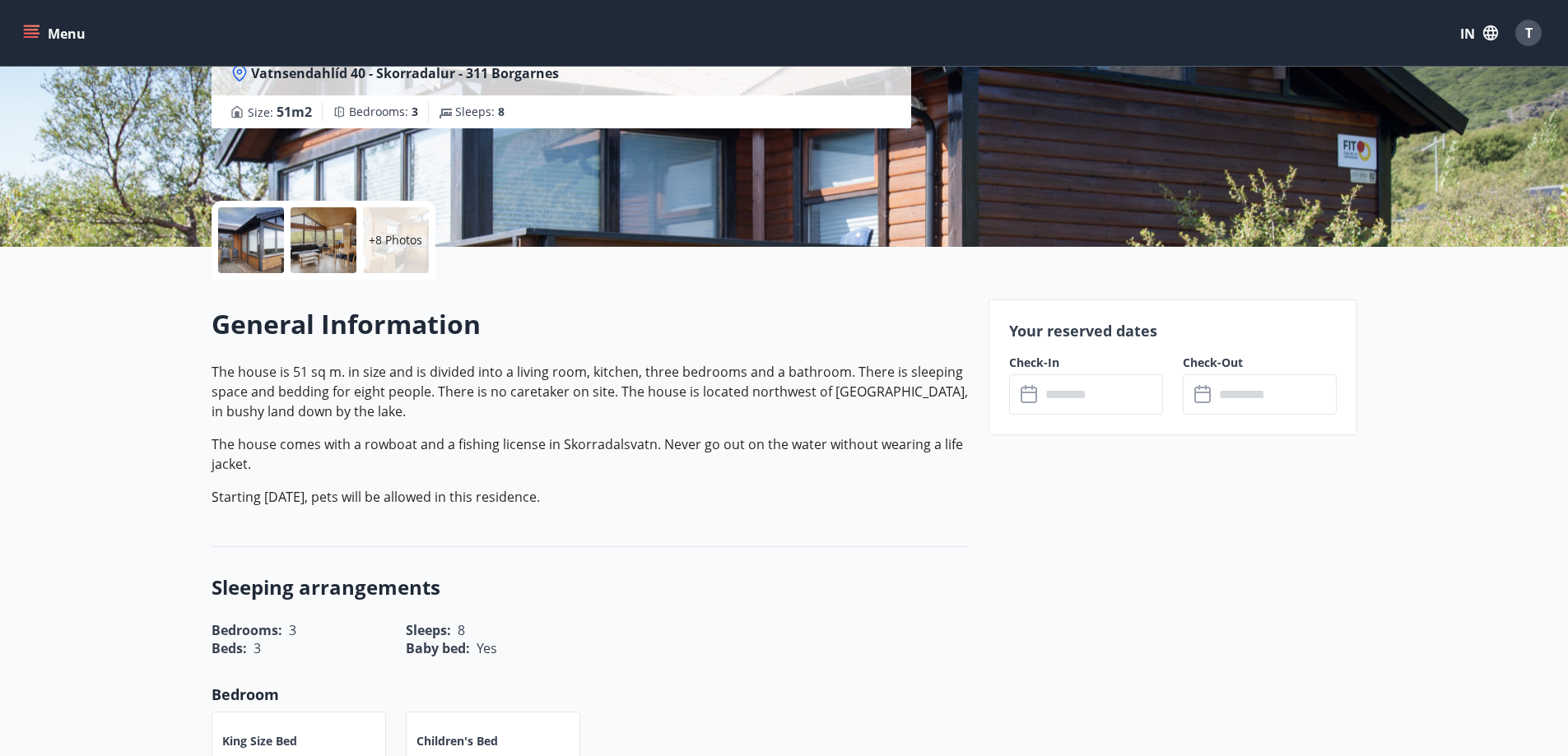
click at [1119, 388] on input "text" at bounding box center [1101, 394] width 123 height 41
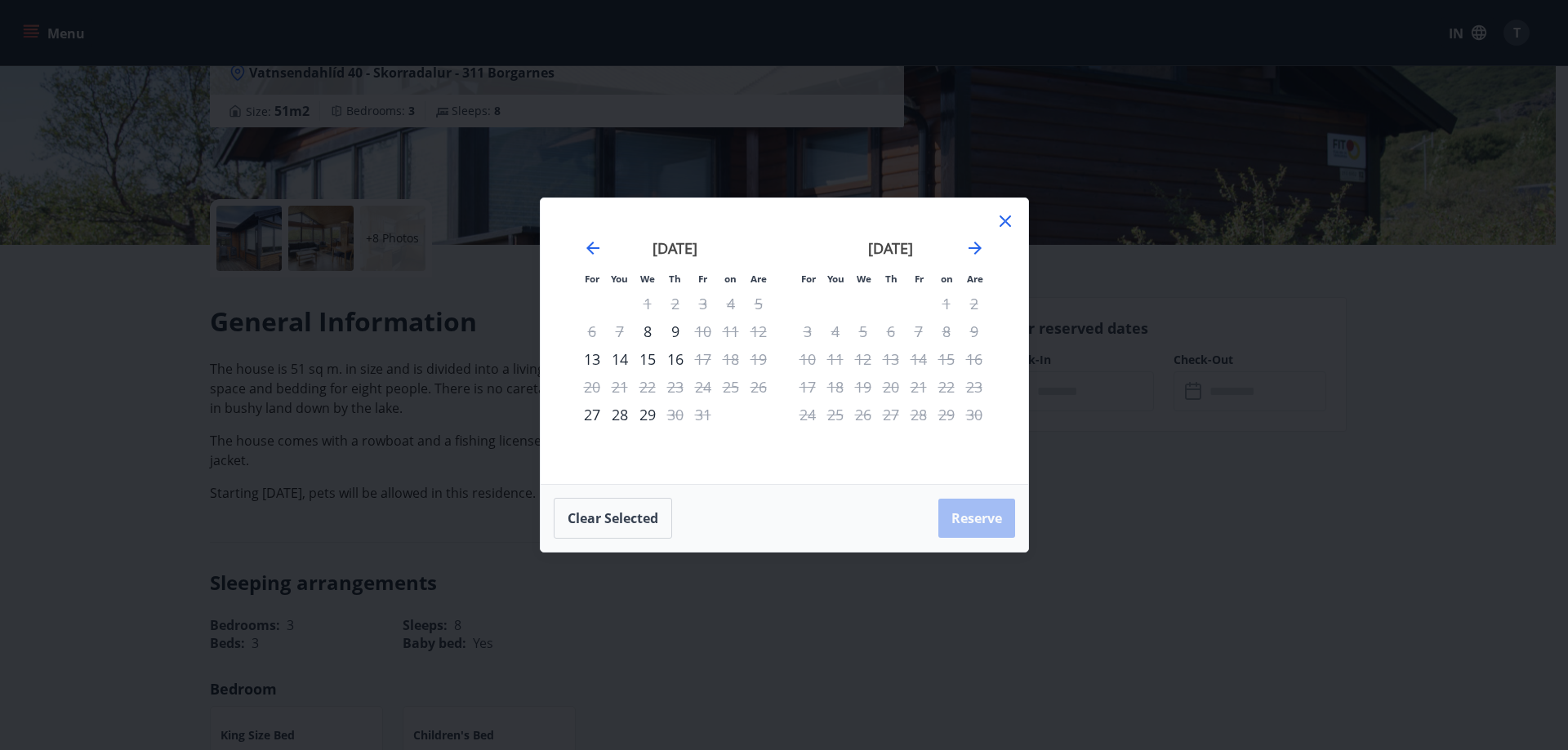
click at [1008, 229] on icon at bounding box center [1006, 221] width 20 height 20
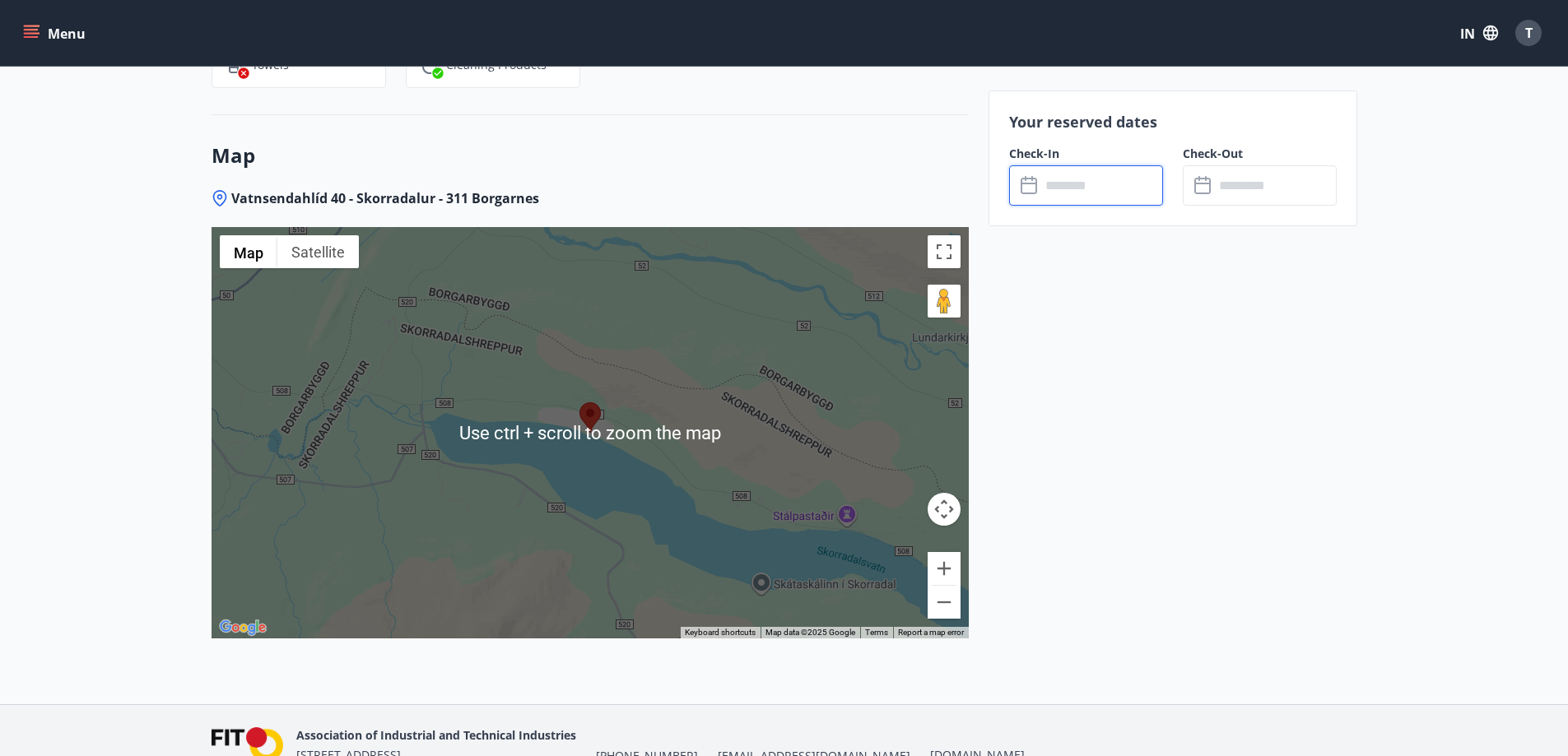
scroll to position [2140, 0]
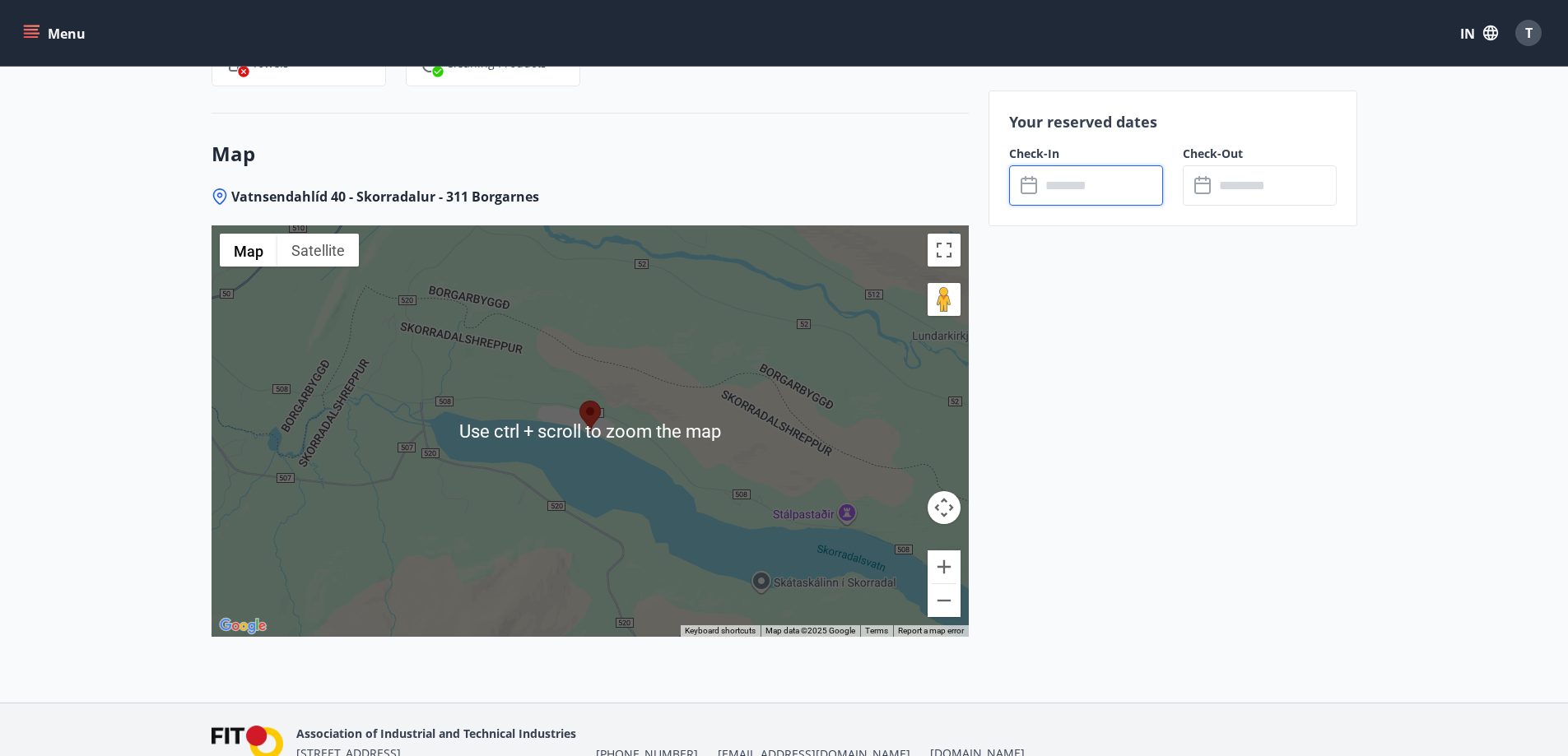
click at [615, 437] on div at bounding box center [590, 431] width 757 height 411
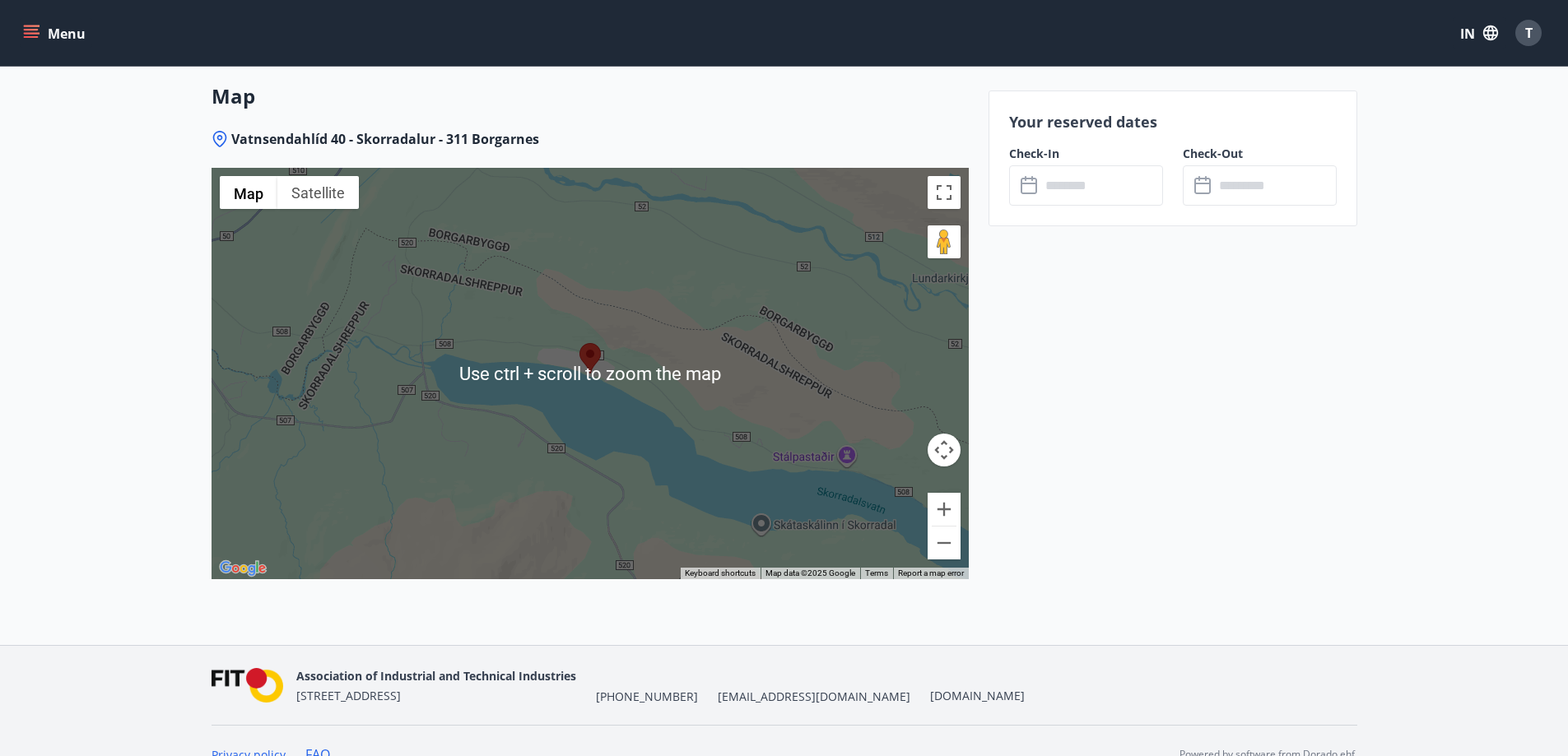
scroll to position [2222, 0]
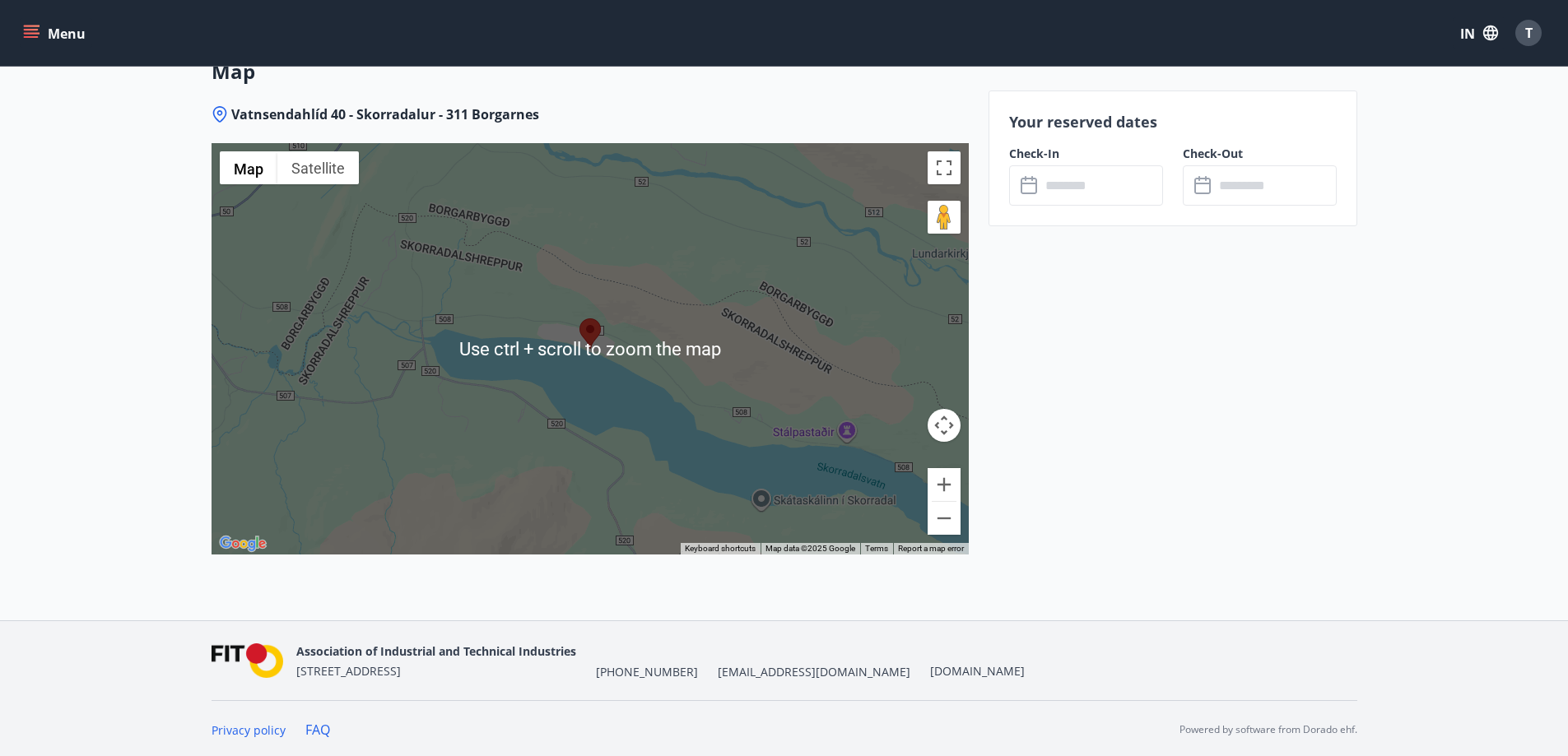
click at [602, 362] on div at bounding box center [590, 349] width 757 height 411
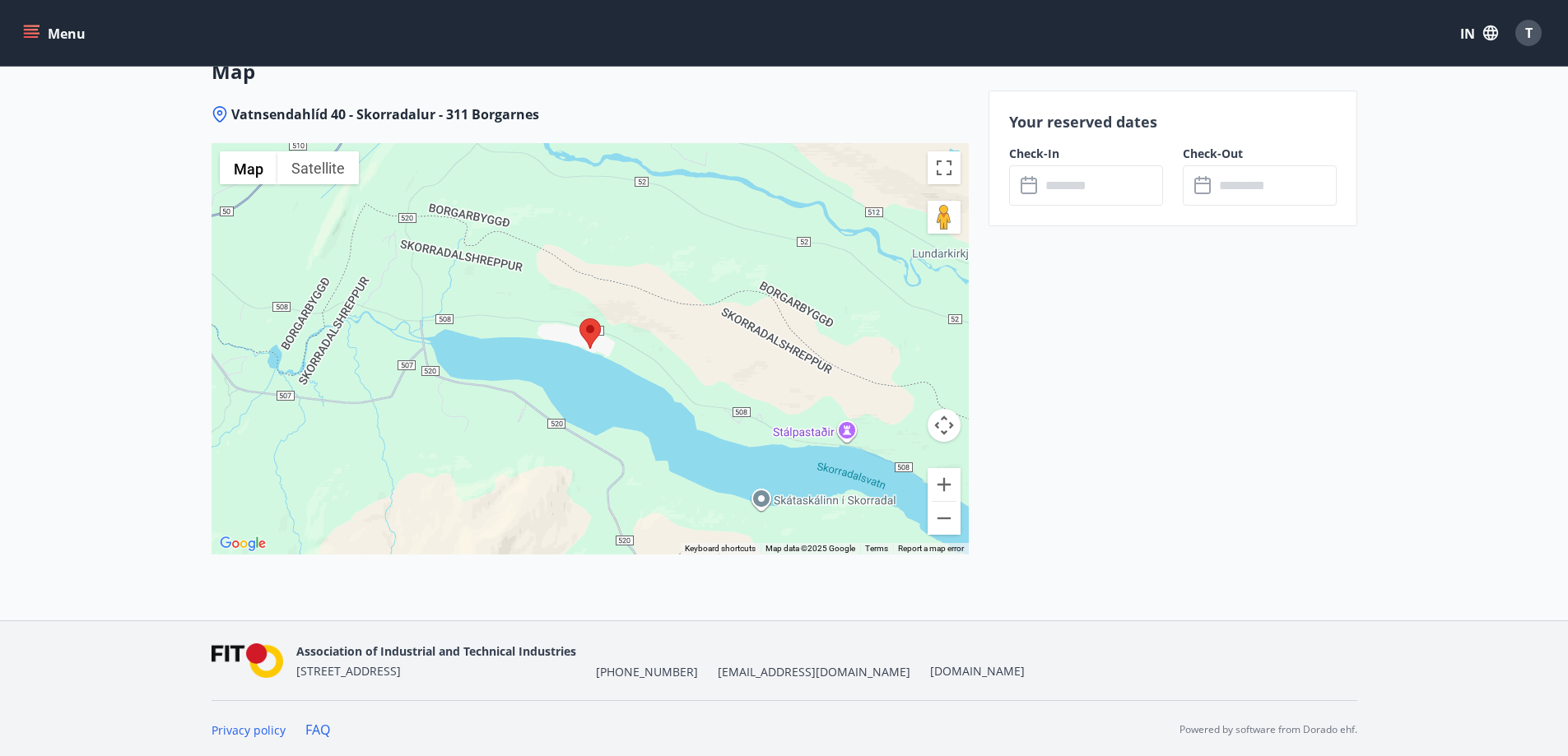
click at [477, 348] on div at bounding box center [590, 349] width 757 height 411
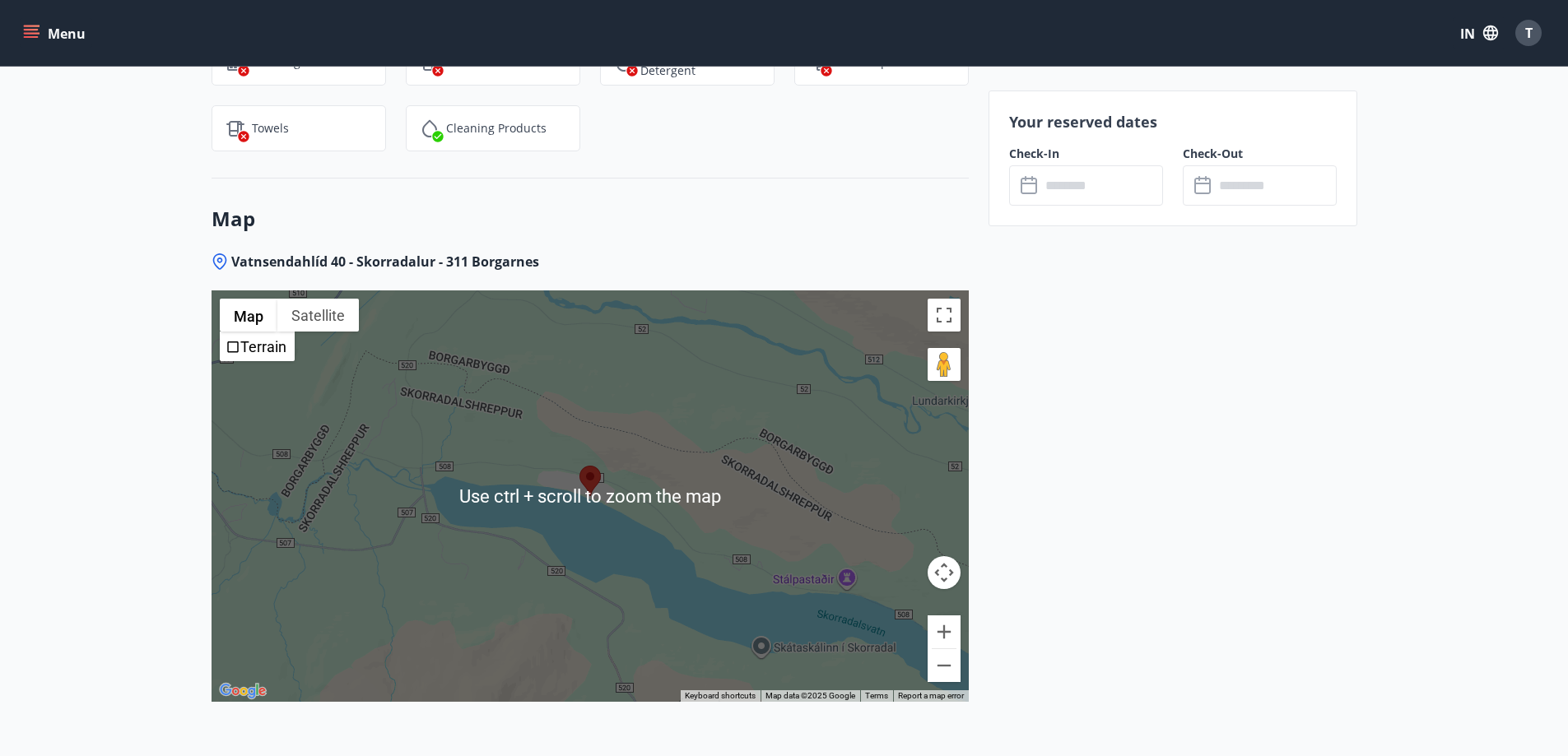
scroll to position [2058, 0]
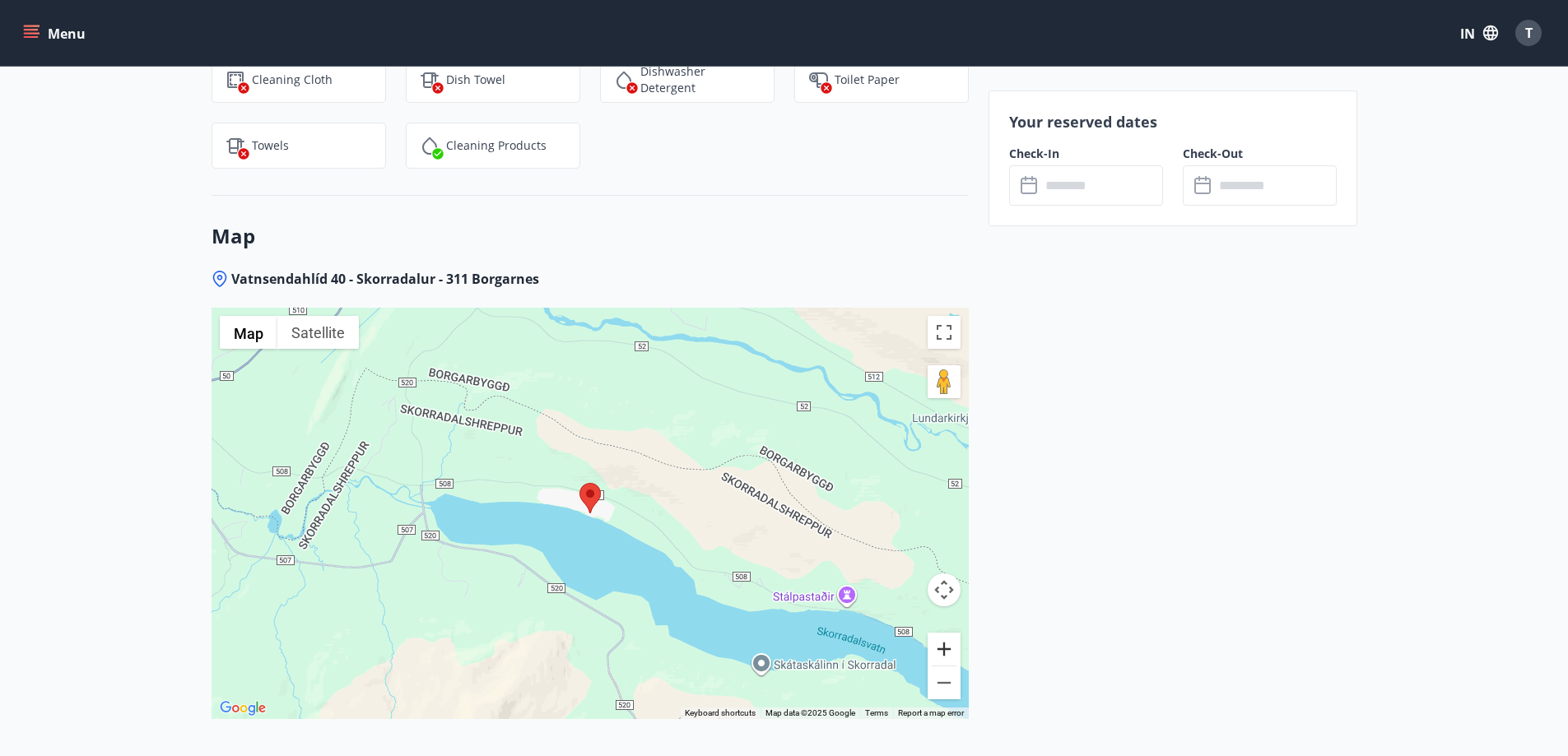
click at [946, 643] on button "Zoom in" at bounding box center [943, 649] width 33 height 33
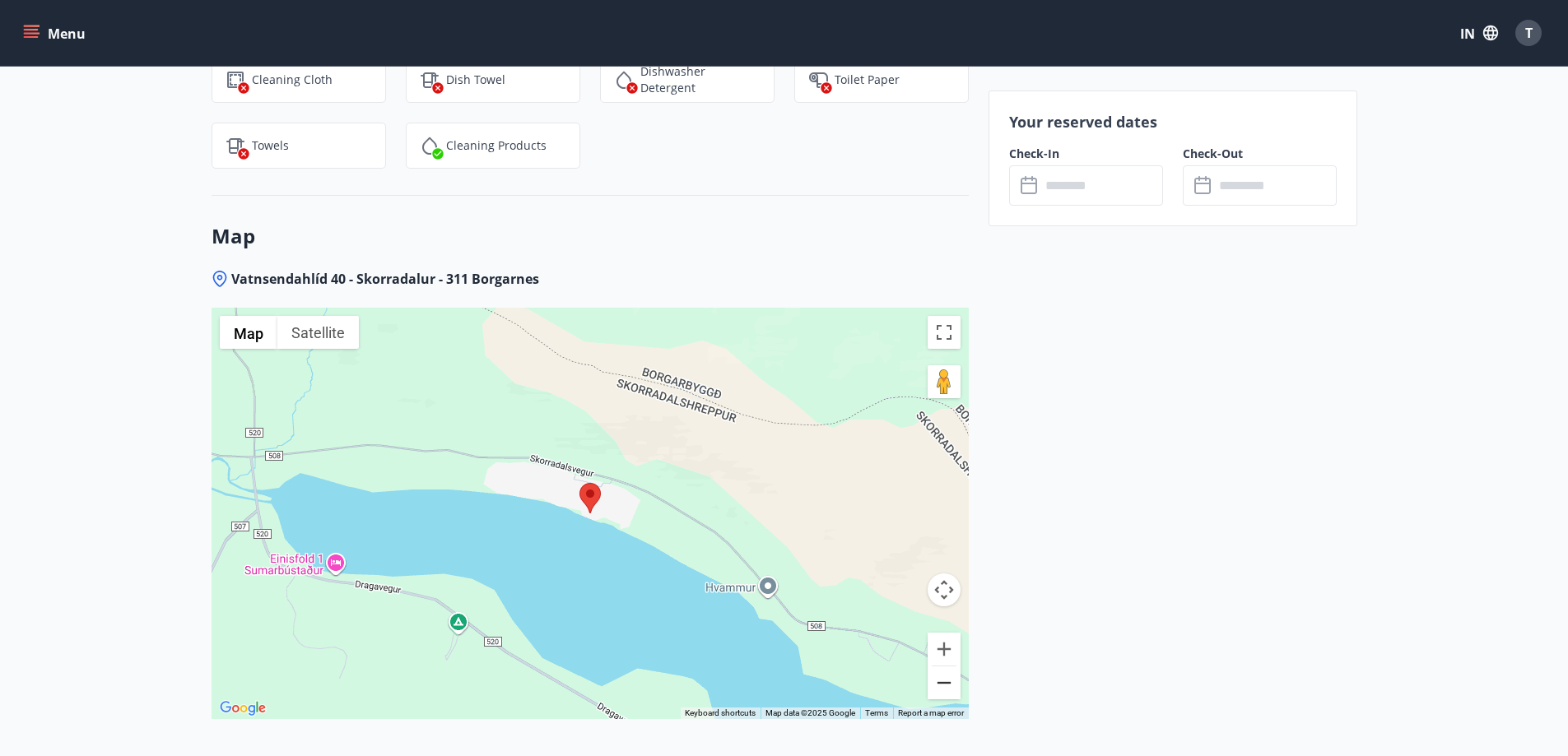
click at [950, 678] on button "Zoom out" at bounding box center [943, 683] width 33 height 33
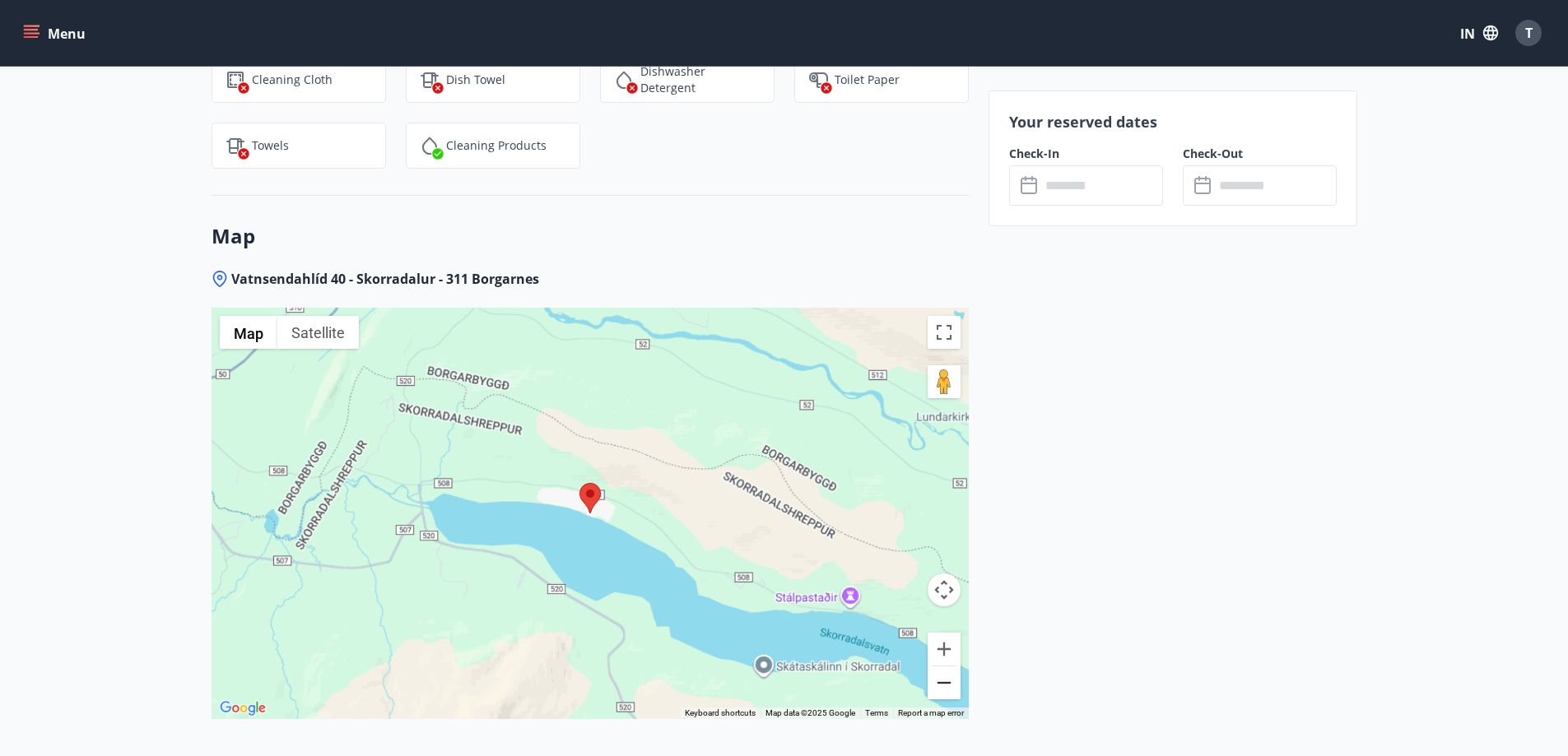
click at [950, 678] on button "Zoom out" at bounding box center [943, 683] width 33 height 33
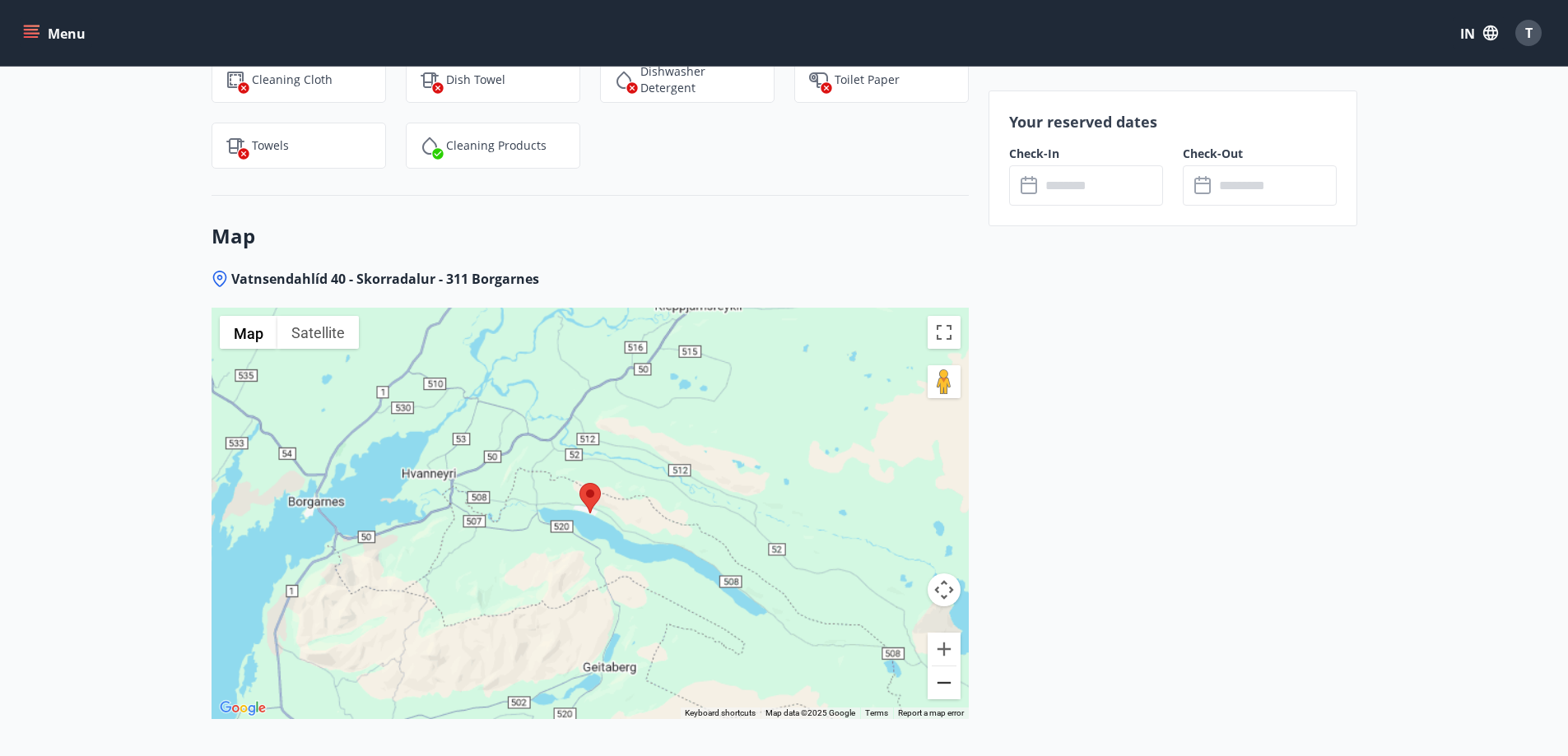
click at [950, 678] on button "Zoom out" at bounding box center [943, 683] width 33 height 33
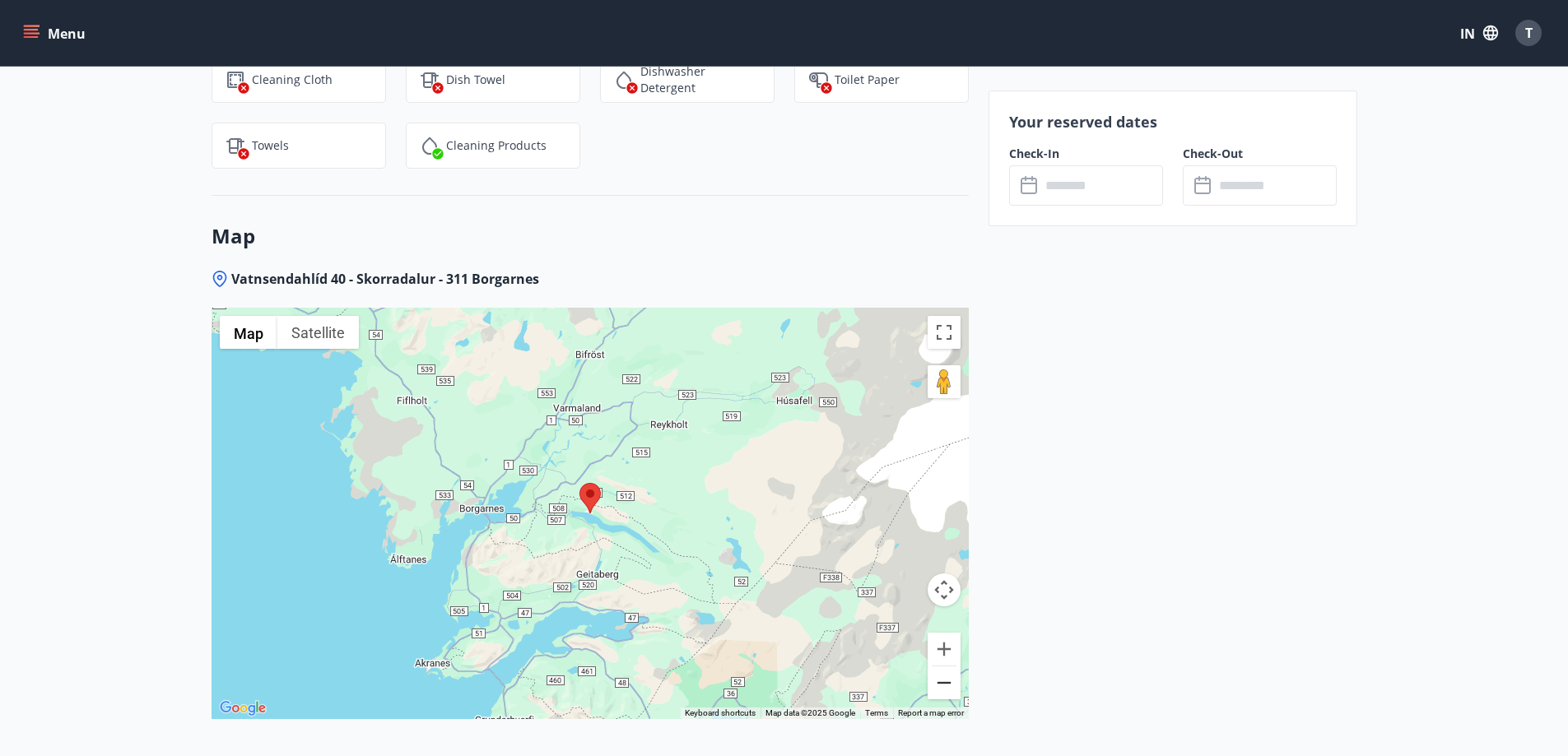
click at [950, 678] on button "Zoom out" at bounding box center [943, 683] width 33 height 33
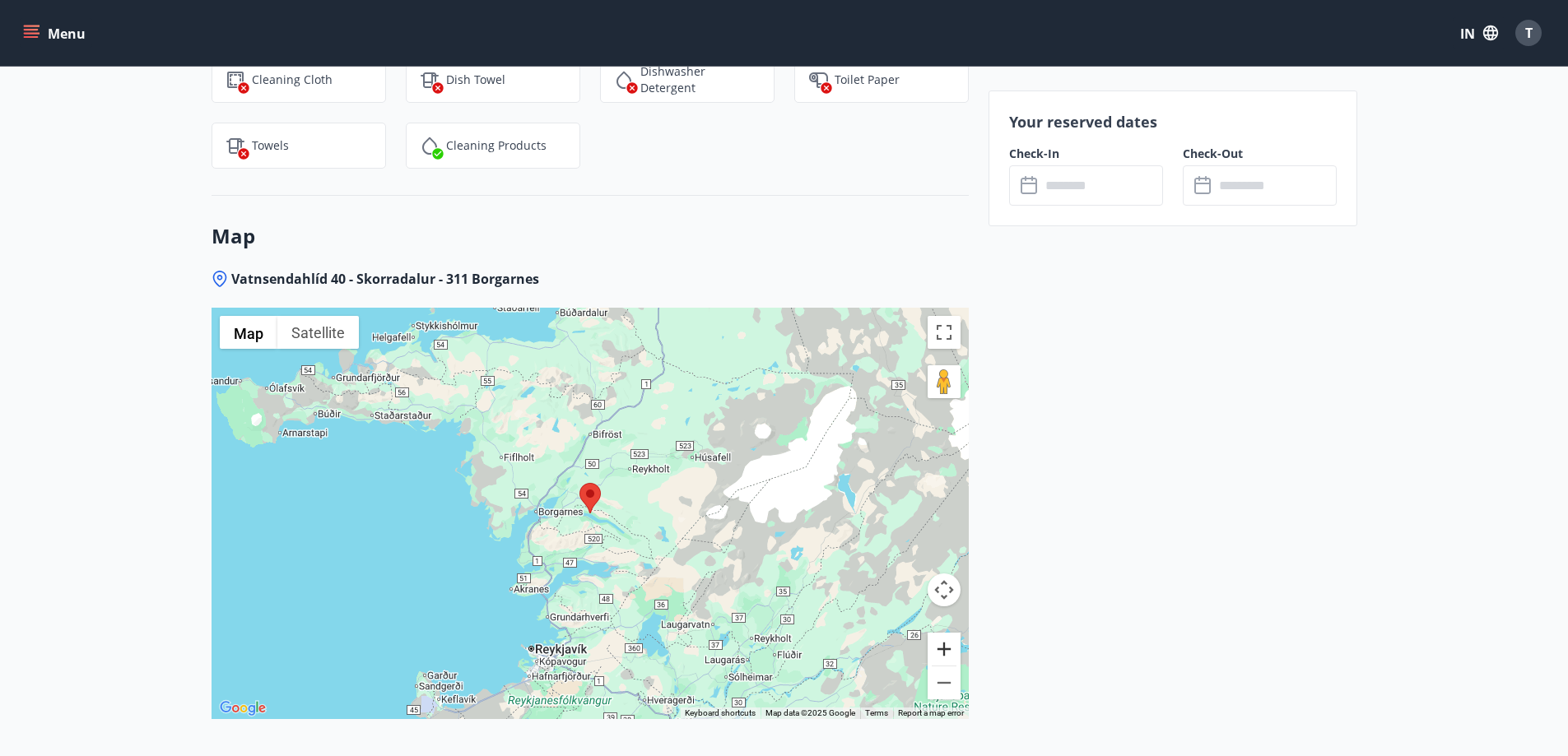
click at [948, 652] on button "Zoom in" at bounding box center [943, 649] width 33 height 33
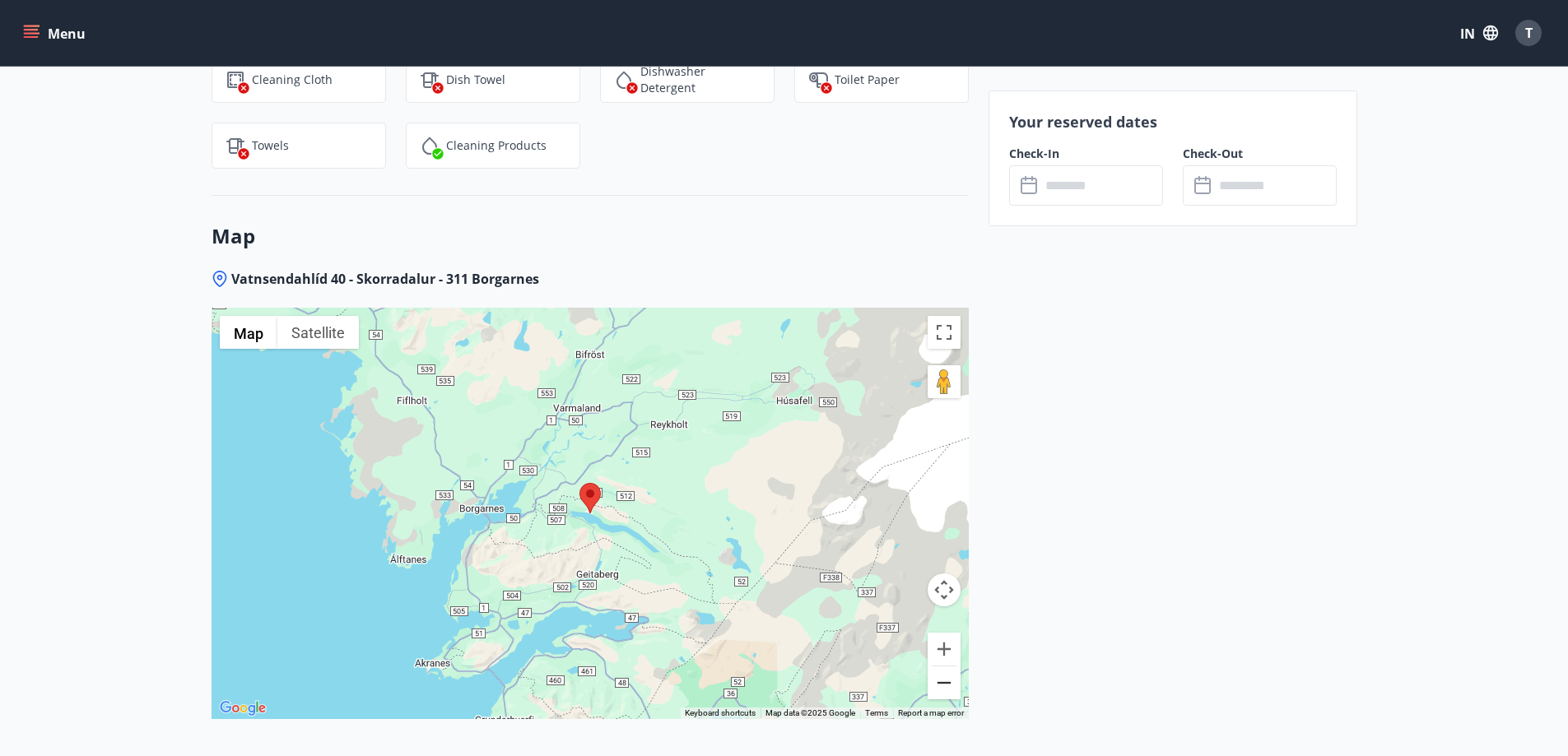
click at [949, 689] on button "Zoom out" at bounding box center [943, 683] width 33 height 33
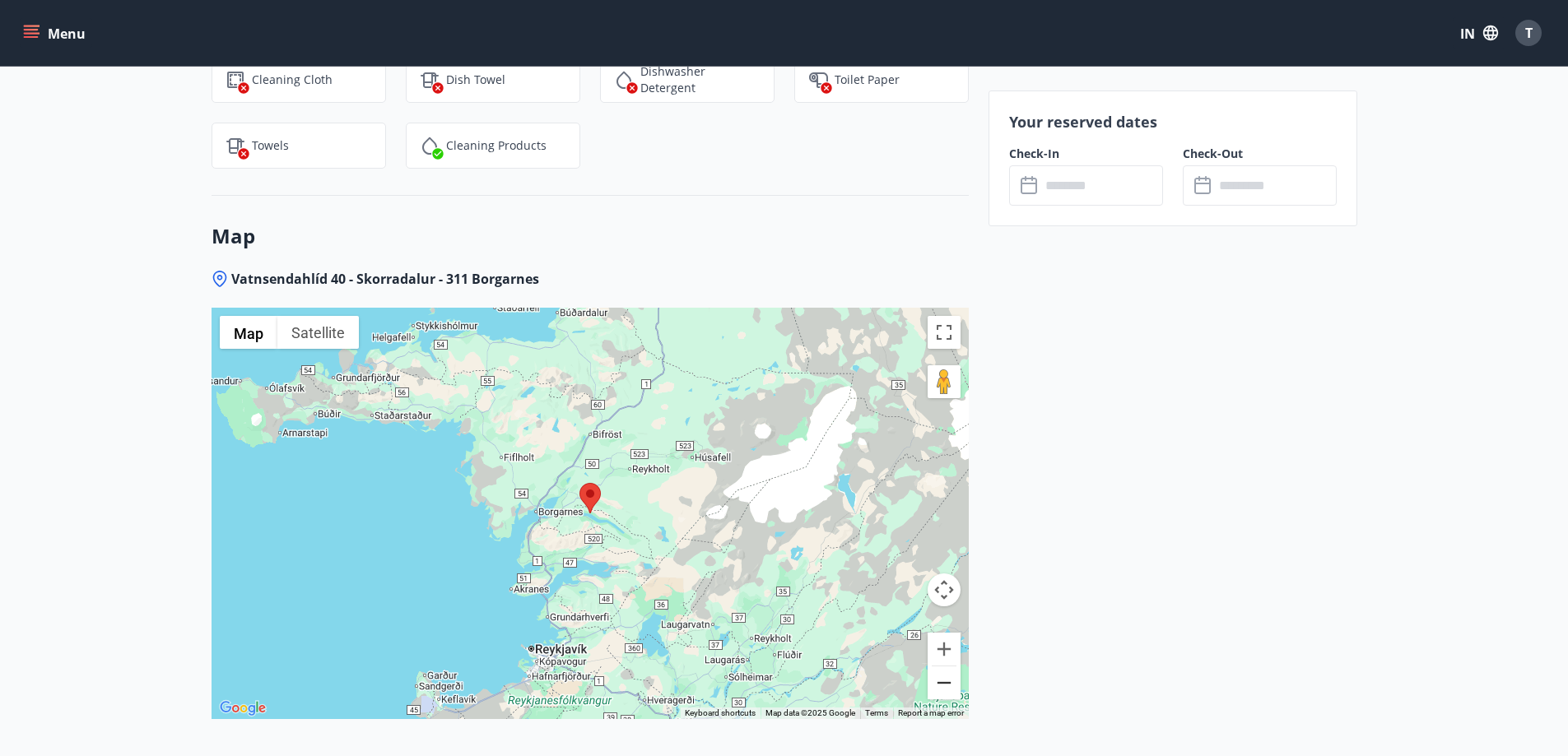
click at [949, 689] on button "Zoom out" at bounding box center [943, 683] width 33 height 33
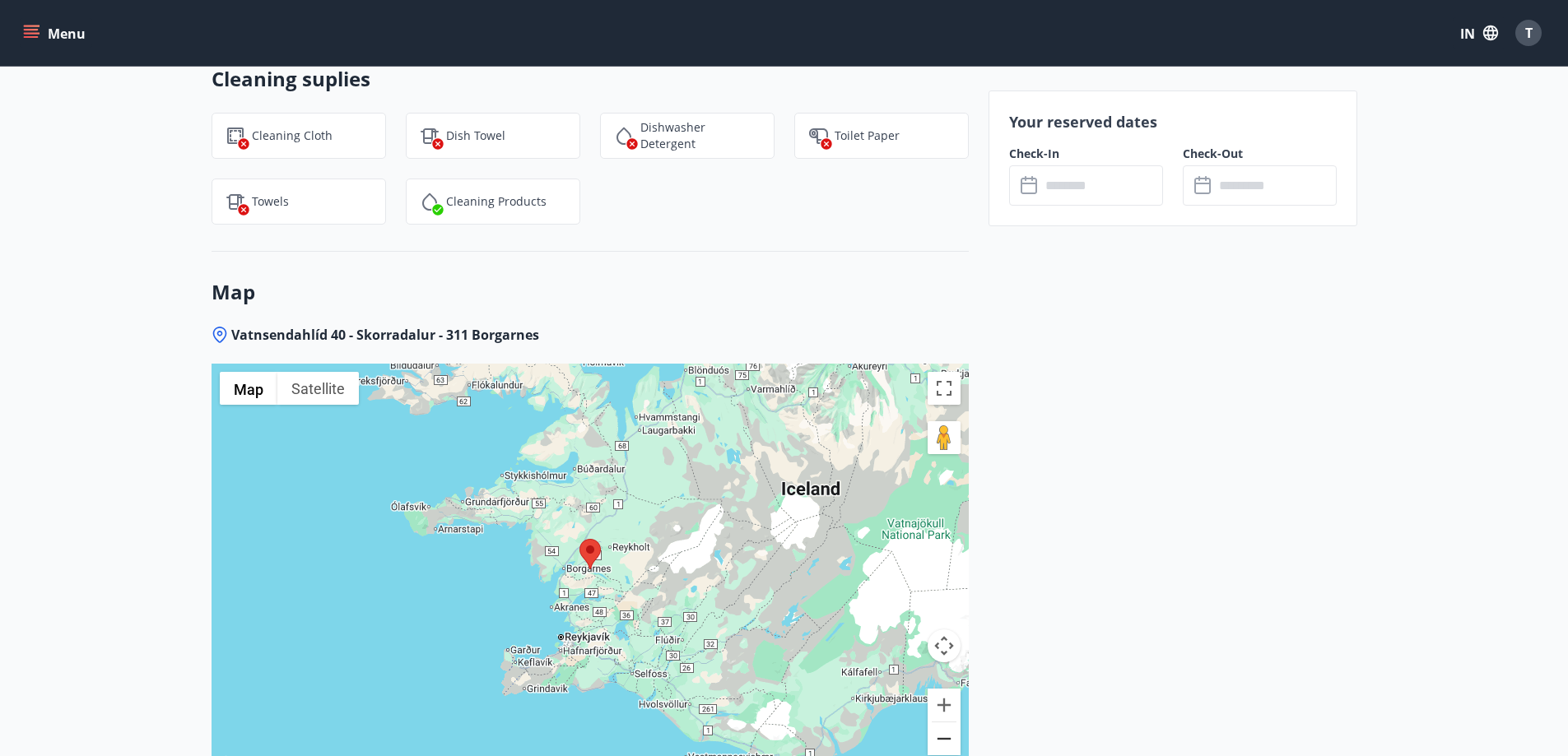
scroll to position [1976, 0]
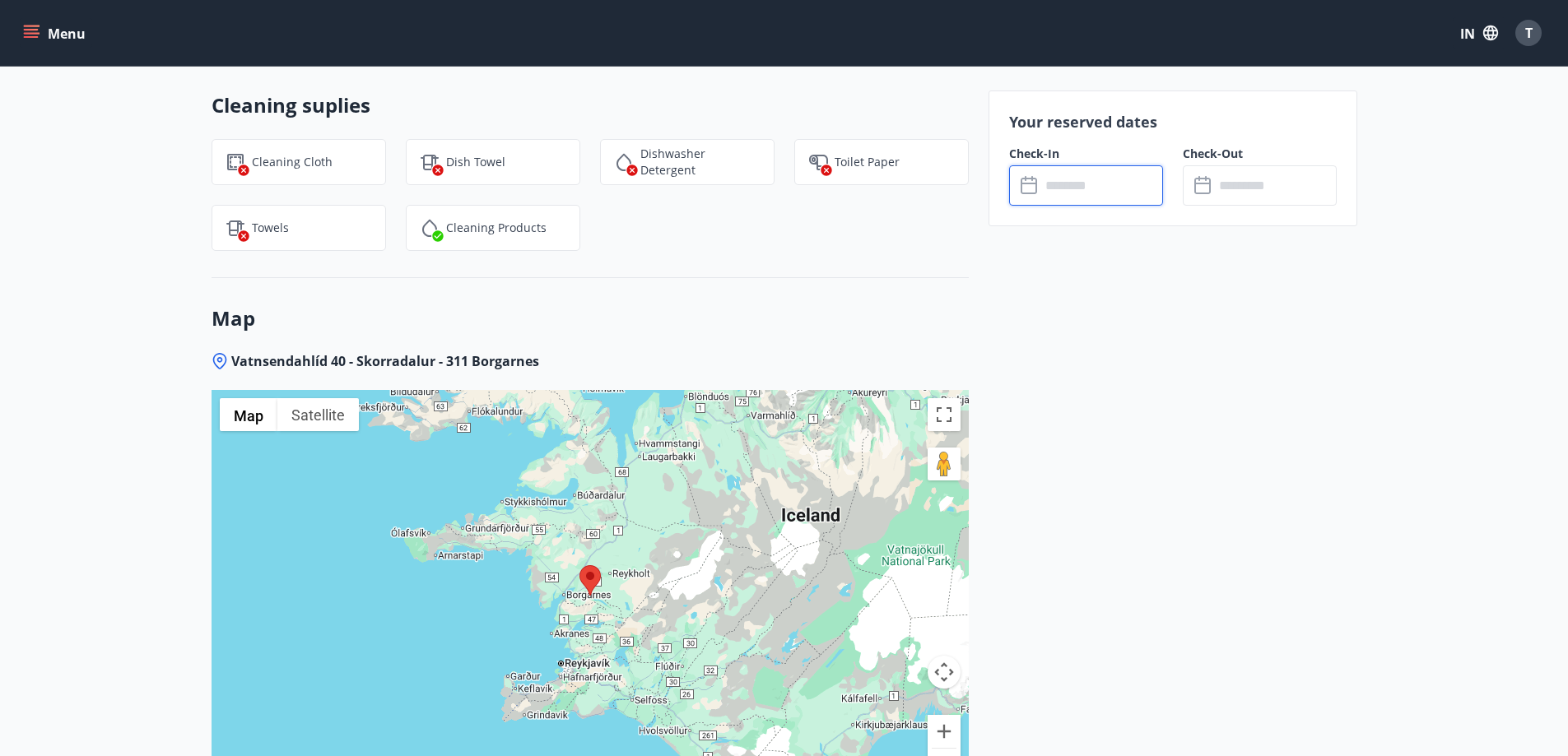
click at [1077, 201] on input "text" at bounding box center [1101, 185] width 123 height 41
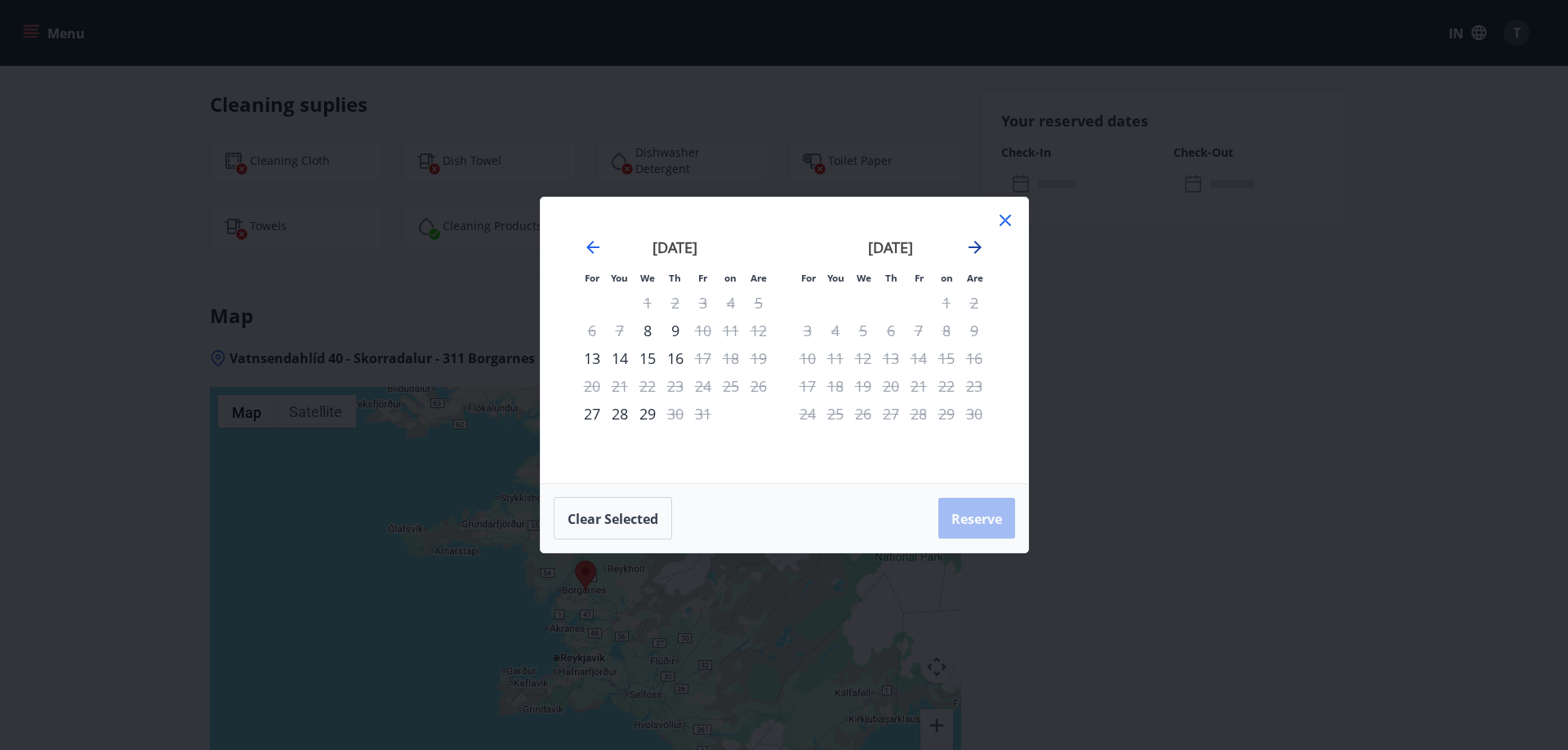
click at [971, 253] on icon "Move forward to switch to the next month." at bounding box center [975, 248] width 20 height 20
click at [972, 253] on icon "Move forward to switch to the next month." at bounding box center [975, 248] width 20 height 20
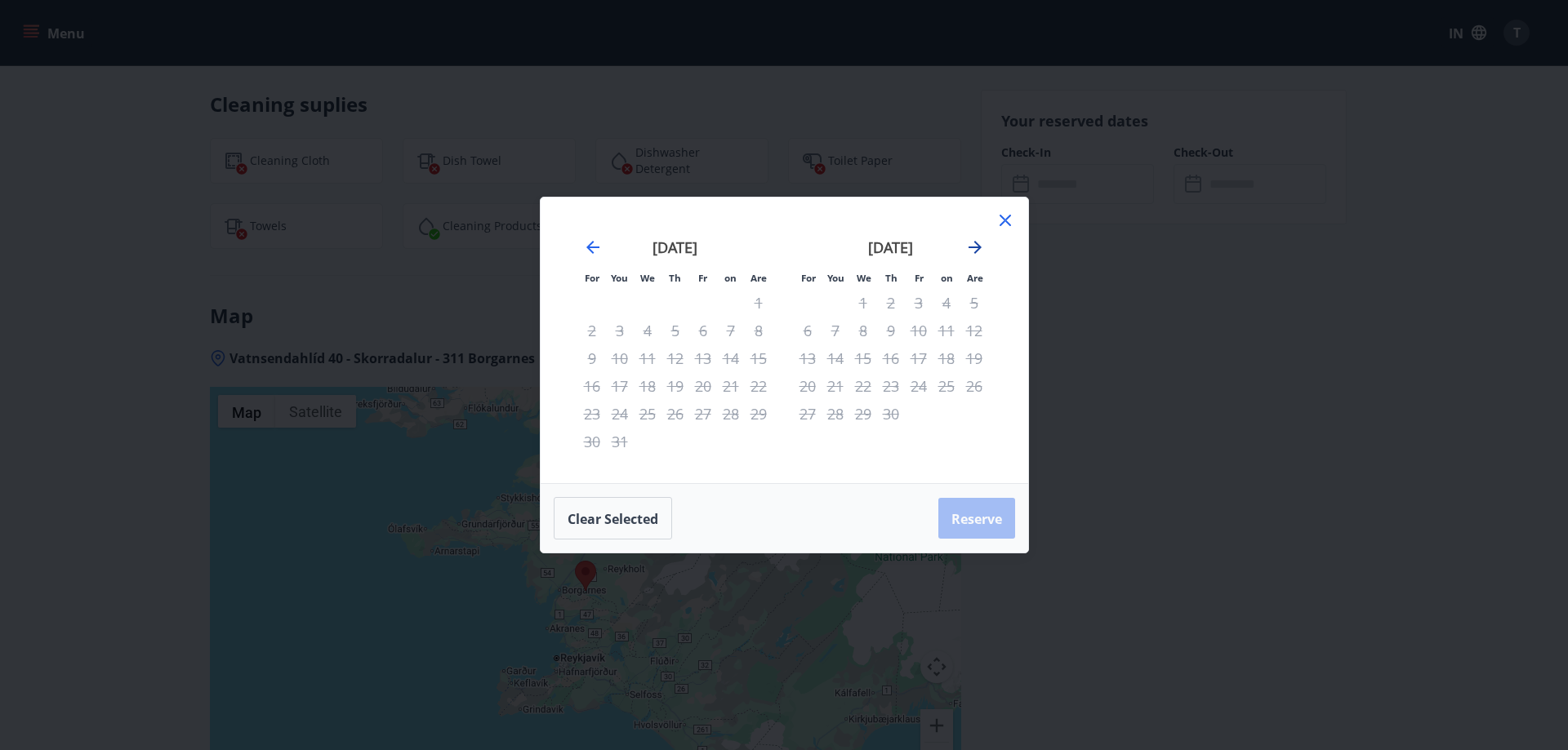
click at [972, 253] on icon "Move forward to switch to the next month." at bounding box center [975, 248] width 20 height 20
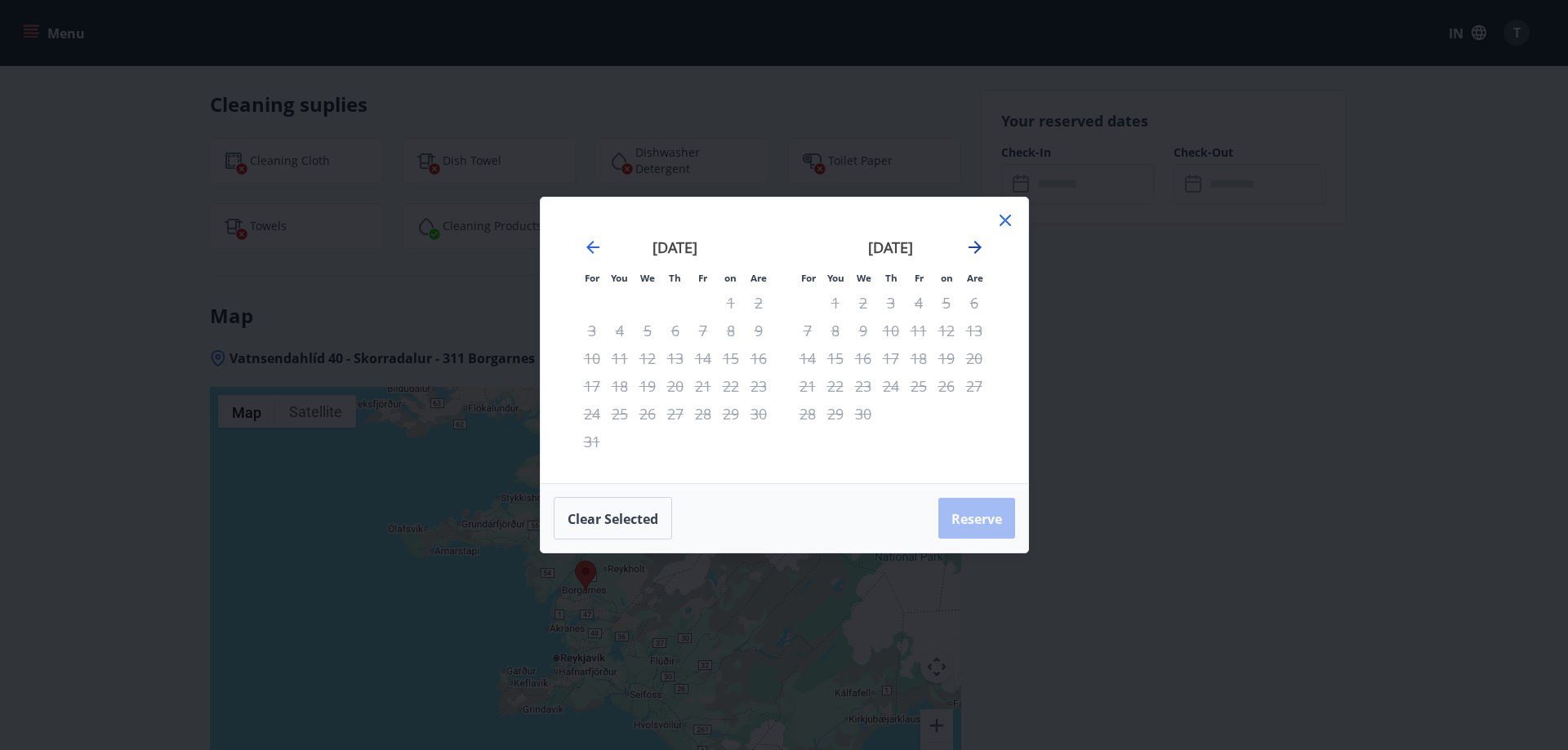
click at [972, 253] on icon "Move forward to switch to the next month." at bounding box center [975, 248] width 20 height 20
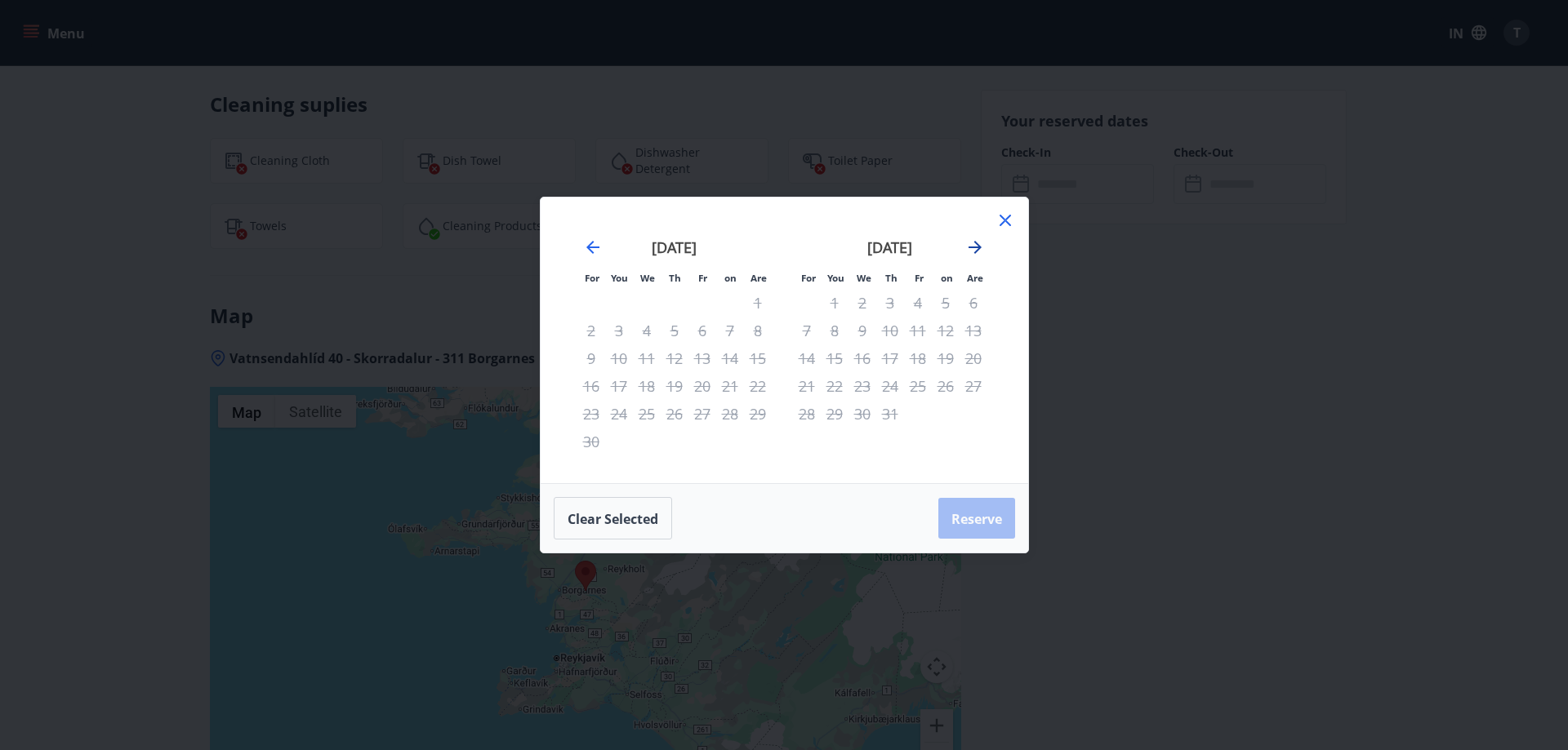
click at [972, 253] on icon "Move forward to switch to the next month." at bounding box center [975, 248] width 20 height 20
click at [974, 248] on icon "Move forward to switch to the next month." at bounding box center [974, 247] width 13 height 13
click at [1001, 221] on icon at bounding box center [1006, 220] width 20 height 20
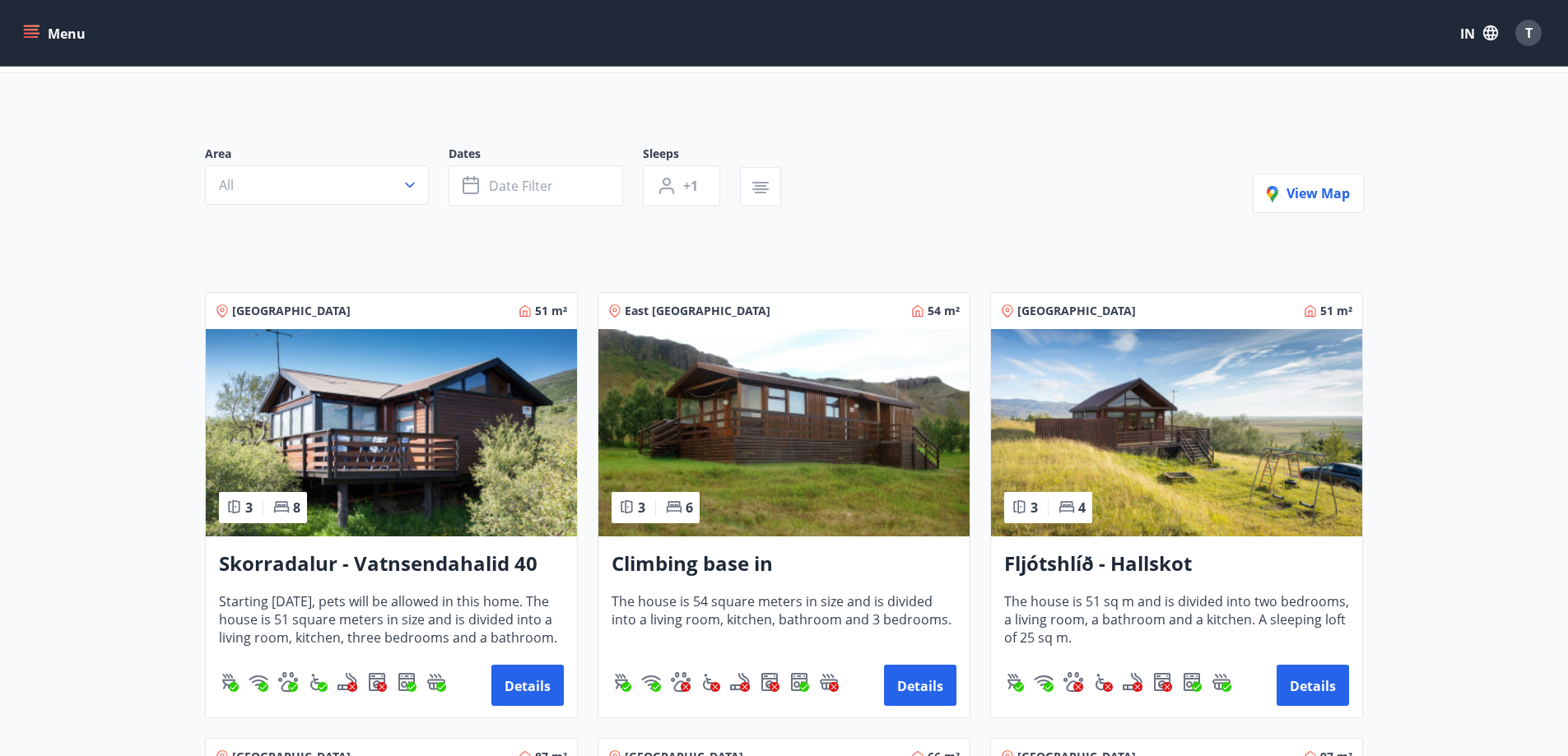
scroll to position [329, 0]
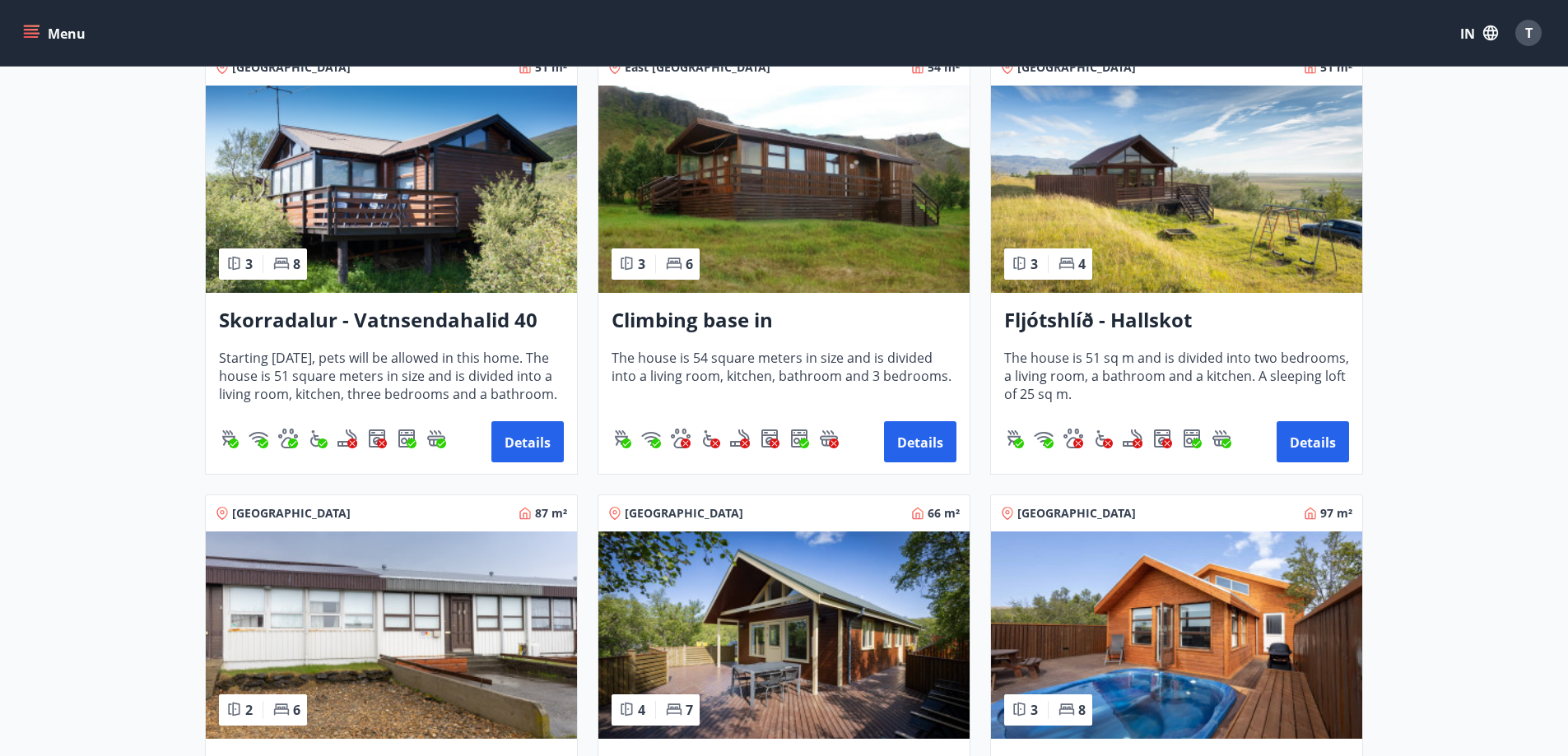
click at [396, 241] on img at bounding box center [391, 188] width 371 height 207
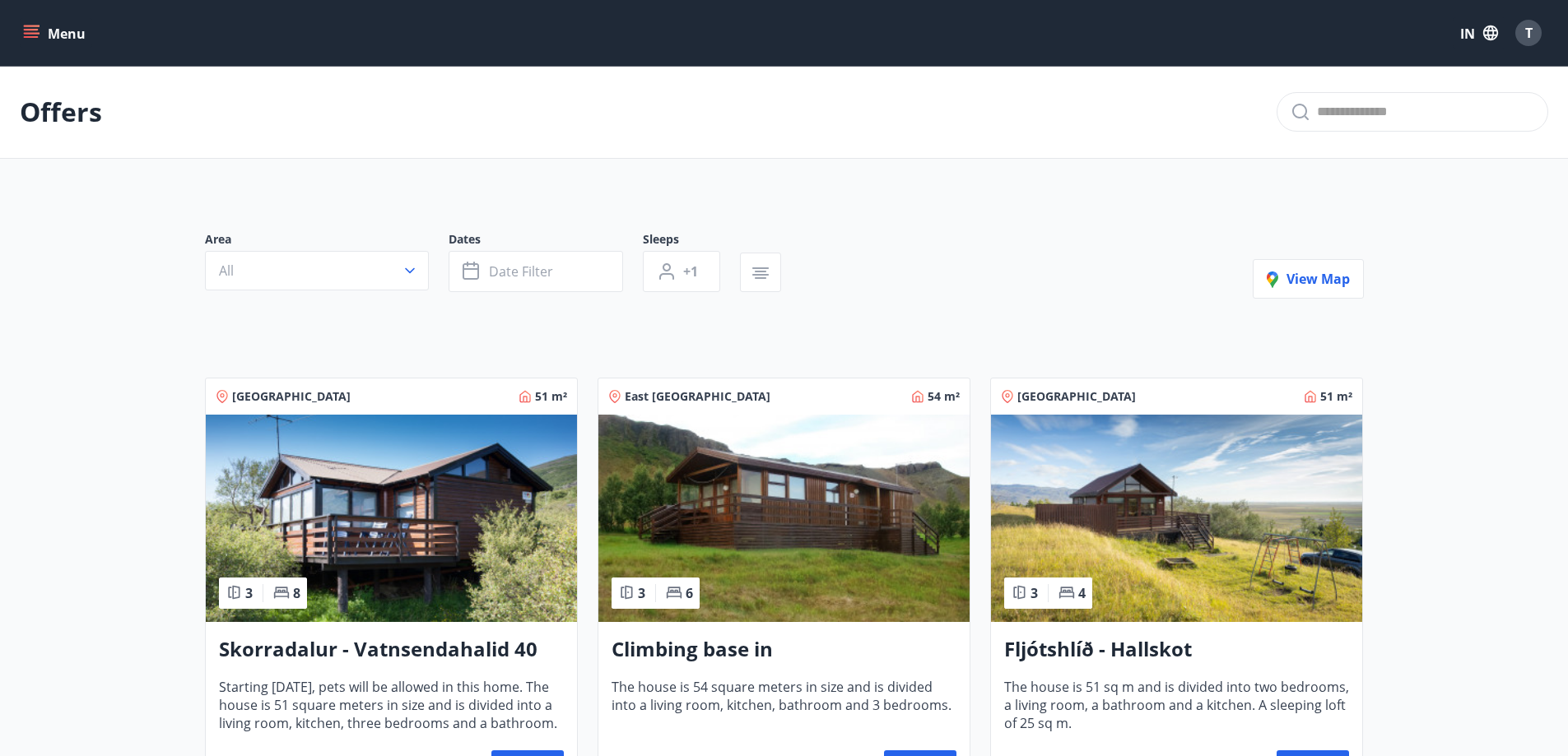
click at [1227, 520] on img at bounding box center [1176, 518] width 371 height 207
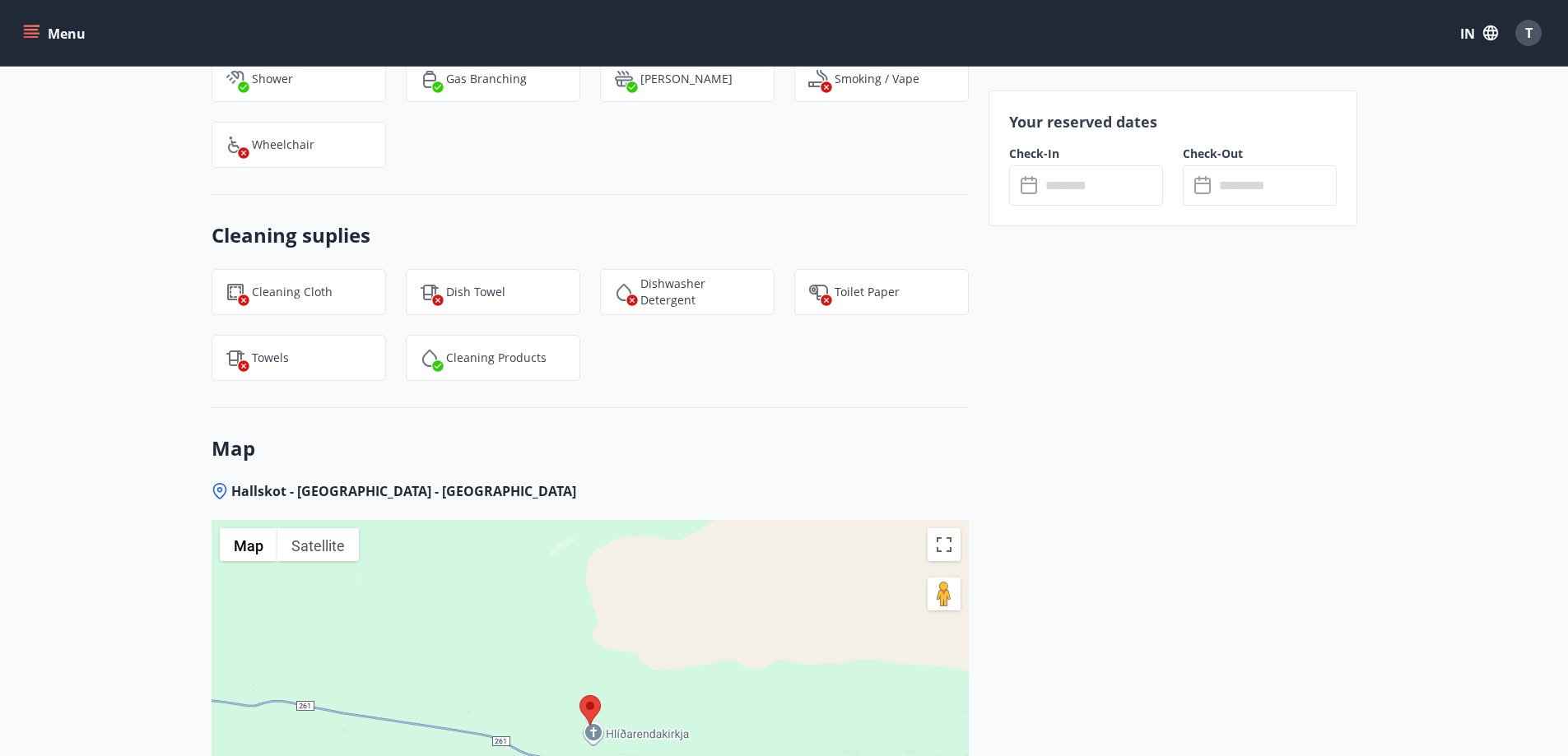
scroll to position [1893, 0]
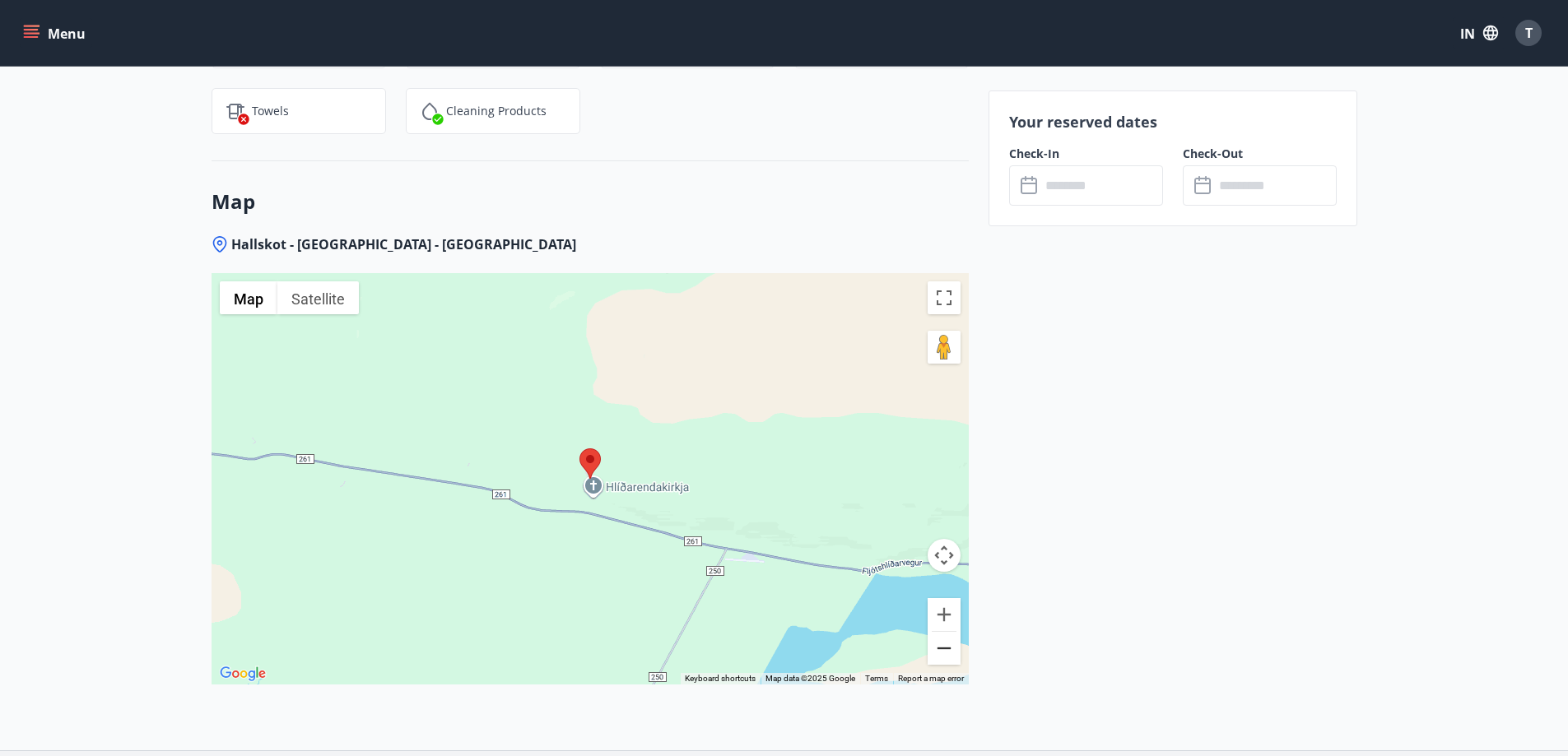
click at [941, 652] on button "Zoom out" at bounding box center [943, 648] width 33 height 33
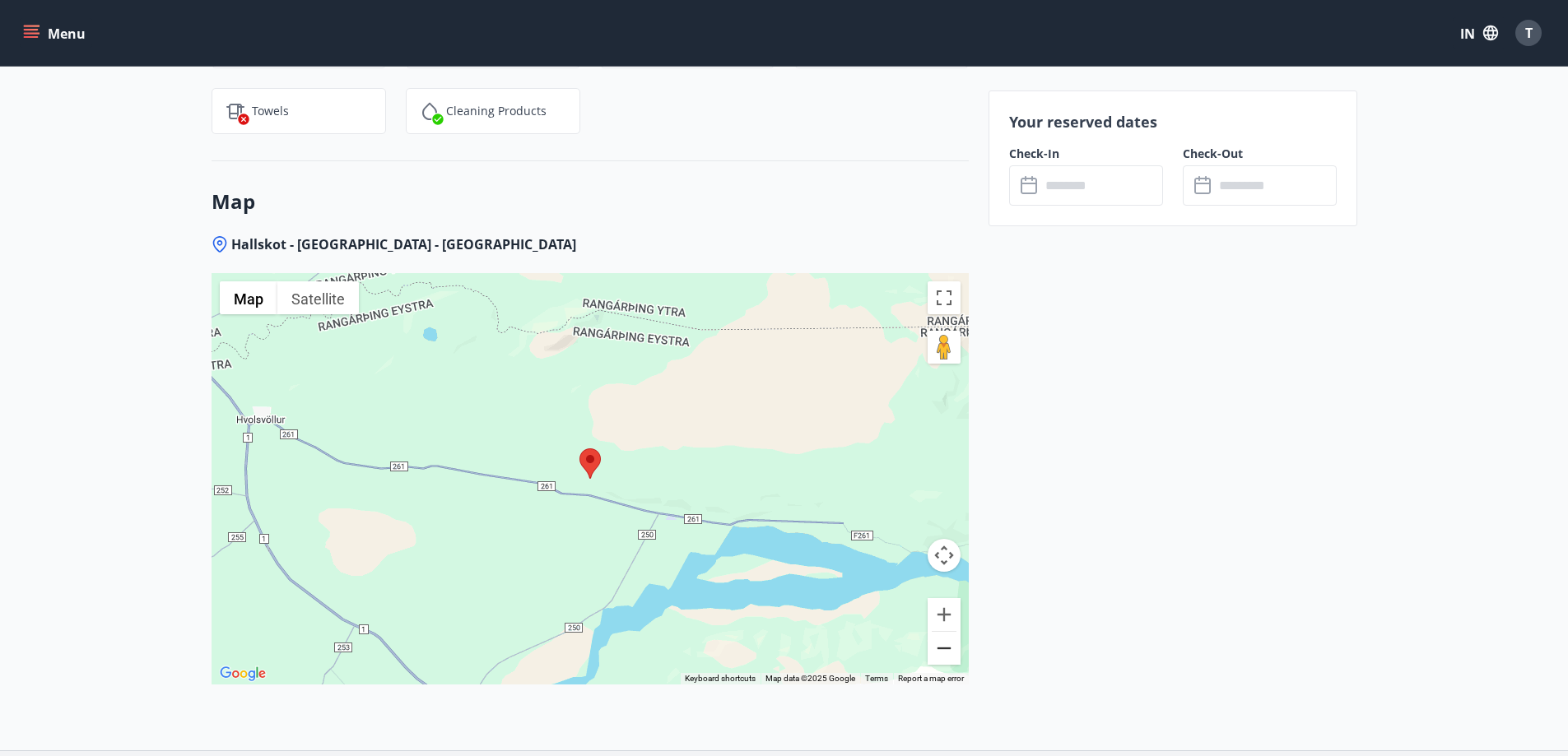
click at [941, 652] on button "Zoom out" at bounding box center [943, 648] width 33 height 33
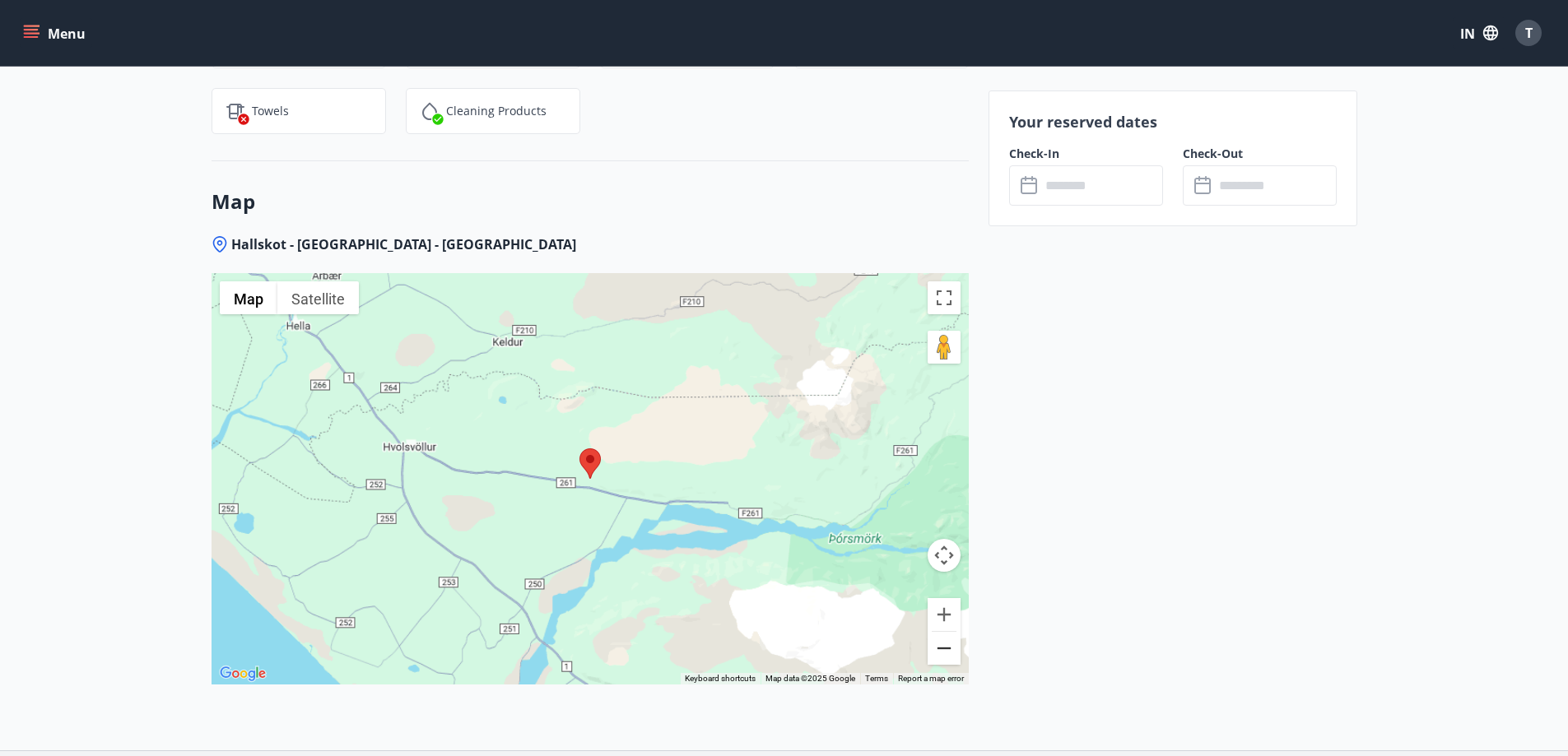
click at [941, 652] on button "Zoom out" at bounding box center [943, 648] width 33 height 33
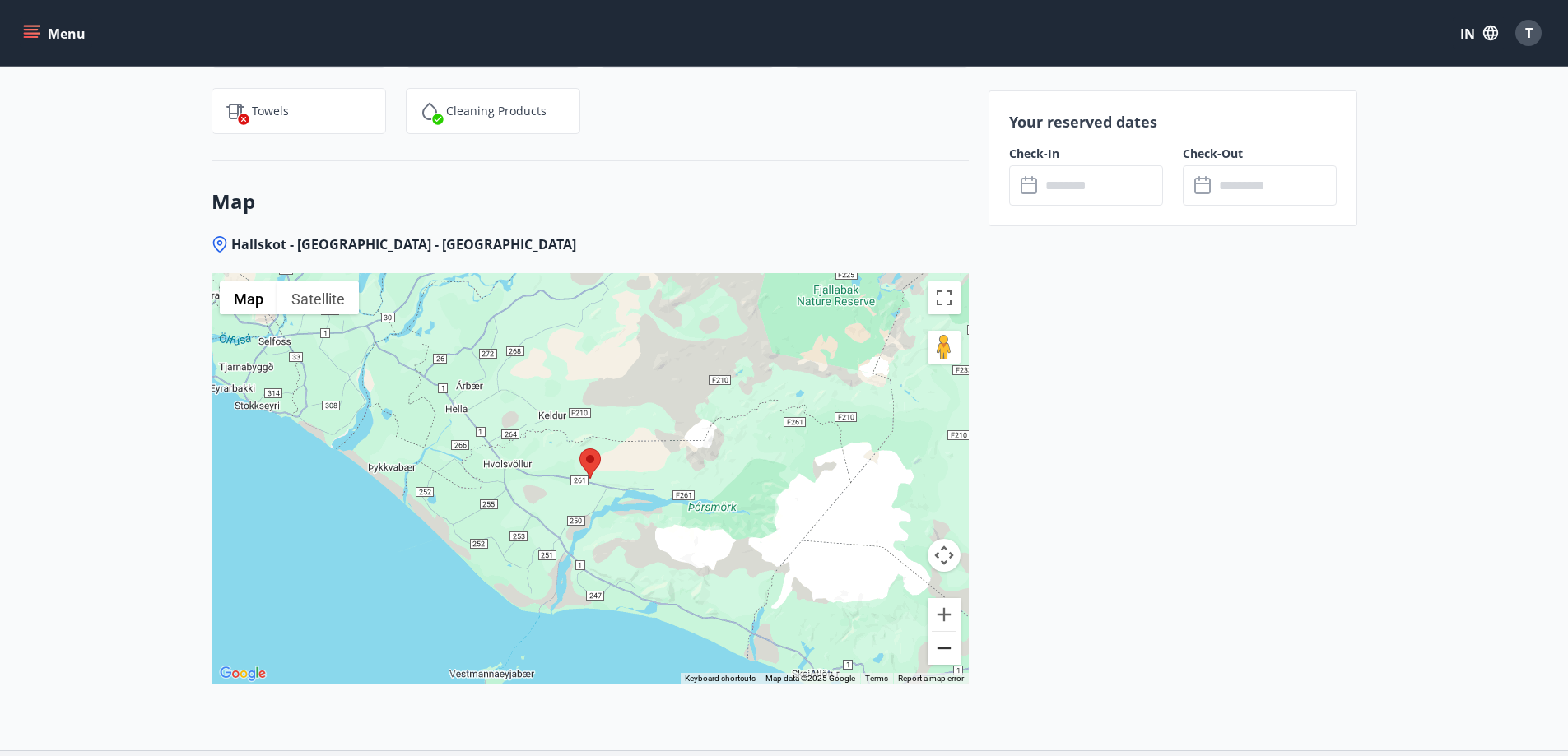
click at [941, 652] on button "Zoom out" at bounding box center [943, 648] width 33 height 33
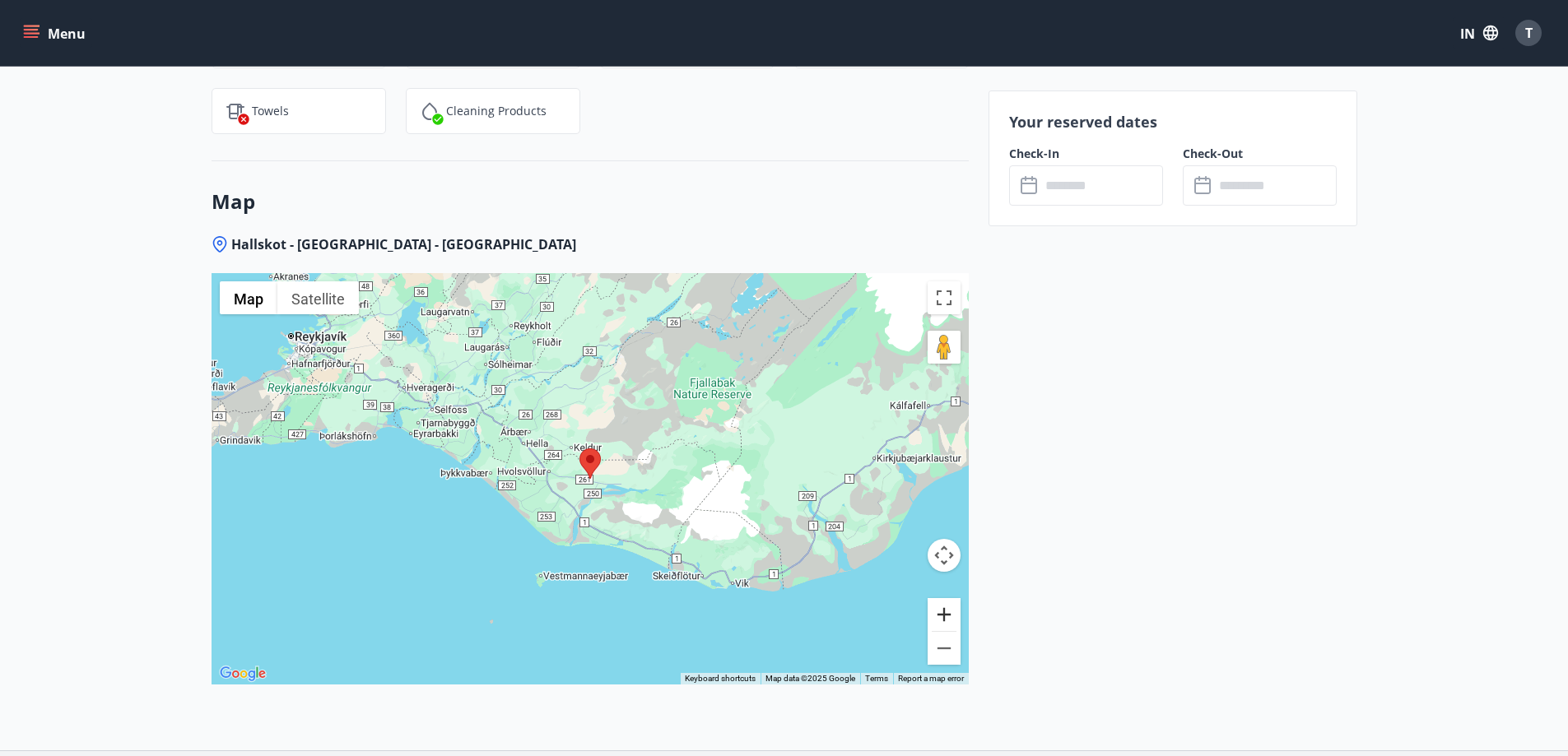
click at [941, 615] on button "Zoom in" at bounding box center [943, 614] width 33 height 33
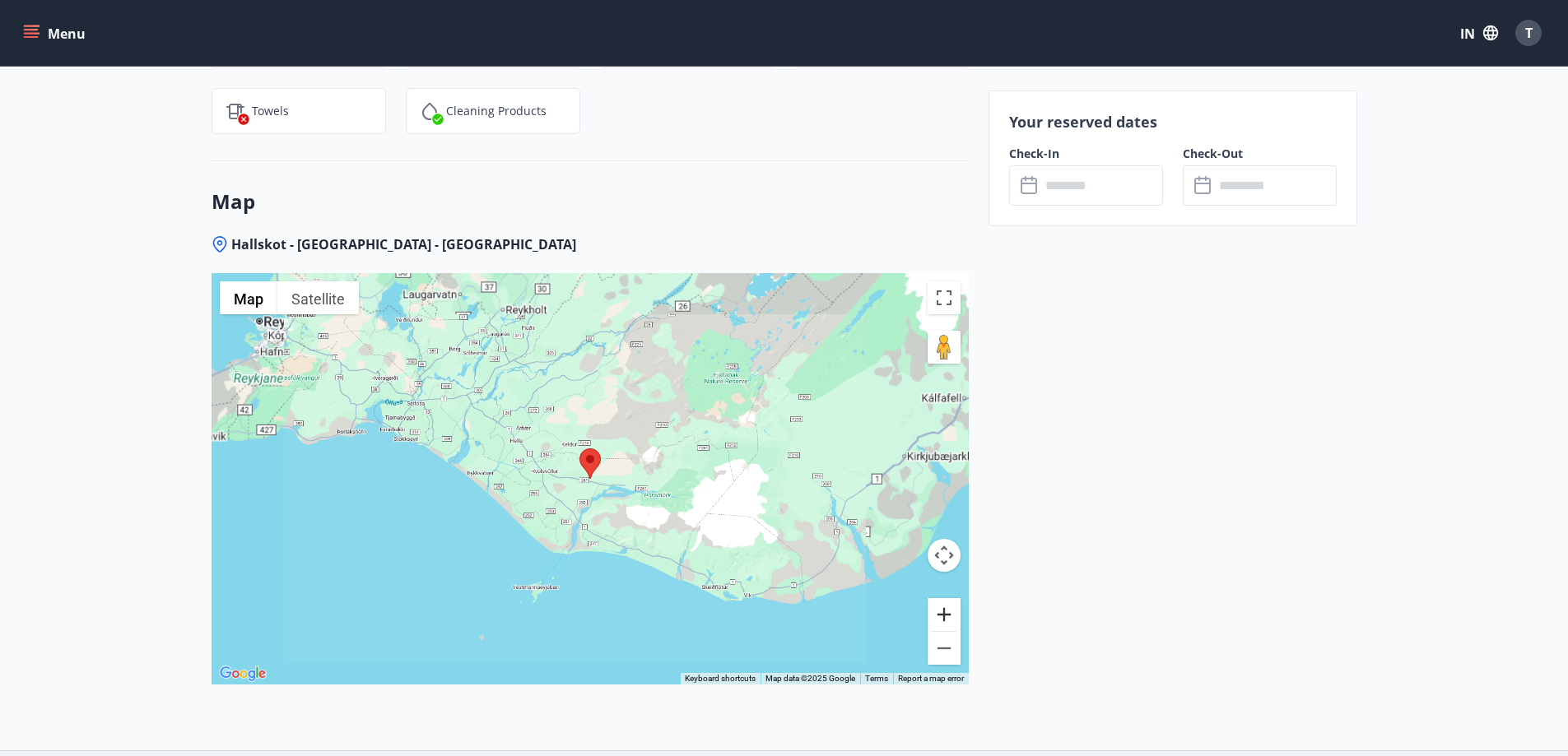
click at [941, 615] on button "Zoom in" at bounding box center [943, 614] width 33 height 33
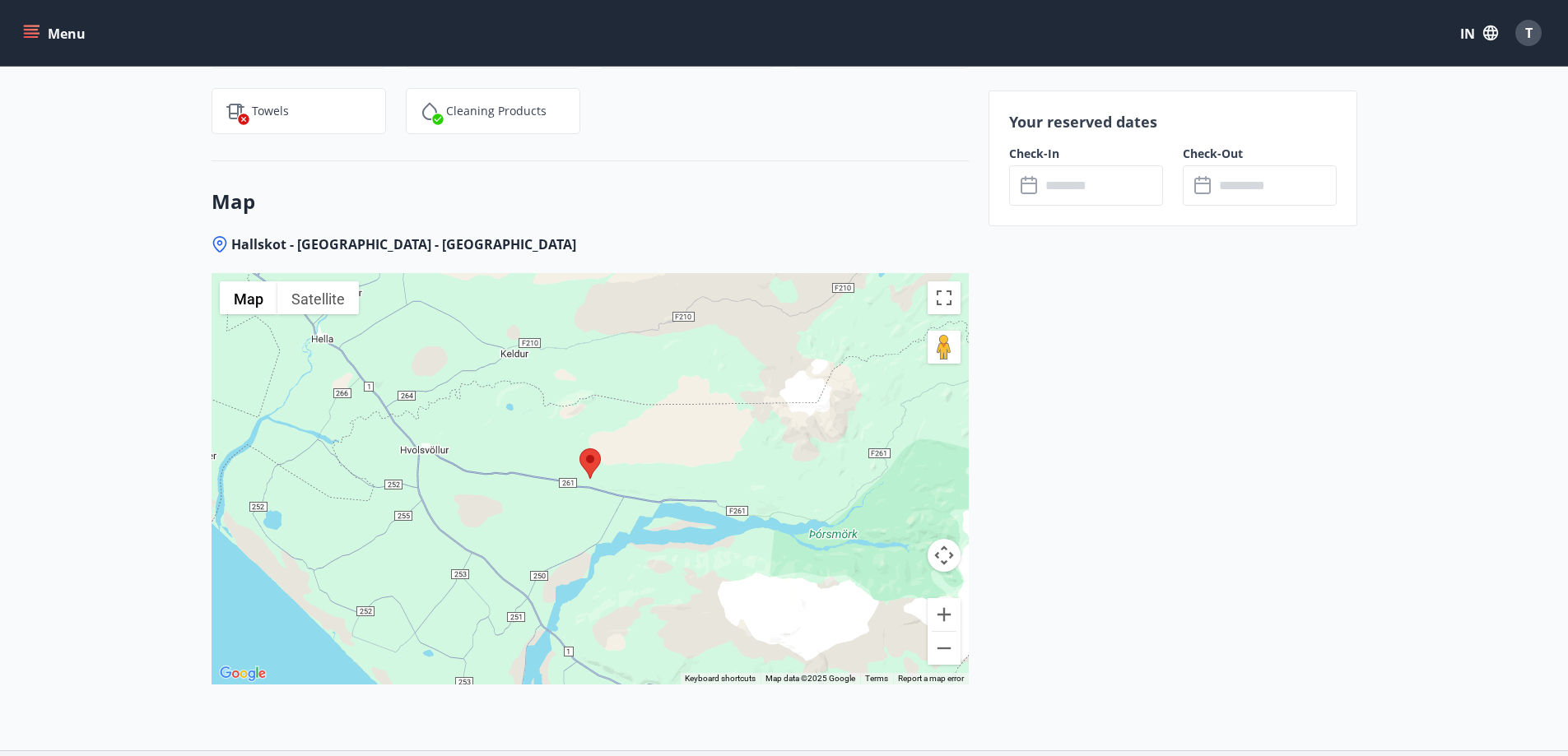
click at [1089, 193] on input "text" at bounding box center [1101, 185] width 123 height 41
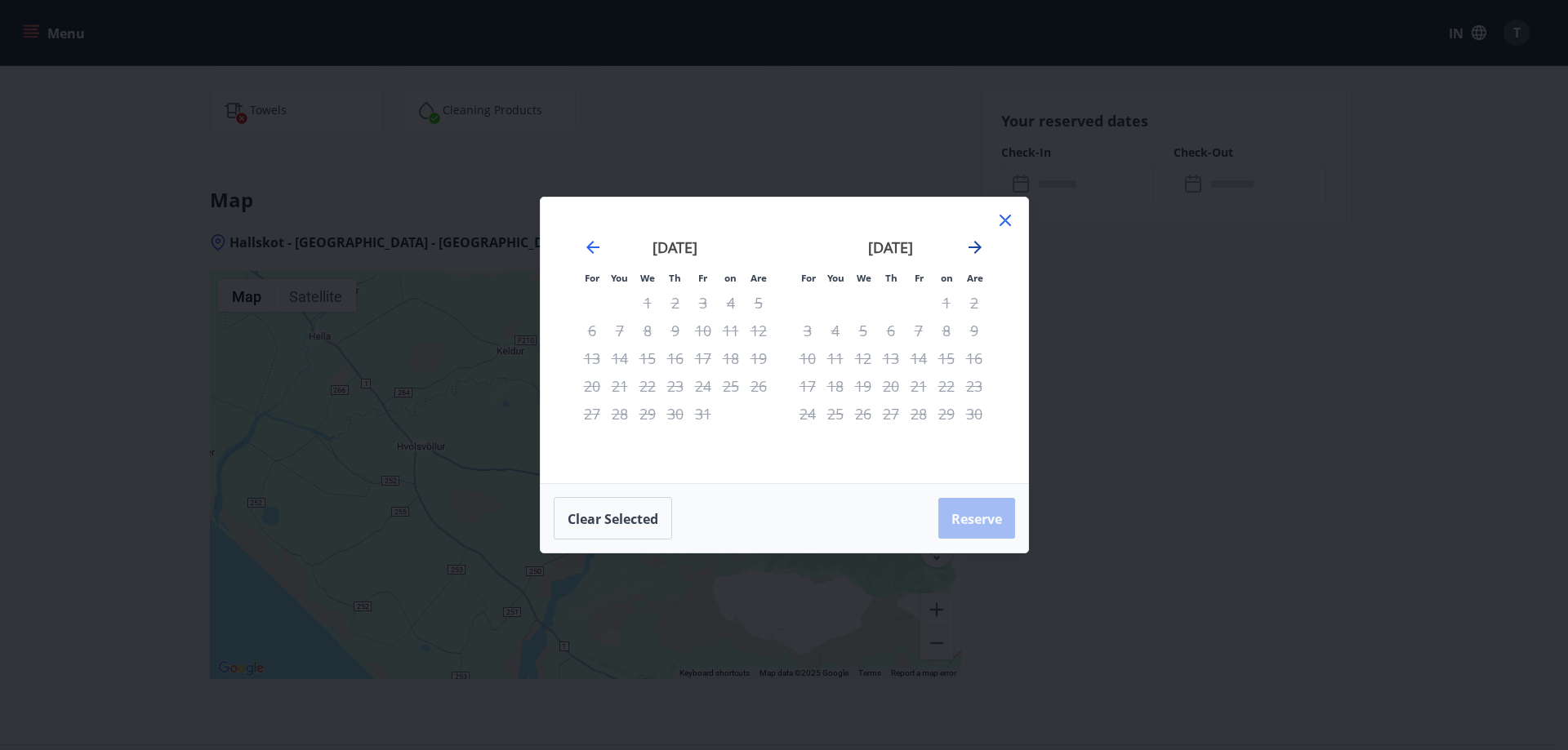
click at [970, 249] on icon "Move forward to switch to the next month." at bounding box center [975, 248] width 20 height 20
click at [975, 249] on icon "Move forward to switch to the next month." at bounding box center [974, 247] width 13 height 13
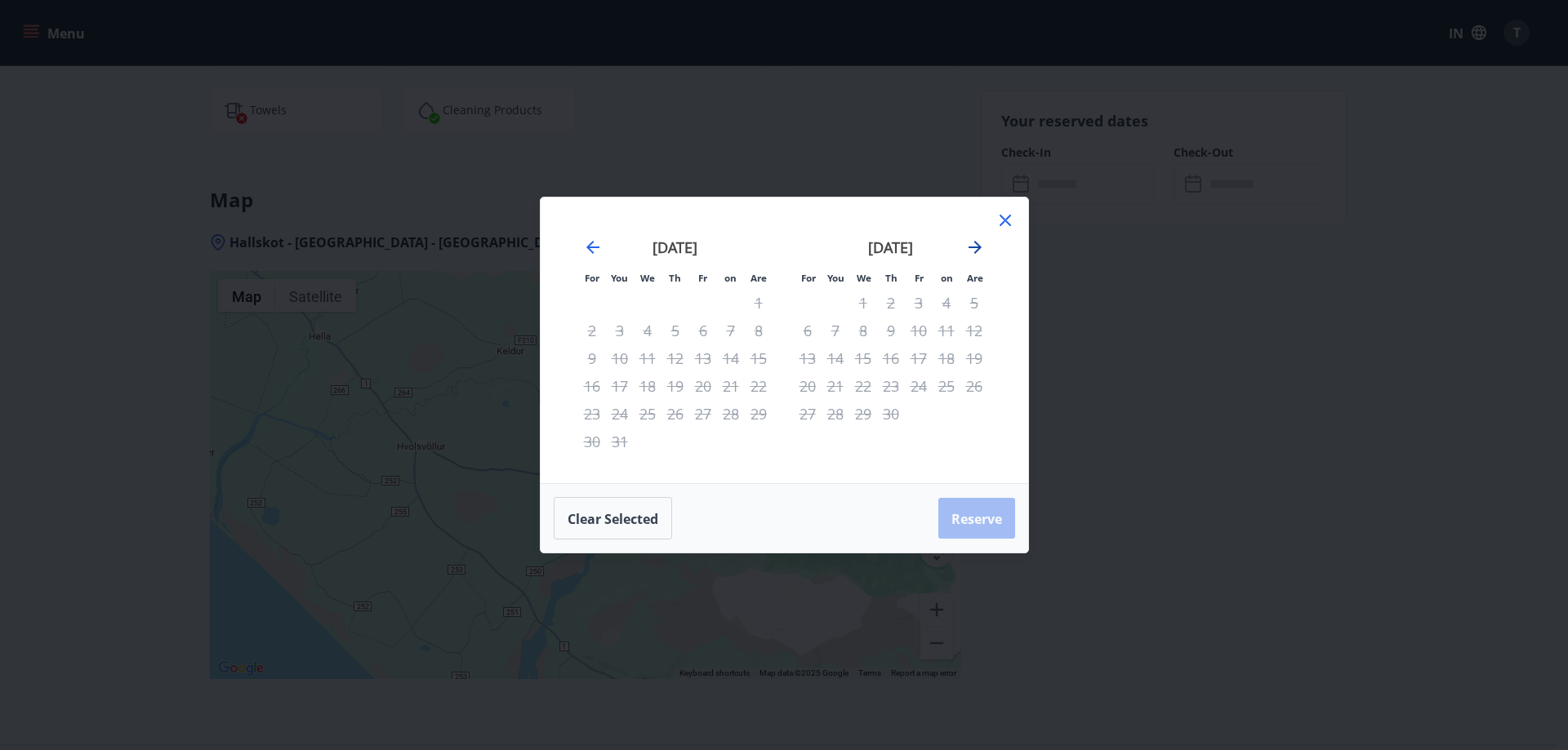
click at [975, 249] on icon "Move forward to switch to the next month." at bounding box center [974, 247] width 13 height 13
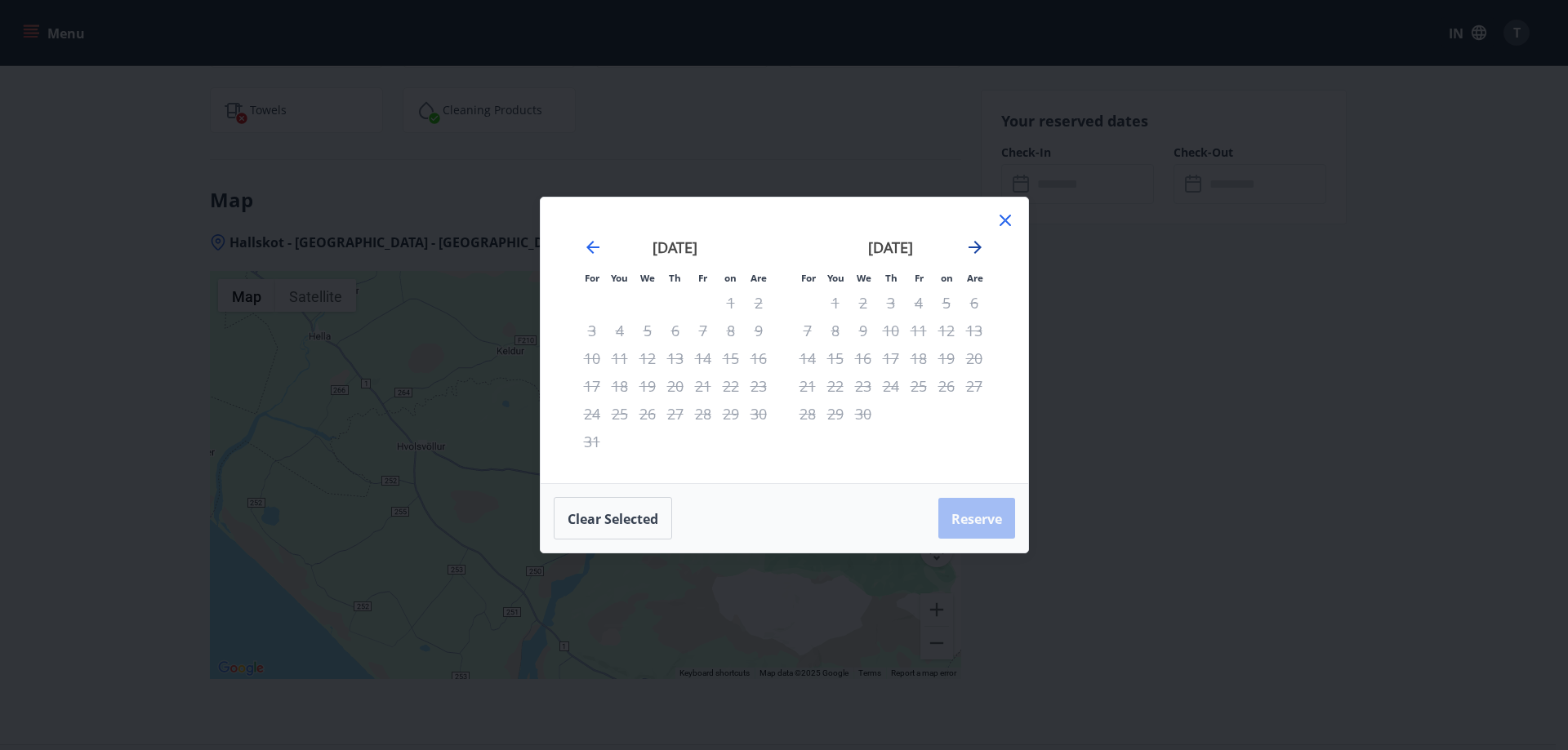
click at [975, 249] on icon "Move forward to switch to the next month." at bounding box center [974, 247] width 13 height 13
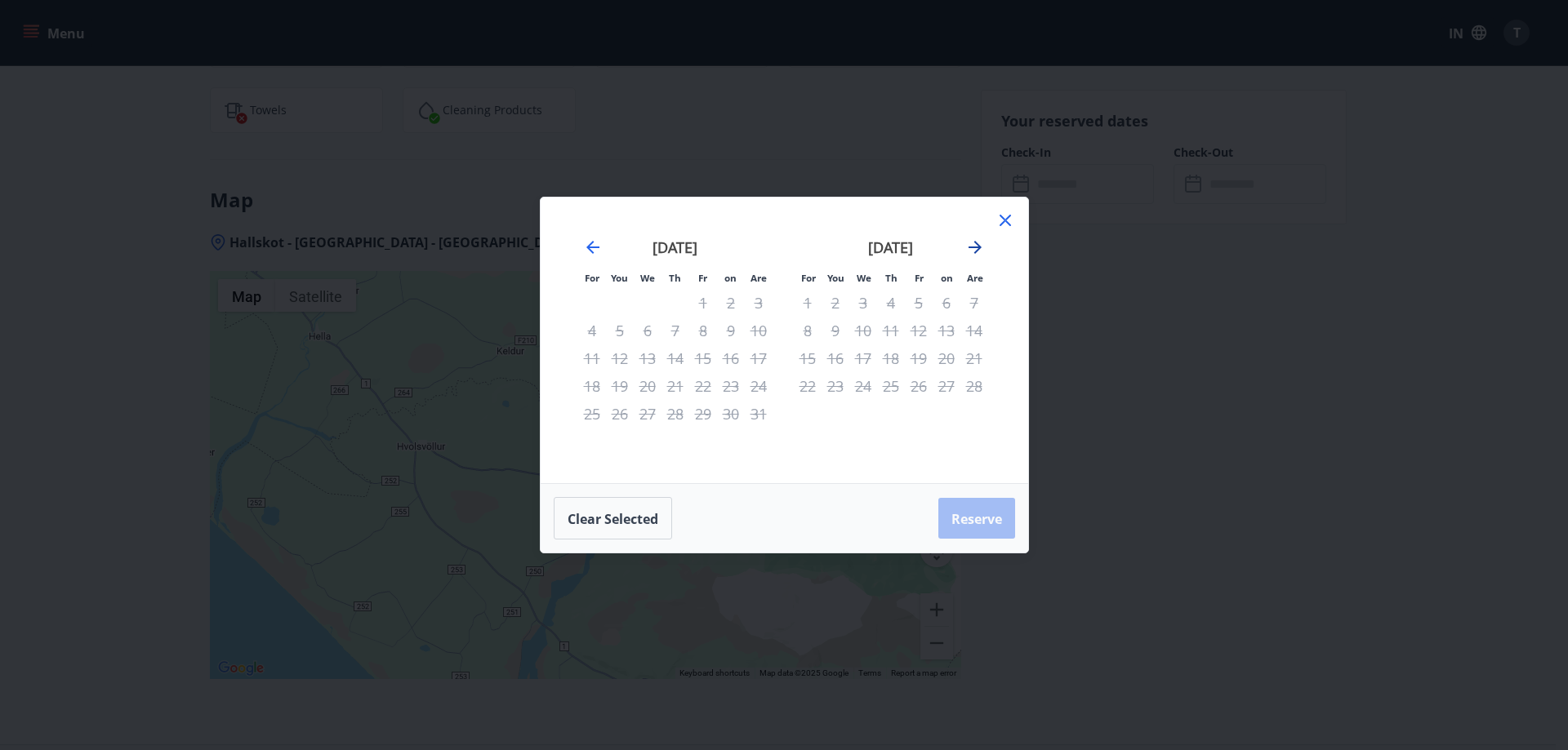
click at [975, 249] on icon "Move forward to switch to the next month." at bounding box center [974, 247] width 13 height 13
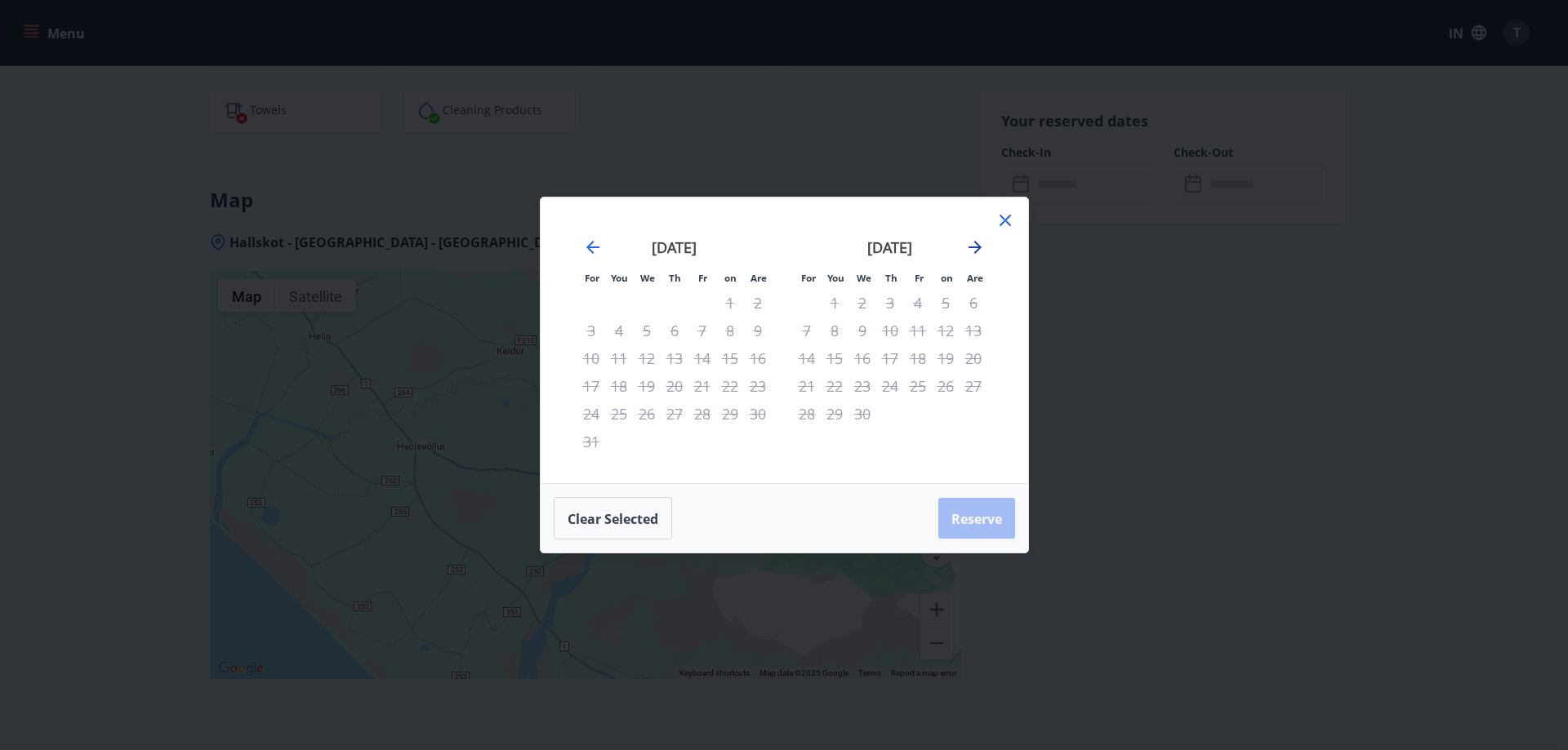
click at [975, 249] on icon "Move forward to switch to the next month." at bounding box center [974, 247] width 13 height 13
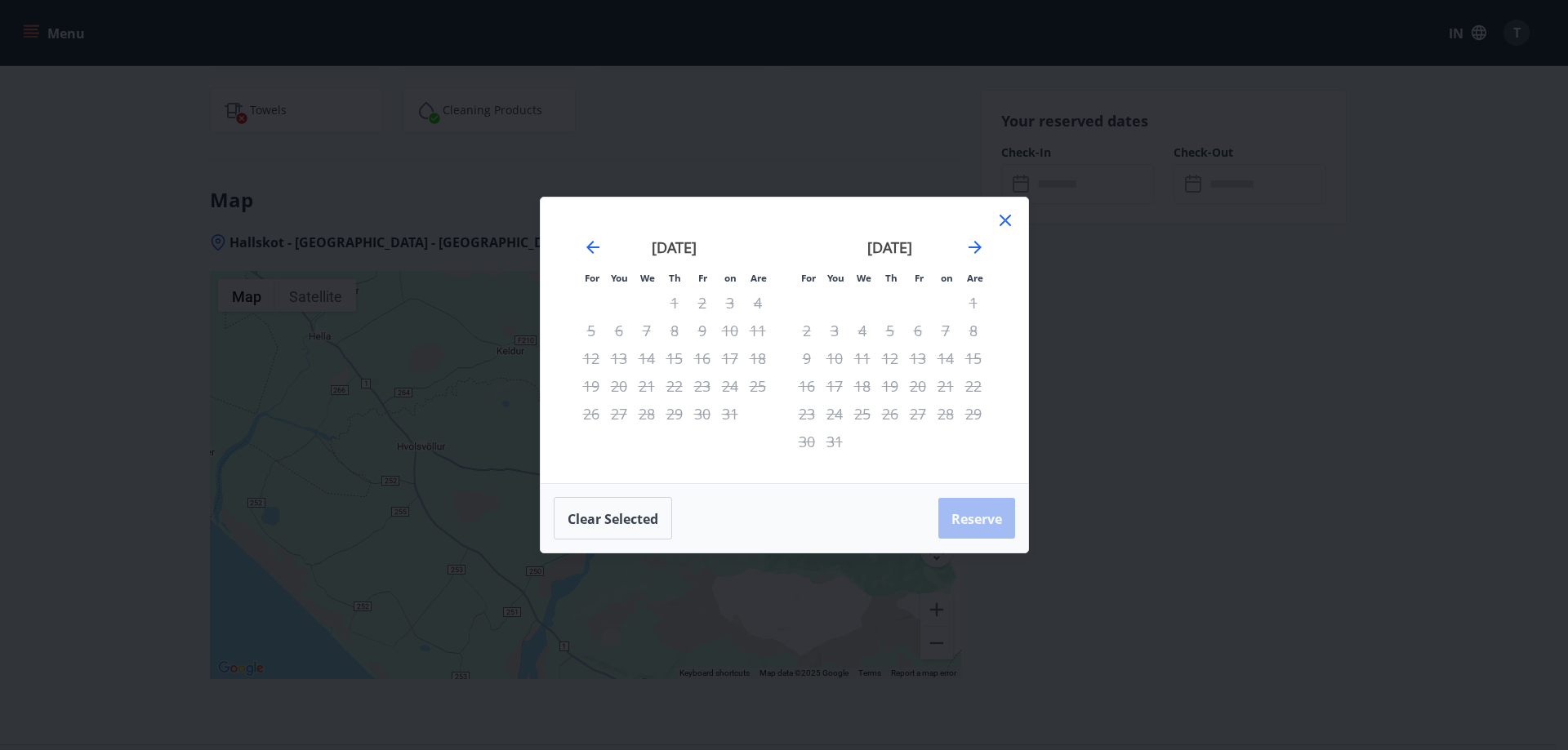
click at [999, 220] on icon at bounding box center [1006, 220] width 20 height 20
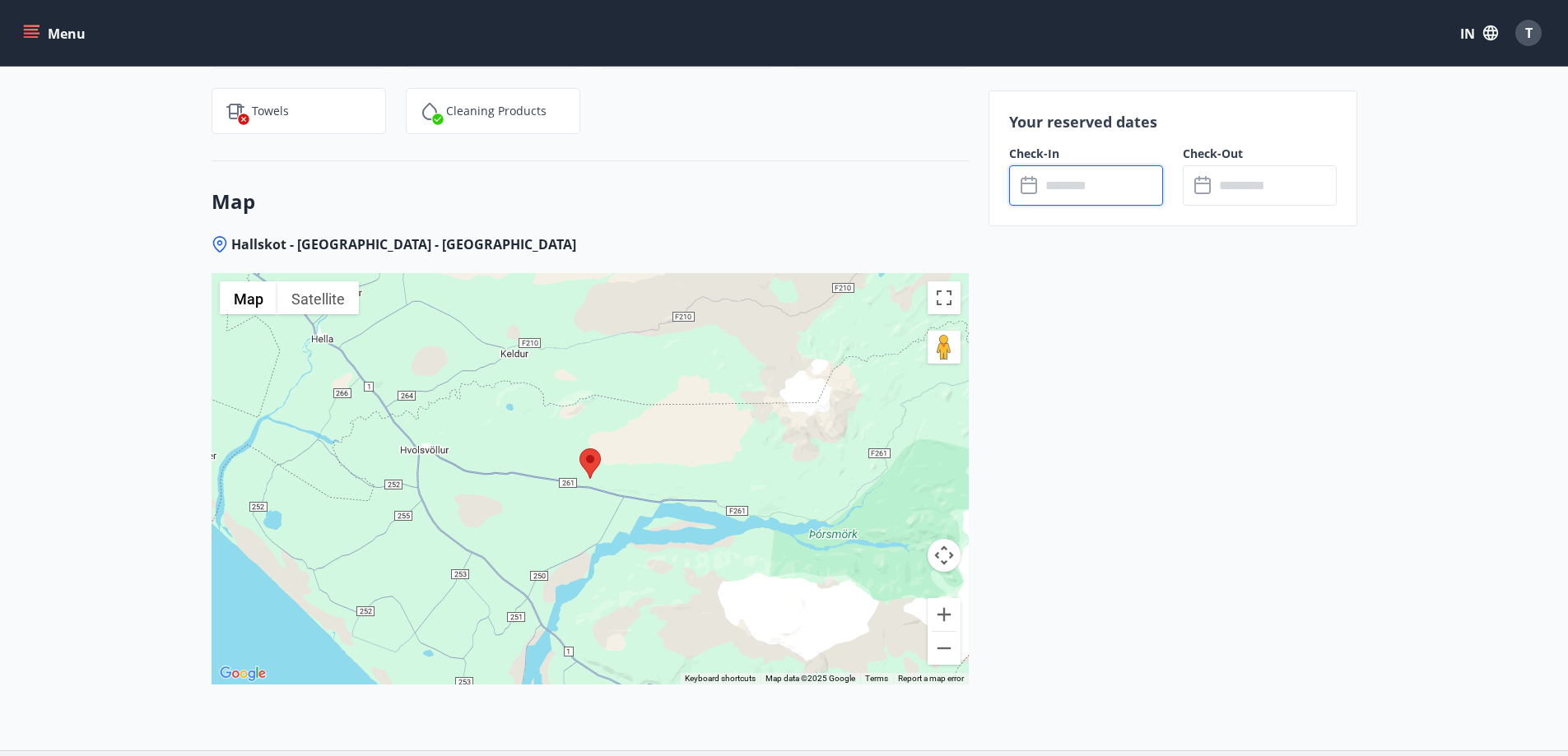
click at [1095, 195] on input "text" at bounding box center [1101, 185] width 123 height 41
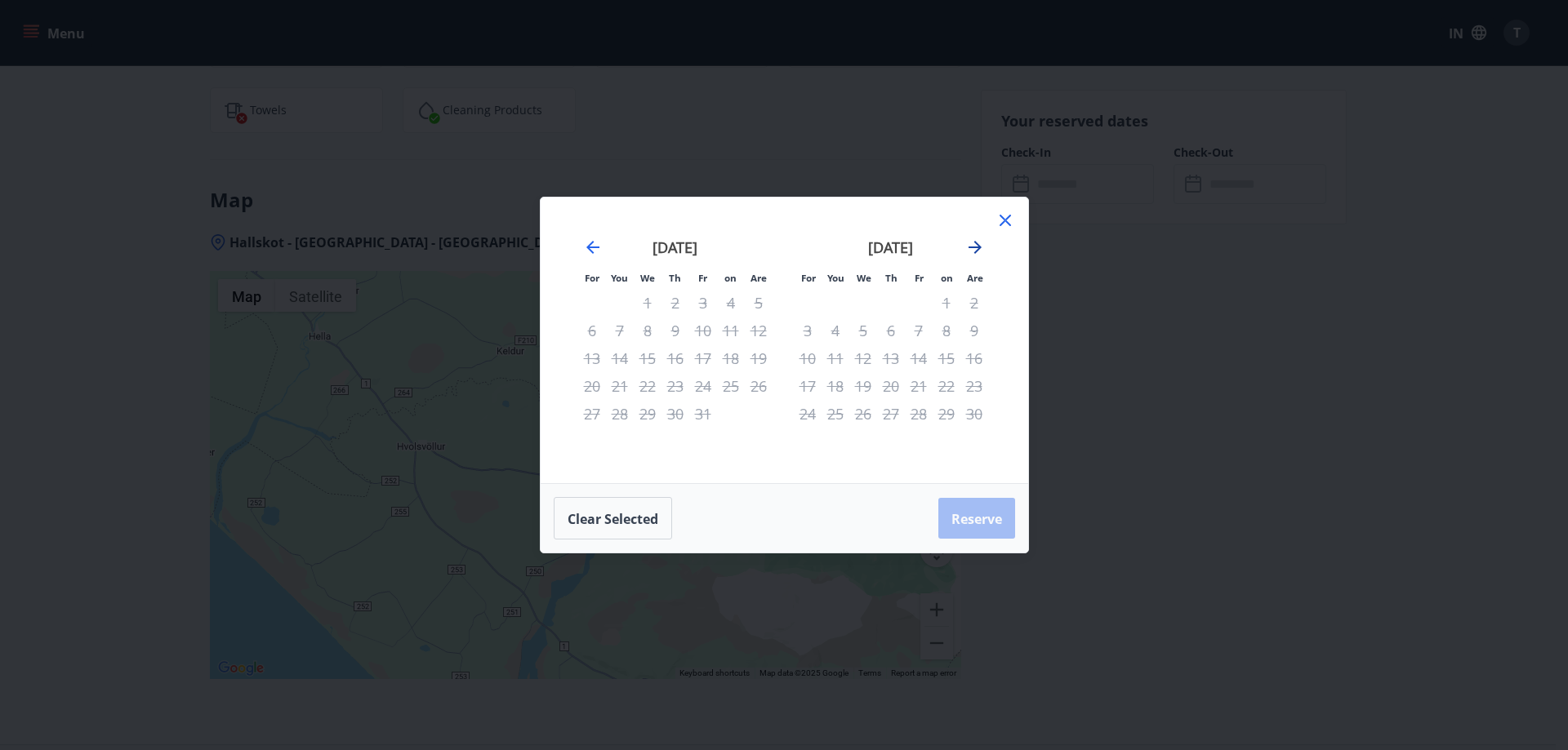
click at [982, 247] on icon "Move forward to switch to the next month." at bounding box center [975, 248] width 20 height 20
click at [1004, 226] on icon at bounding box center [1006, 220] width 20 height 20
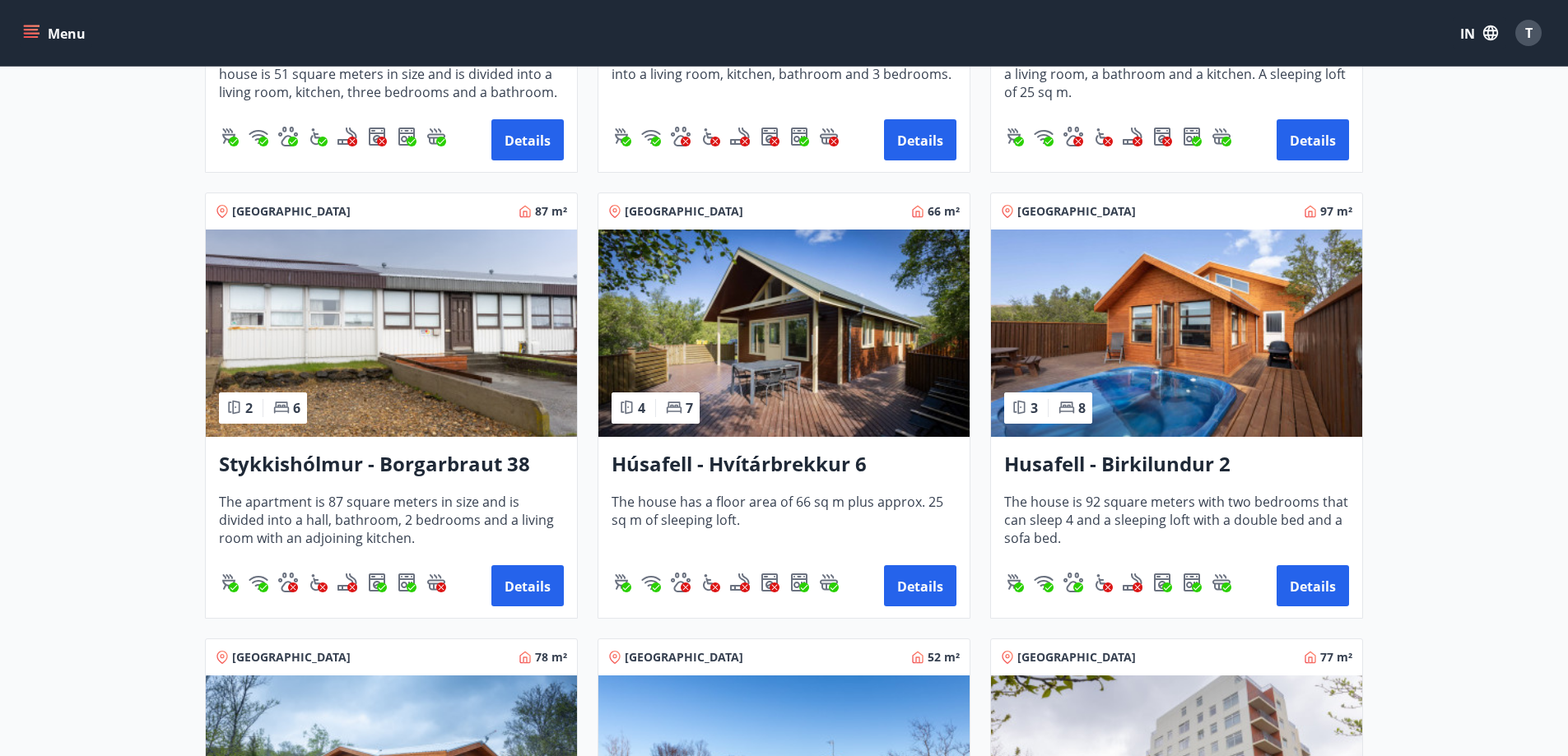
scroll to position [659, 0]
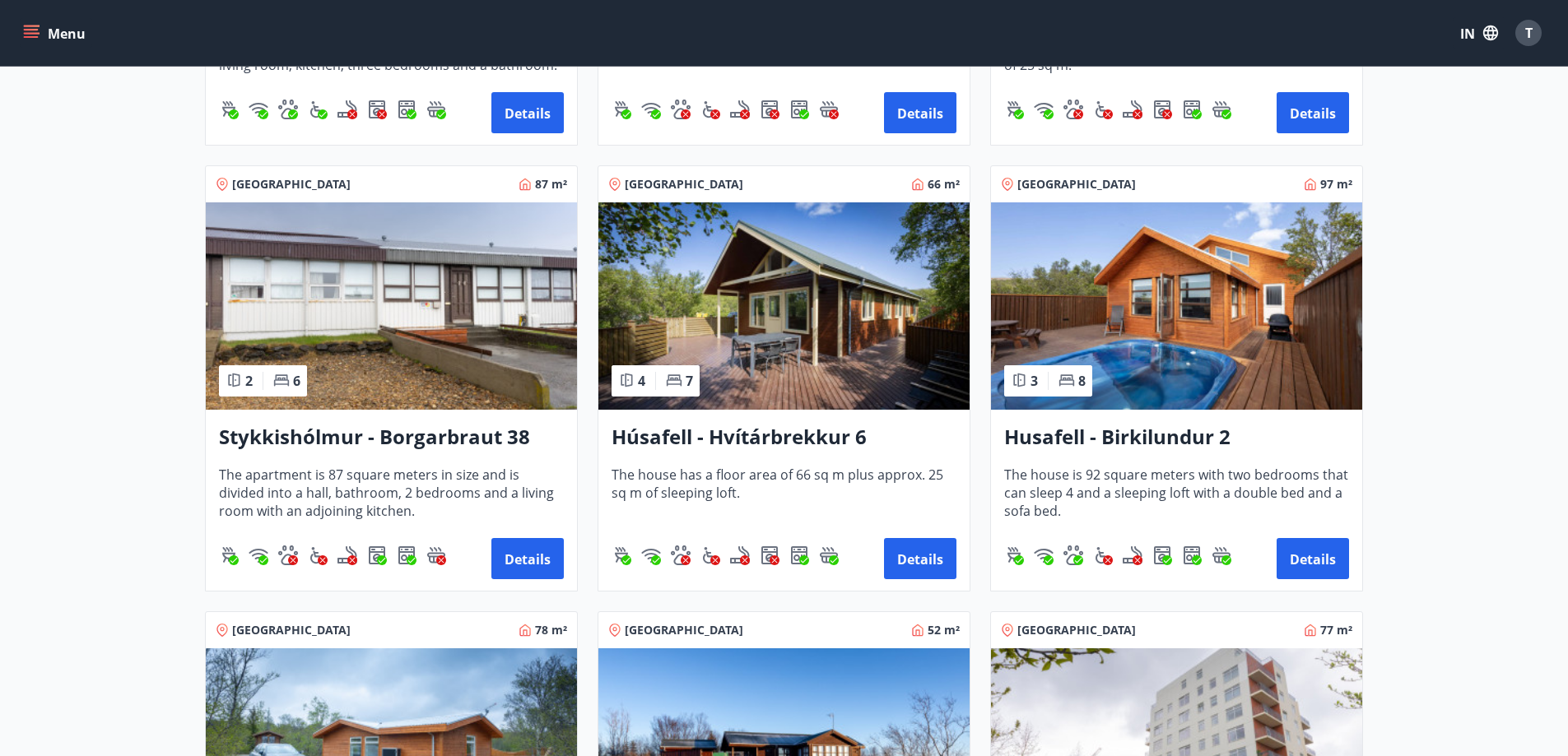
click at [799, 416] on div "Húsafell - Hvítárbrekkur 6 The house has a floor area of ​​66 sq m plus approx.…" at bounding box center [784, 500] width 371 height 181
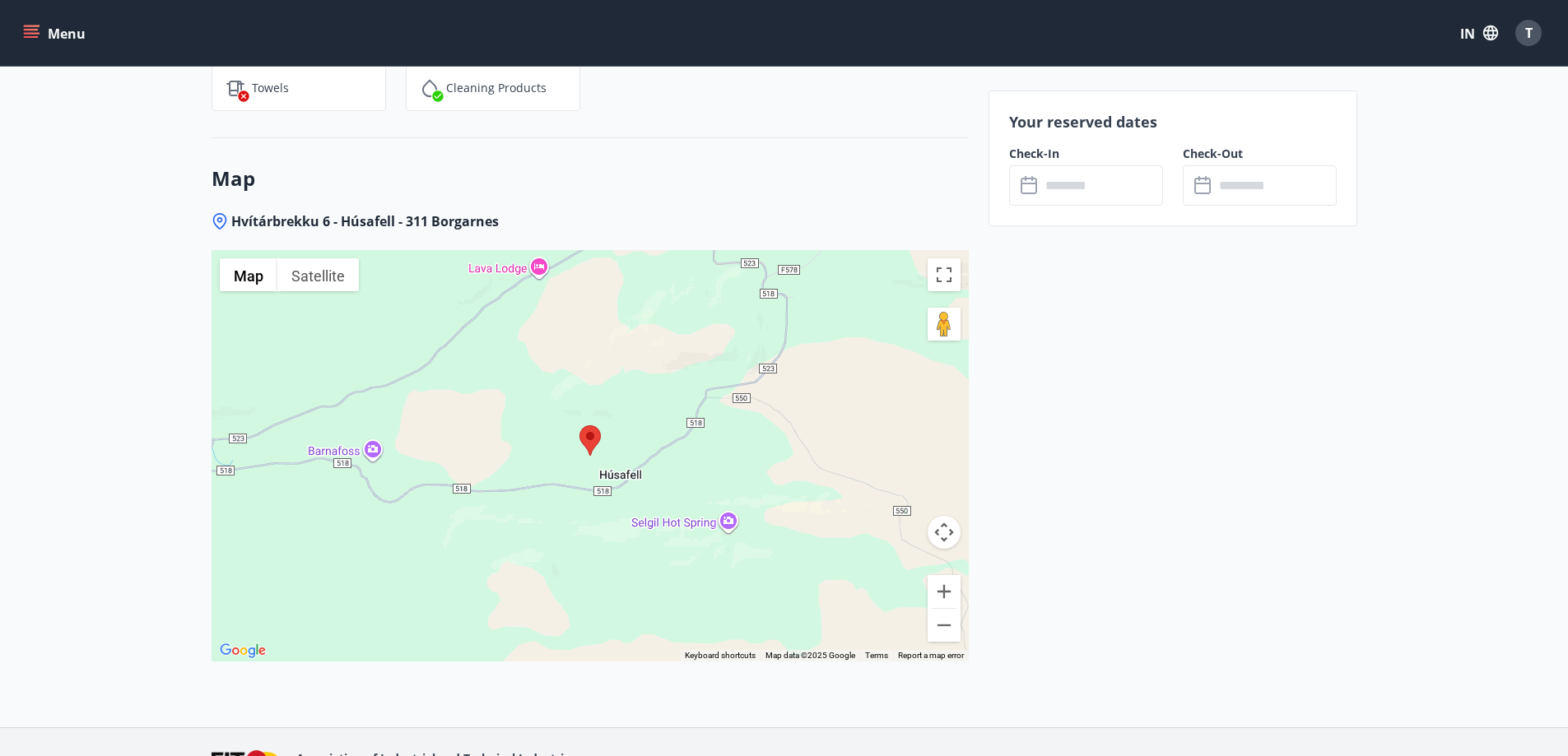
scroll to position [2305, 0]
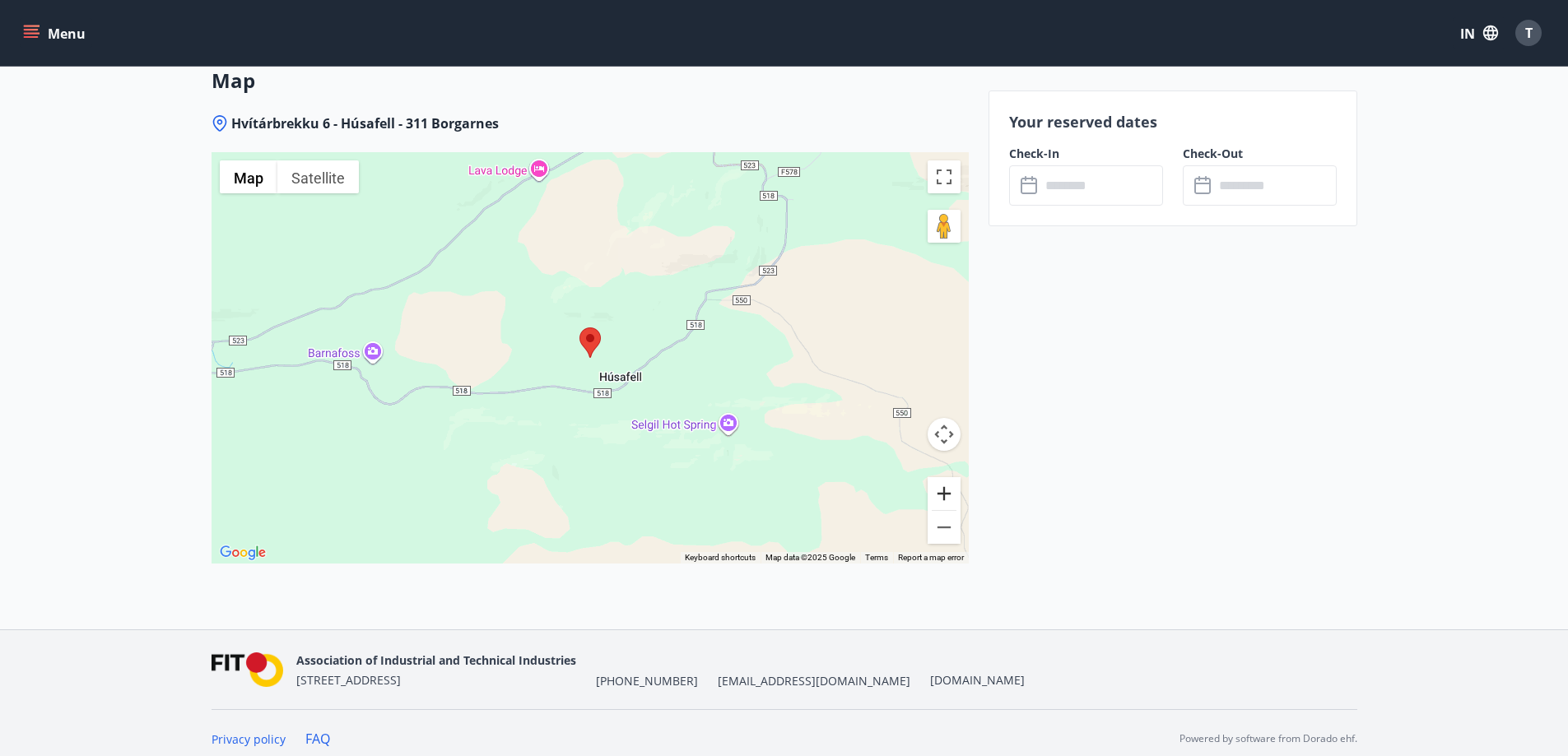
click at [953, 497] on button "Zoom in" at bounding box center [943, 493] width 33 height 33
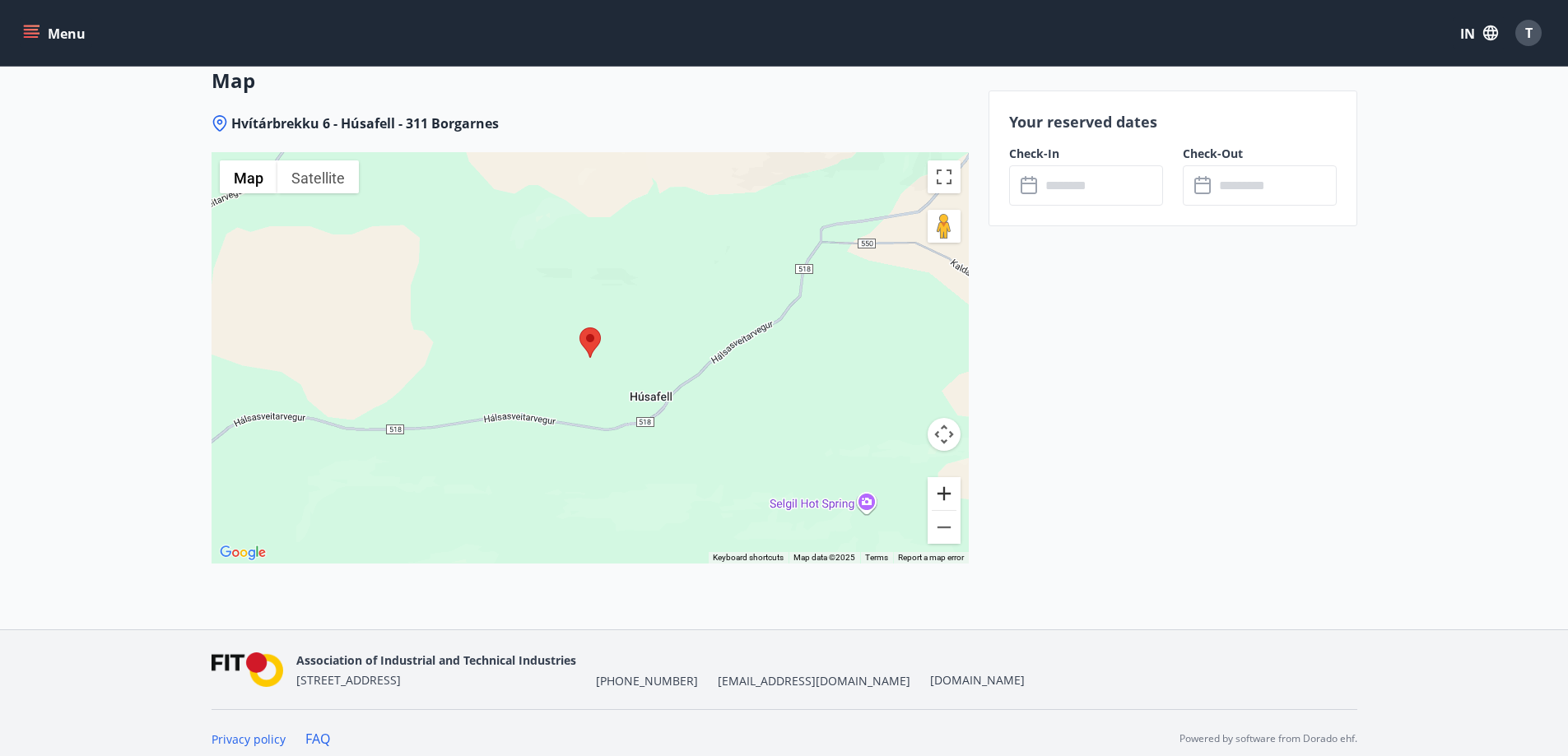
click at [953, 497] on button "Zoom in" at bounding box center [943, 493] width 33 height 33
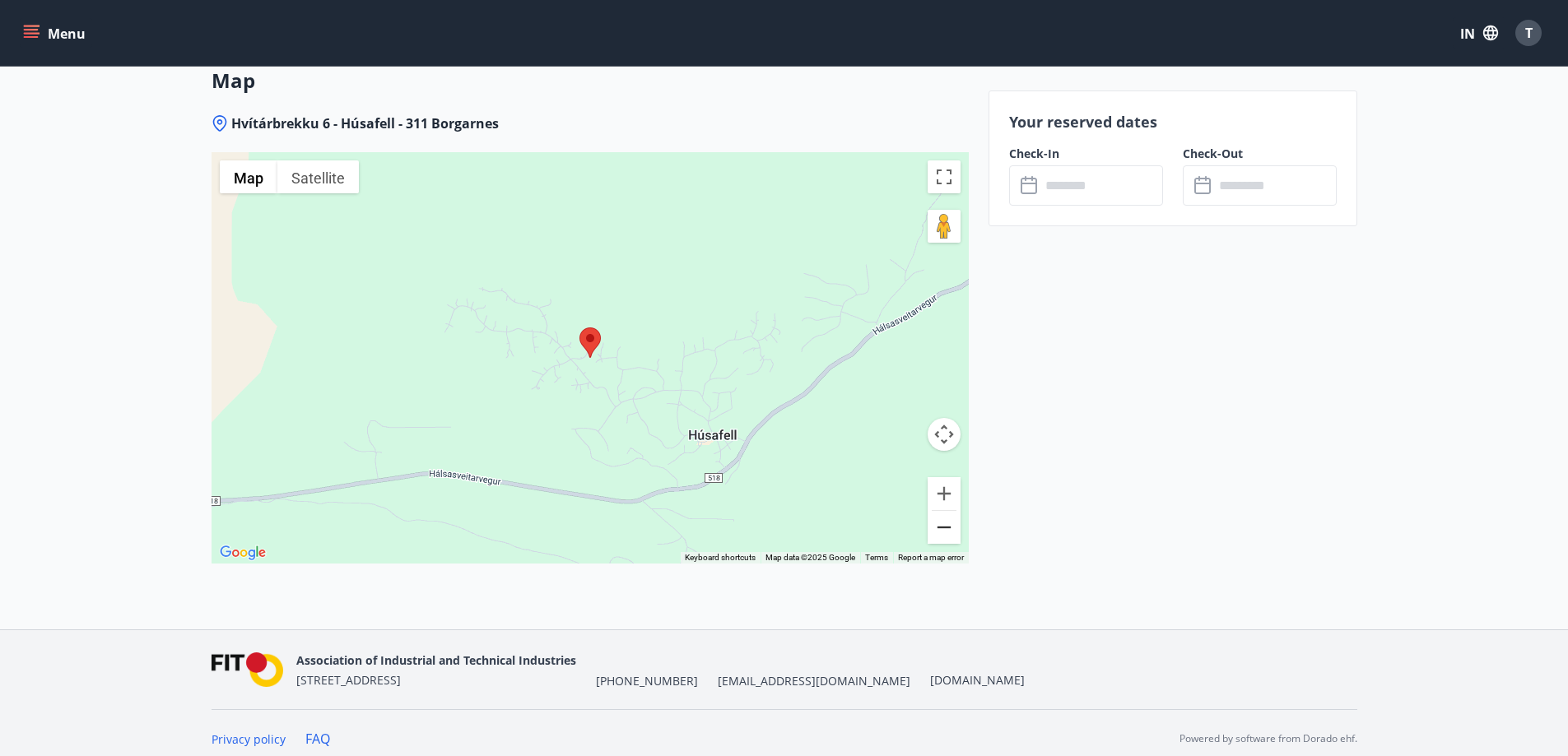
click at [951, 527] on button "Zoom out" at bounding box center [943, 527] width 33 height 33
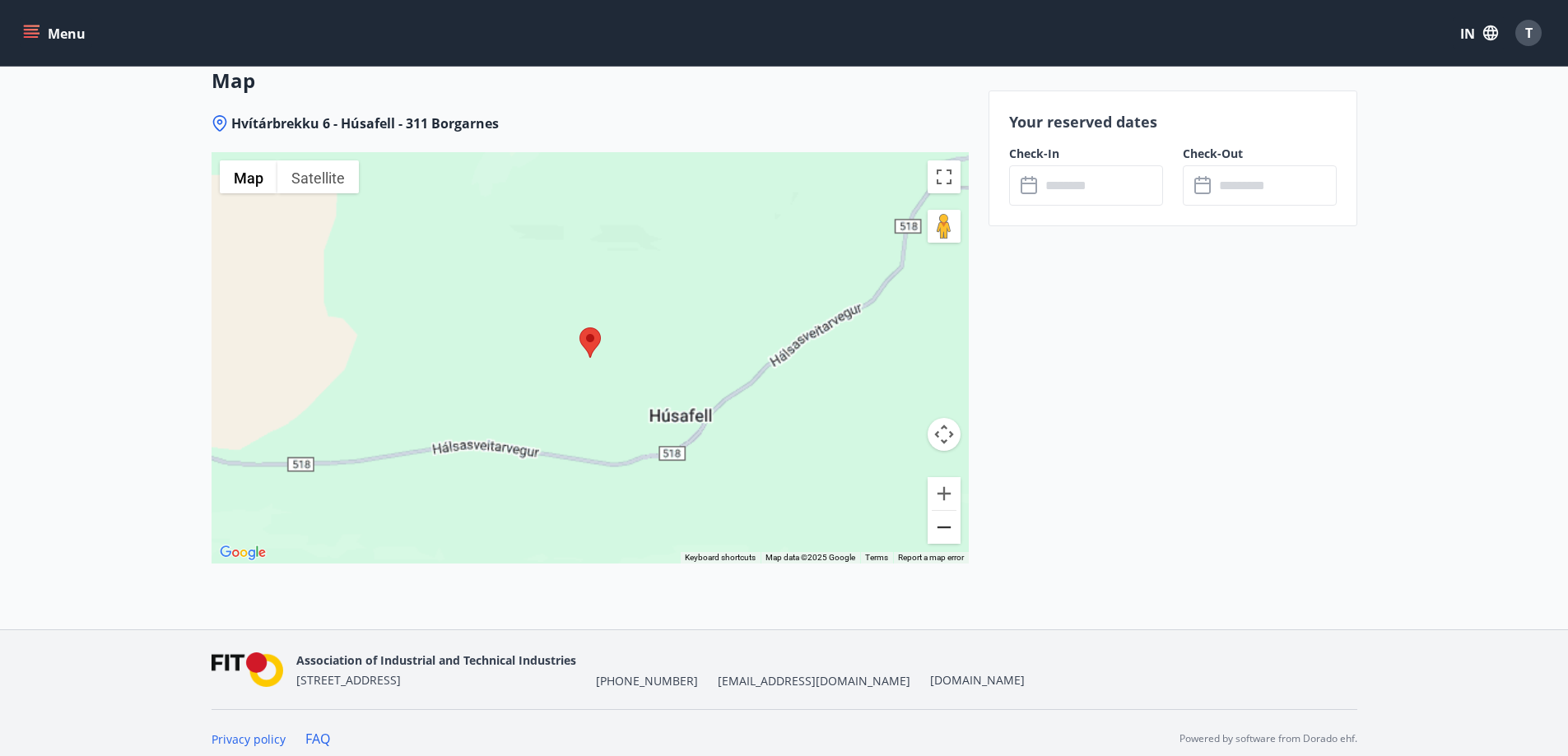
click at [951, 527] on button "Zoom out" at bounding box center [943, 527] width 33 height 33
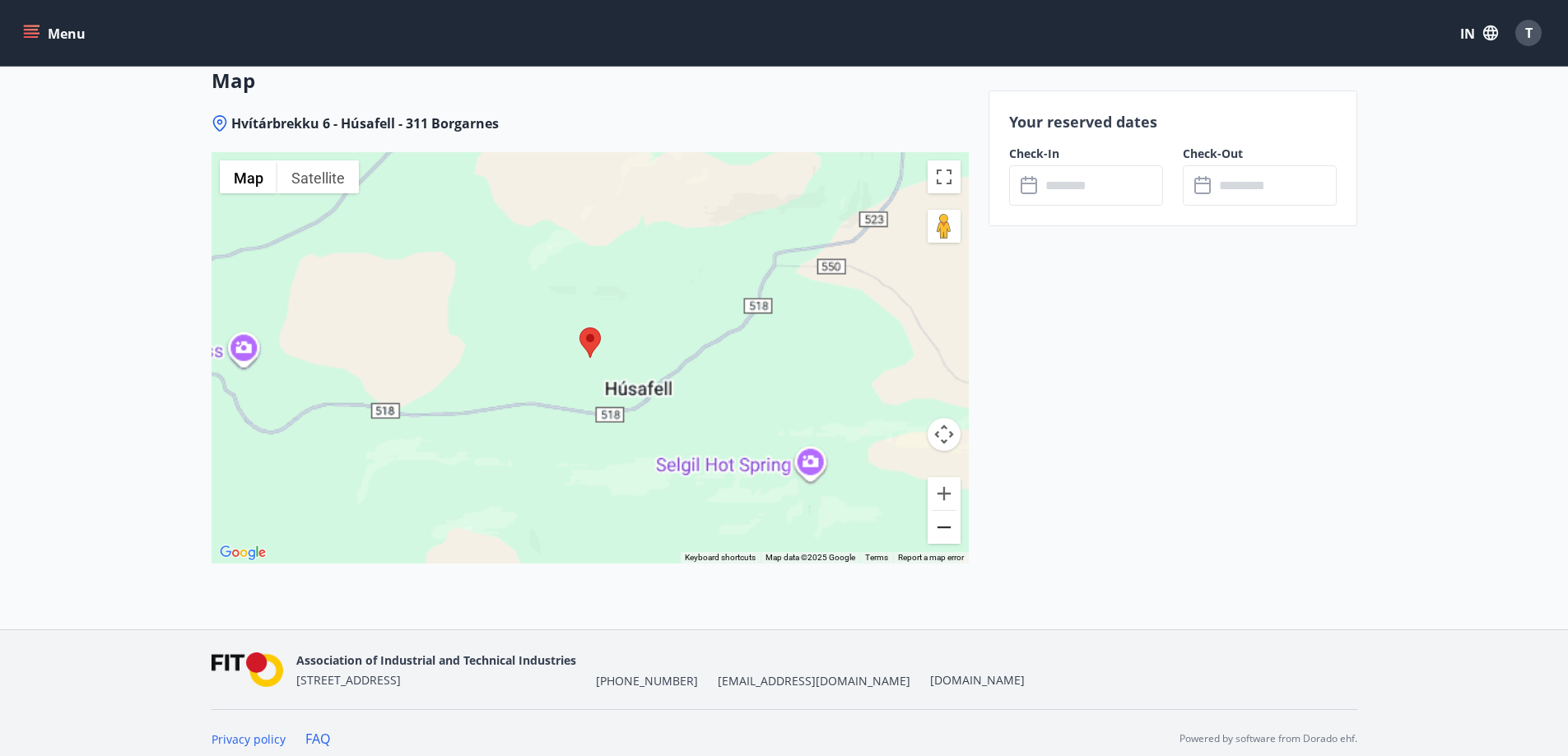
click at [951, 527] on button "Zoom out" at bounding box center [943, 527] width 33 height 33
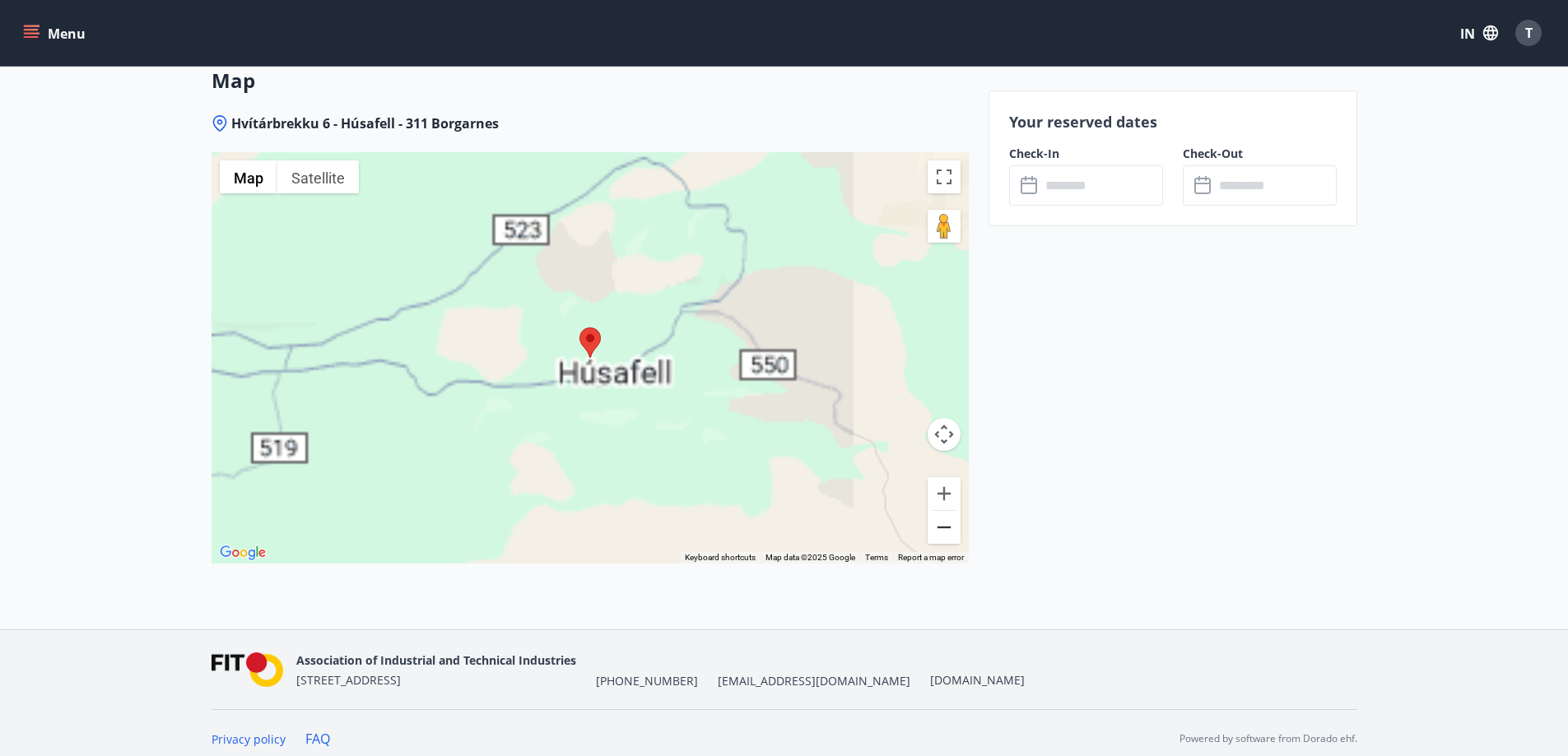
click at [951, 527] on button "Zoom out" at bounding box center [943, 527] width 33 height 33
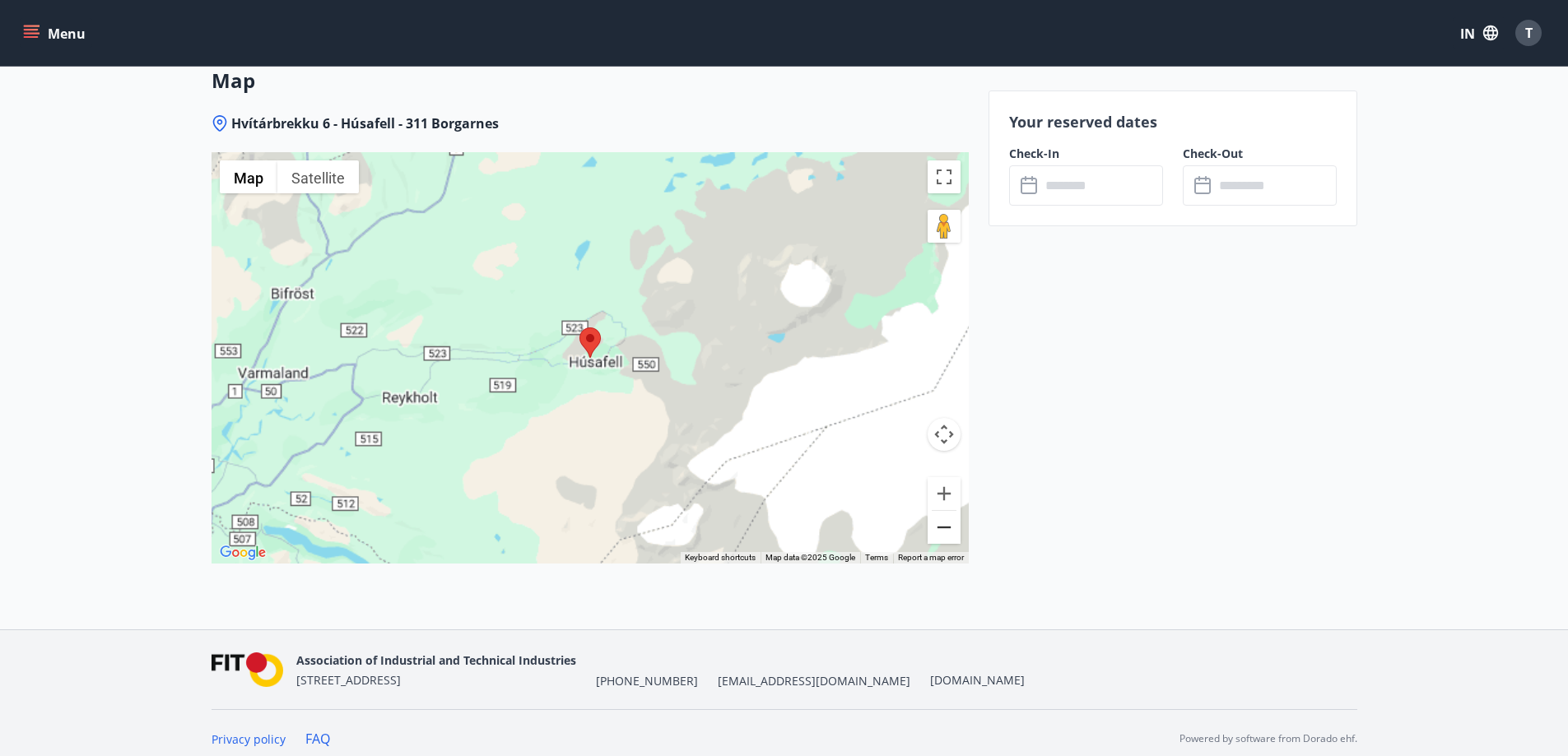
click at [951, 527] on button "Zoom out" at bounding box center [943, 527] width 33 height 33
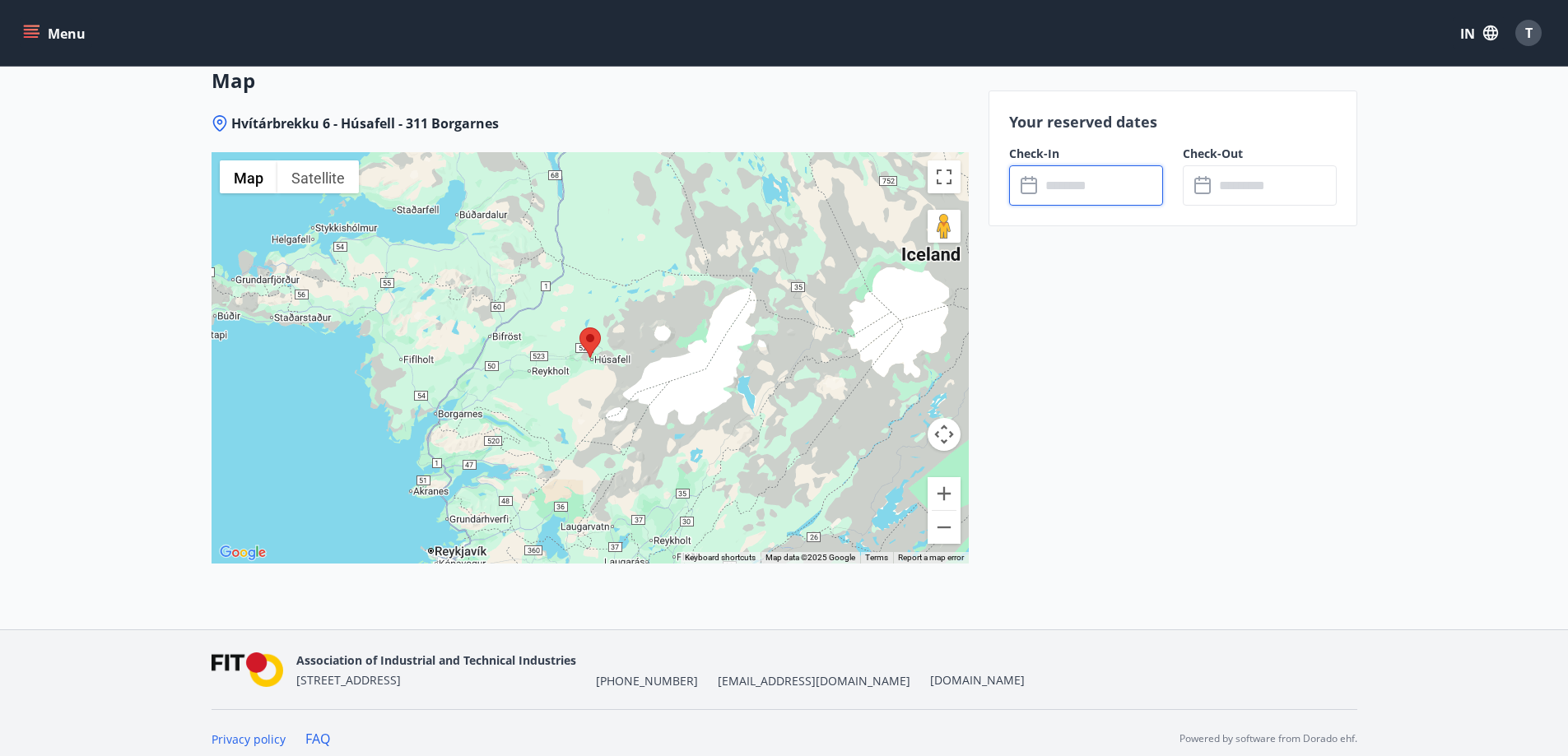
click at [1094, 195] on input "text" at bounding box center [1101, 185] width 123 height 41
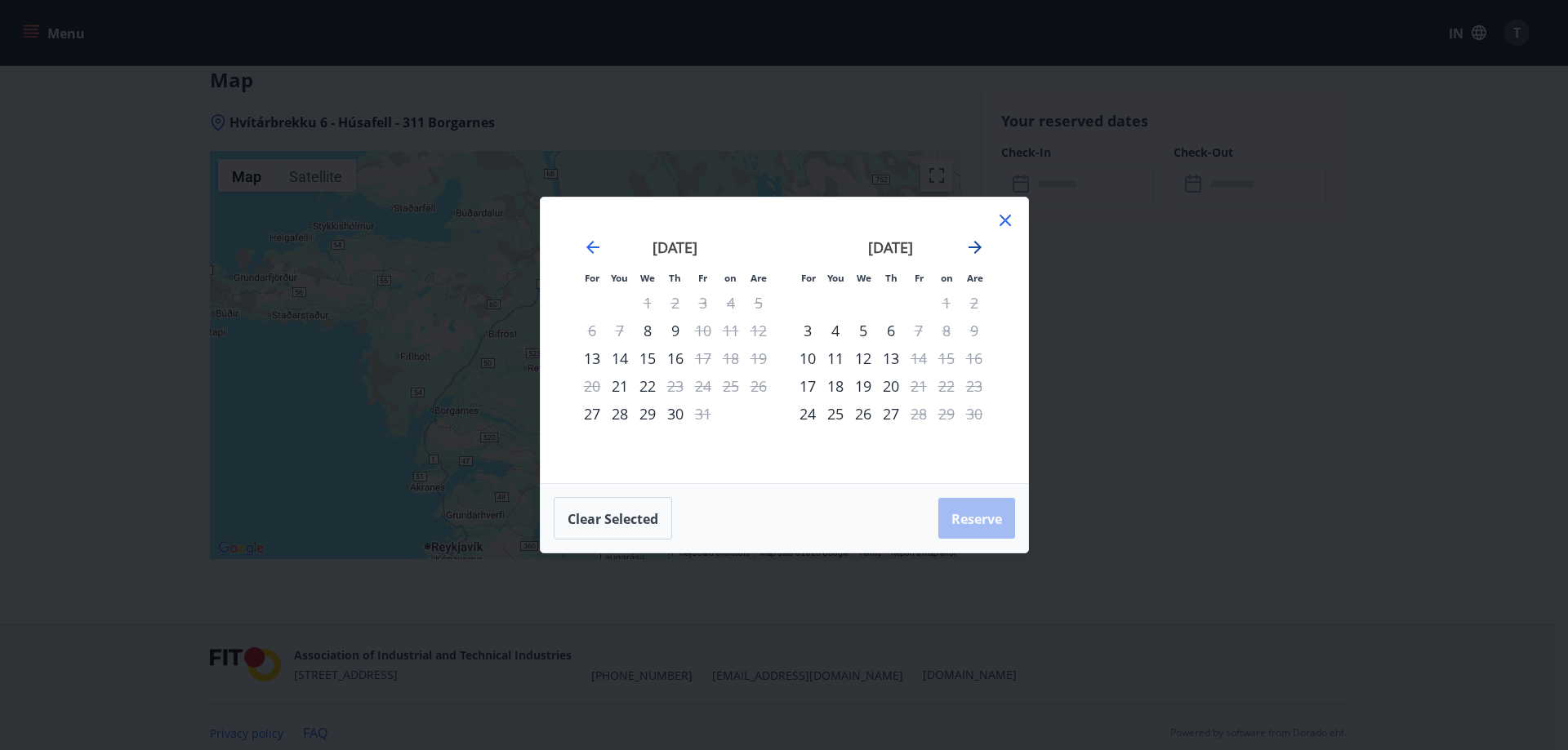
click at [977, 246] on icon "Move forward to switch to the next month." at bounding box center [975, 248] width 20 height 20
click at [951, 305] on div "6" at bounding box center [947, 303] width 28 height 28
click at [972, 298] on font "7" at bounding box center [974, 303] width 8 height 20
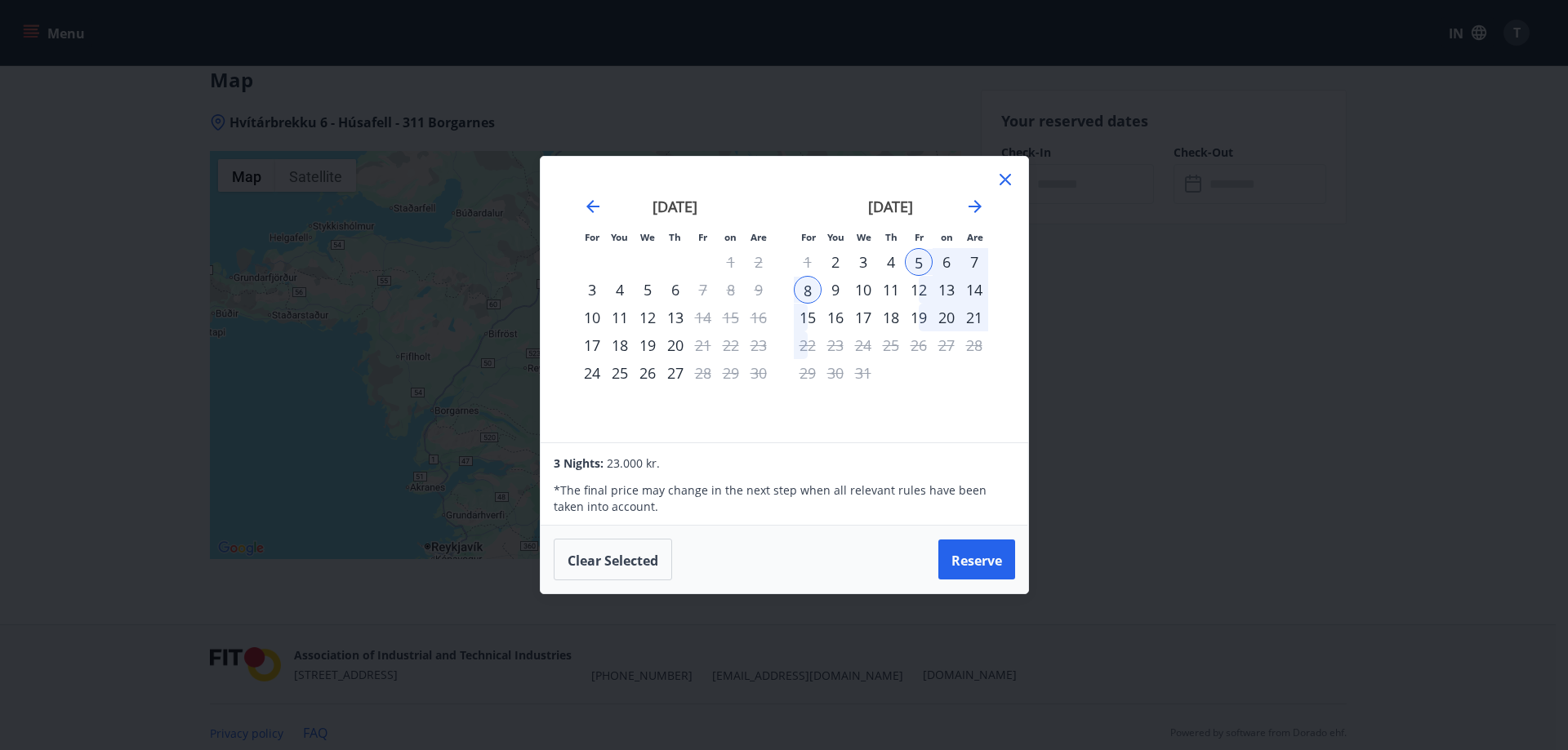
click at [1005, 188] on icon at bounding box center [1006, 180] width 20 height 20
